Goal: Transaction & Acquisition: Purchase product/service

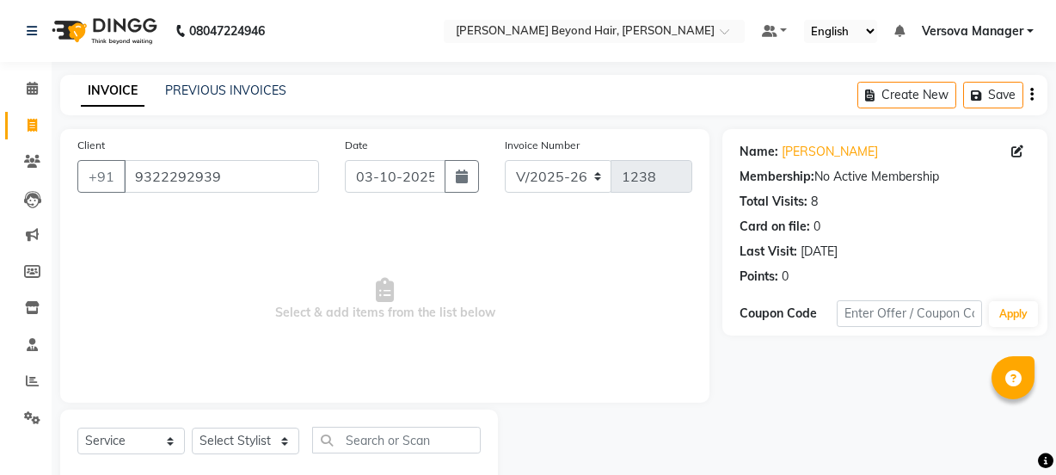
select select "6352"
select select "service"
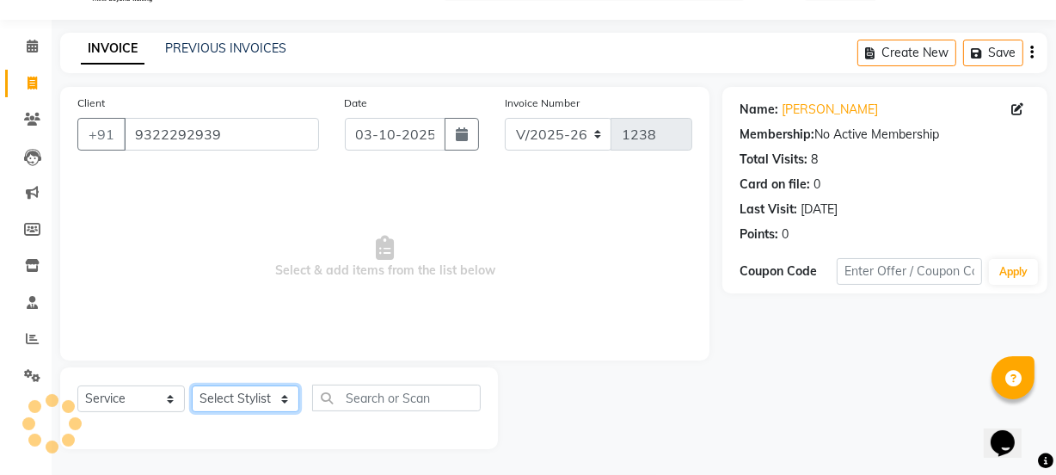
click at [289, 402] on select "Select Stylist" at bounding box center [245, 398] width 107 height 27
drag, startPoint x: 769, startPoint y: 377, endPoint x: 814, endPoint y: 381, distance: 44.8
click at [770, 377] on div "Name: [PERSON_NAME] Membership: No Active Membership Total Visits: 8 Card on fi…" at bounding box center [891, 268] width 338 height 362
click at [710, 44] on div "INVOICE PREVIOUS INVOICES Create New Save" at bounding box center [553, 53] width 987 height 40
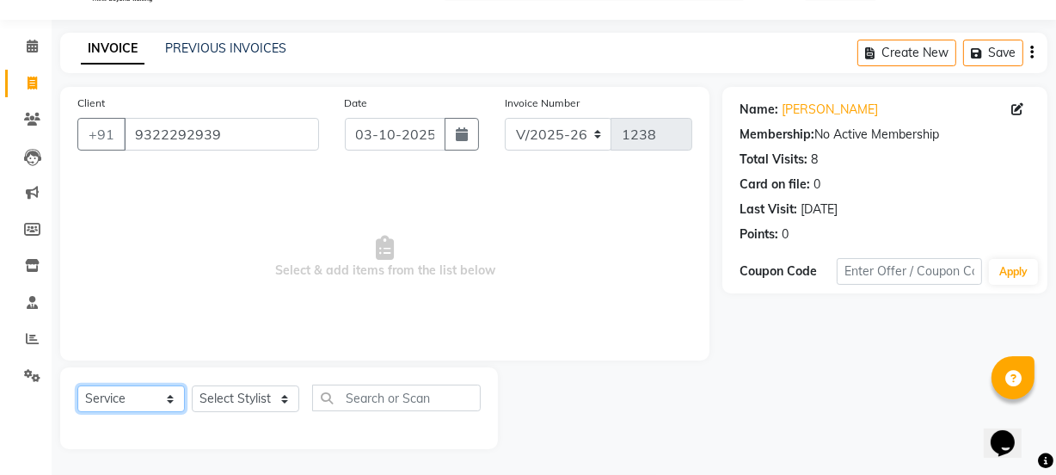
click at [165, 399] on select "Select Service Product Membership Package Voucher Prepaid Gift Card" at bounding box center [130, 398] width 107 height 27
click at [228, 395] on select "Select Stylist" at bounding box center [245, 398] width 107 height 27
click at [286, 403] on select "Select Stylist" at bounding box center [245, 398] width 107 height 27
click at [163, 397] on select "Select Service Product Membership Package Voucher Prepaid Gift Card" at bounding box center [130, 398] width 107 height 27
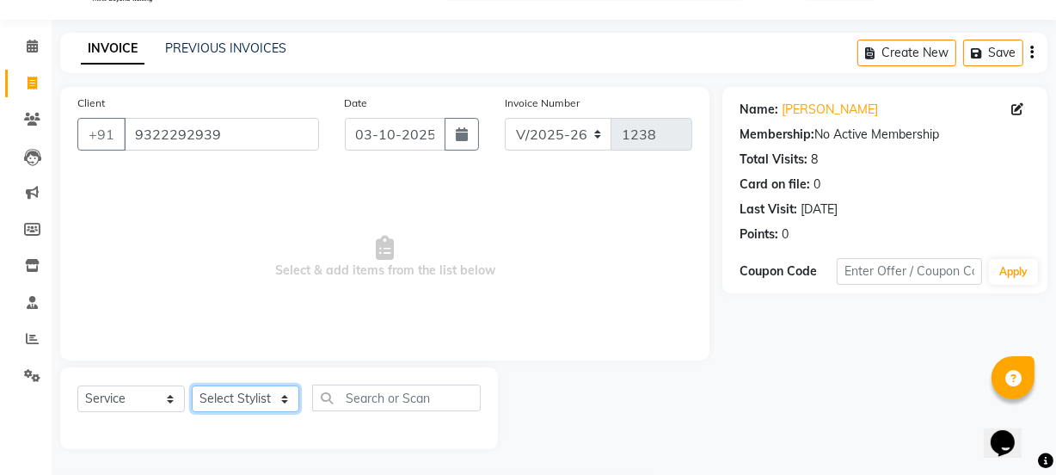
click at [264, 392] on select "Select Stylist" at bounding box center [245, 398] width 107 height 27
click at [429, 225] on span "Select & add items from the list below" at bounding box center [384, 257] width 615 height 172
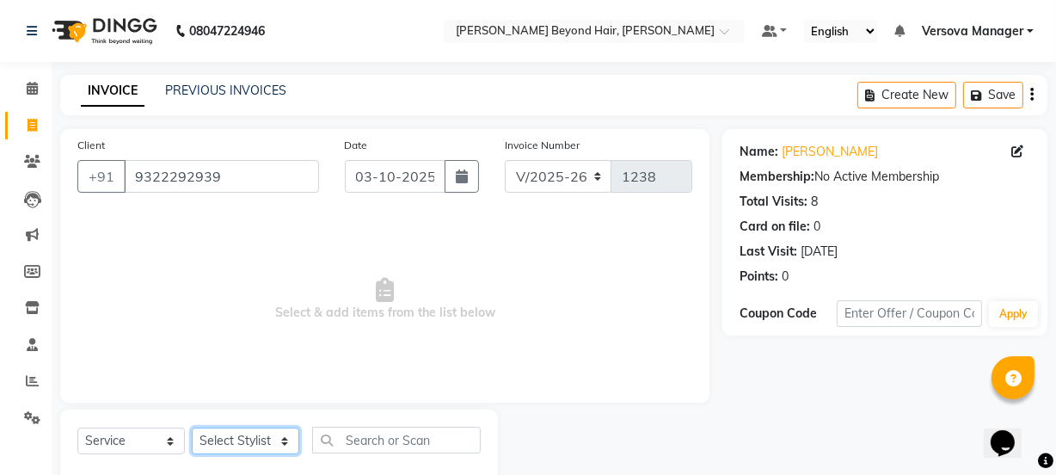
click at [253, 438] on select "Select Stylist" at bounding box center [245, 440] width 107 height 27
click at [233, 440] on select "Select Stylist" at bounding box center [245, 440] width 107 height 27
click at [160, 446] on select "Select Service Product Membership Package Voucher Prepaid Gift Card" at bounding box center [130, 440] width 107 height 27
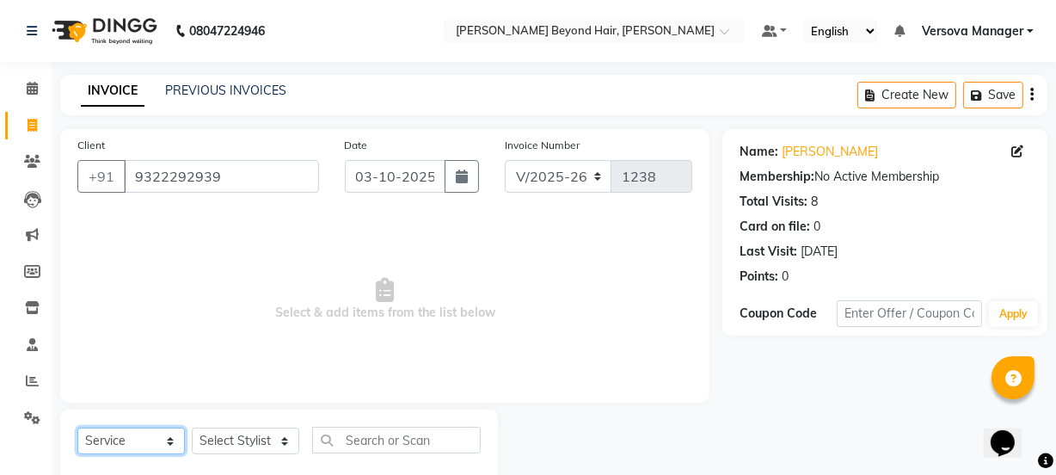
click at [77, 427] on select "Select Service Product Membership Package Voucher Prepaid Gift Card" at bounding box center [130, 440] width 107 height 27
click at [256, 440] on select "Select Stylist" at bounding box center [245, 440] width 107 height 27
drag, startPoint x: 256, startPoint y: 440, endPoint x: 278, endPoint y: 444, distance: 21.9
click at [256, 440] on select "Select Stylist" at bounding box center [245, 440] width 107 height 27
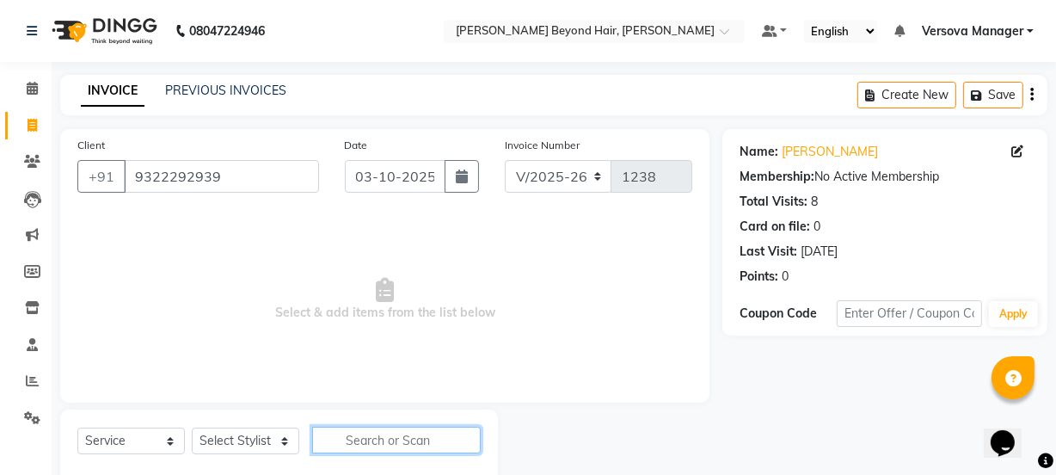
click at [403, 438] on input "text" at bounding box center [396, 439] width 168 height 27
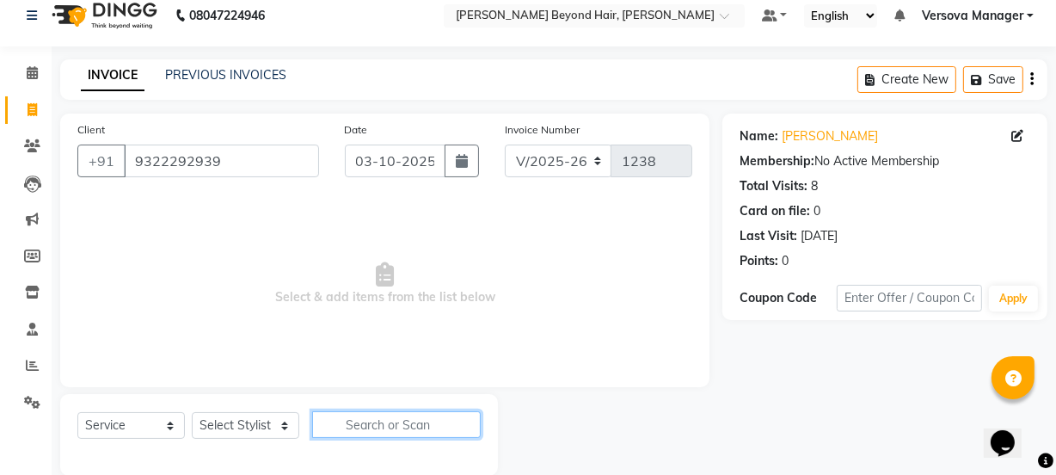
scroll to position [43, 0]
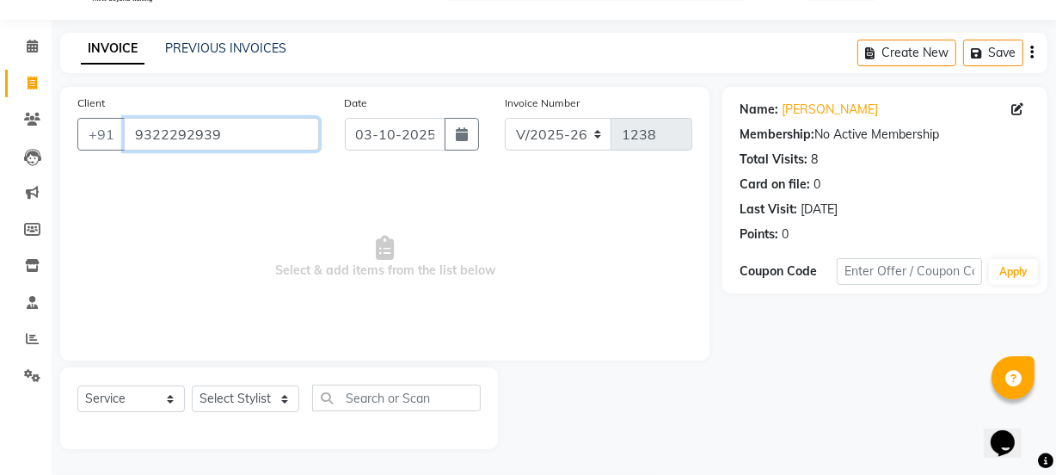
click at [277, 139] on input "9322292939" at bounding box center [221, 134] width 195 height 33
click at [252, 128] on input "Client" at bounding box center [221, 134] width 195 height 33
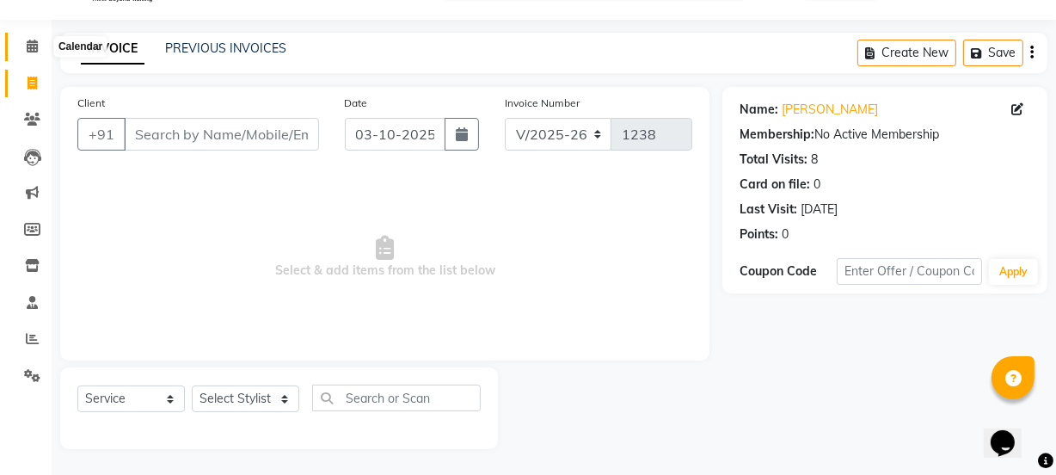
click at [36, 51] on icon at bounding box center [32, 46] width 11 height 13
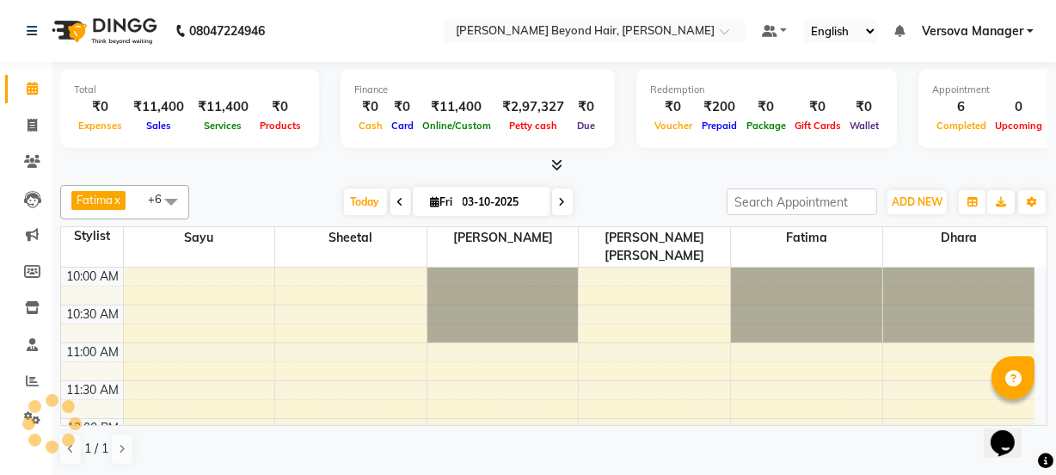
scroll to position [830, 0]
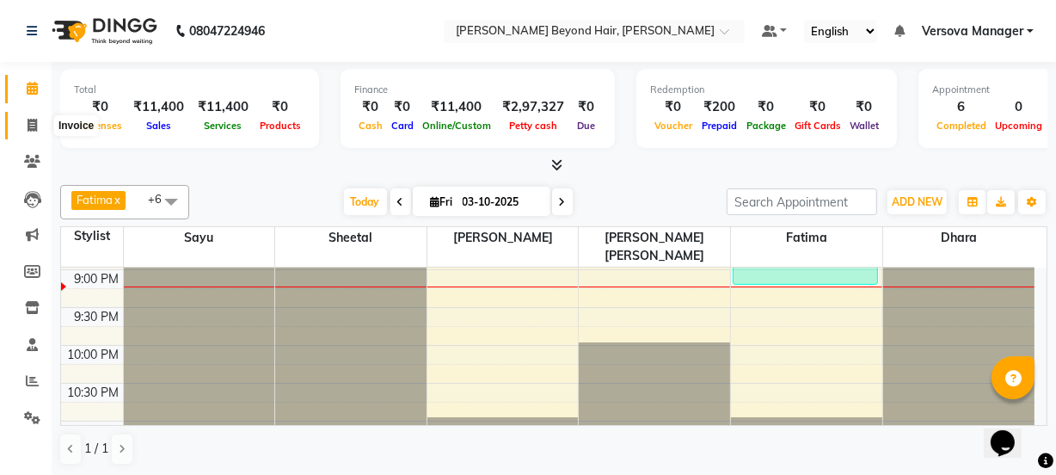
click at [37, 123] on span at bounding box center [32, 126] width 30 height 20
select select "service"
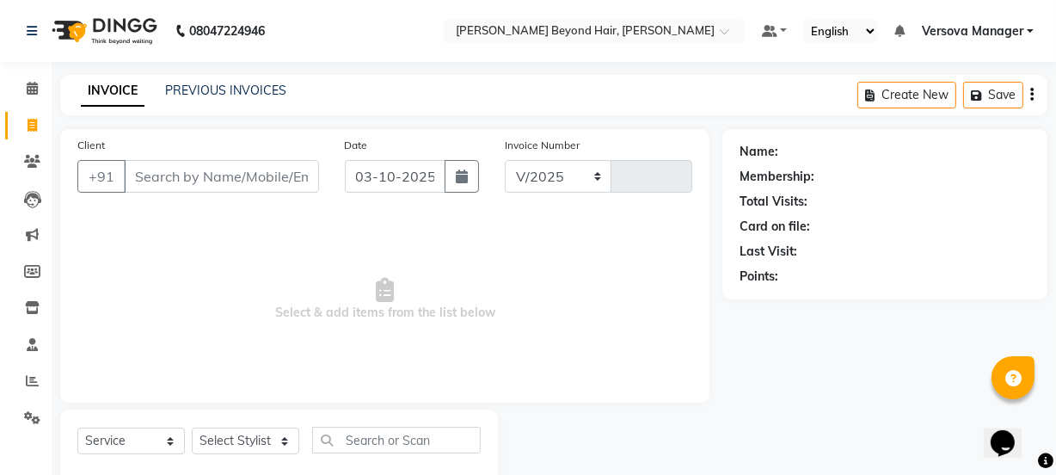
click at [188, 173] on input "Client" at bounding box center [221, 176] width 195 height 33
select select "6352"
type input "1239"
type input "9322292939"
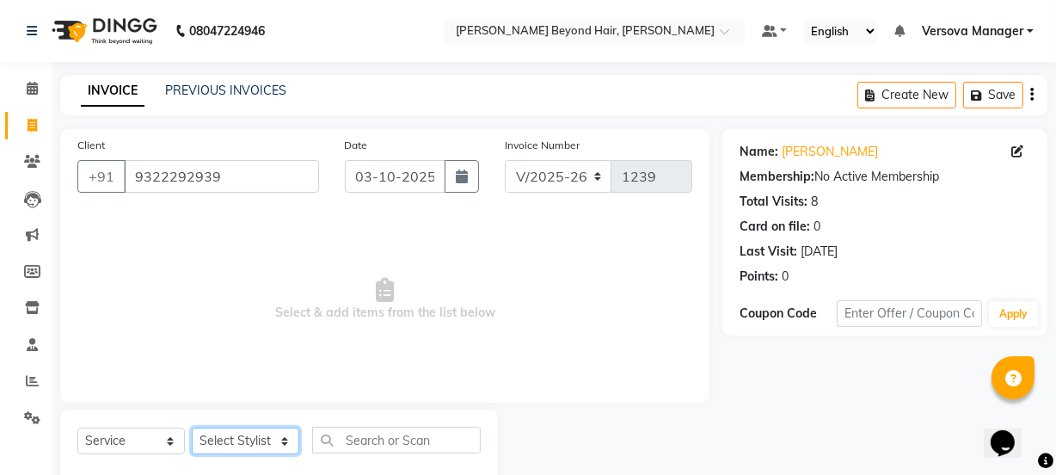
click at [227, 445] on select "Select Stylist" at bounding box center [245, 440] width 107 height 27
select select "47583"
click at [192, 427] on select "Select Stylist ADMIN [PERSON_NAME] [PERSON_NAME] [PERSON_NAME] [PERSON_NAME] [P…" at bounding box center [246, 440] width 108 height 27
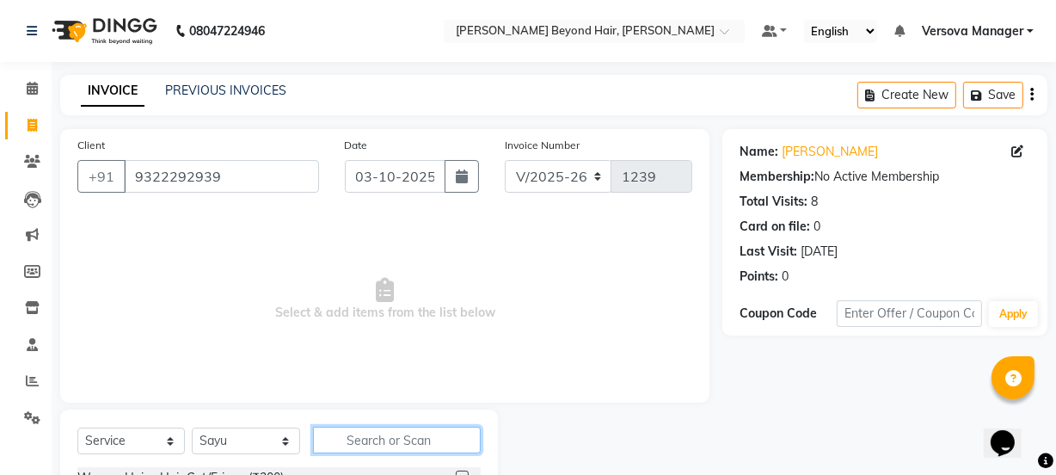
click at [392, 433] on input "text" at bounding box center [396, 439] width 167 height 27
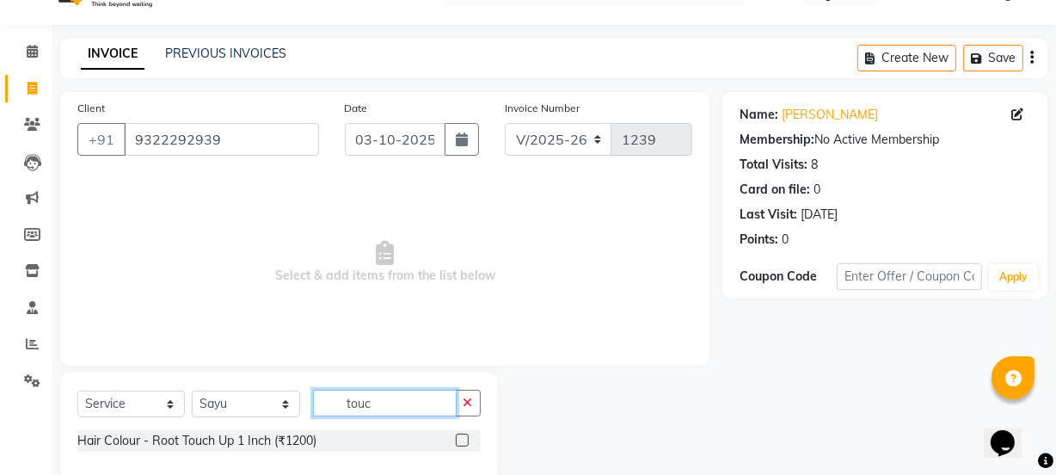
scroll to position [68, 0]
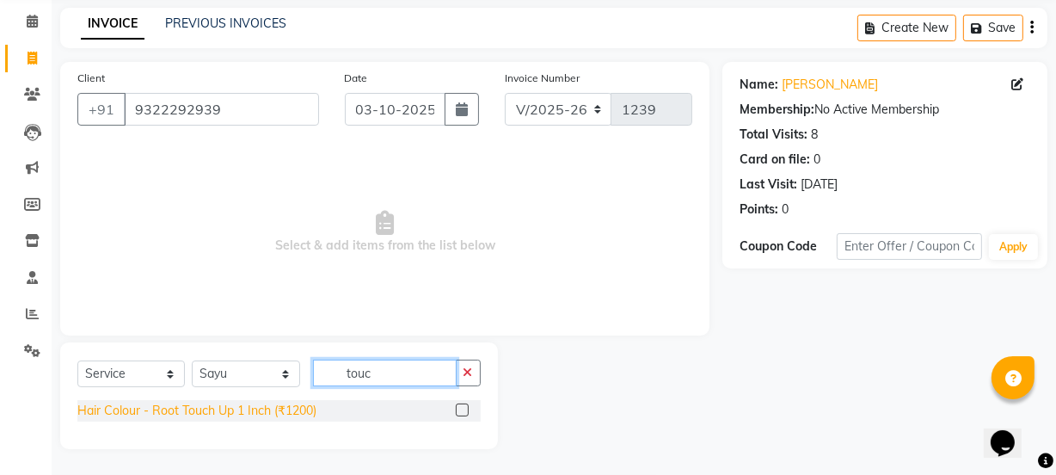
type input "touc"
click at [263, 409] on div "Hair Colour - Root Touch Up 1 Inch (₹1200)" at bounding box center [196, 410] width 239 height 18
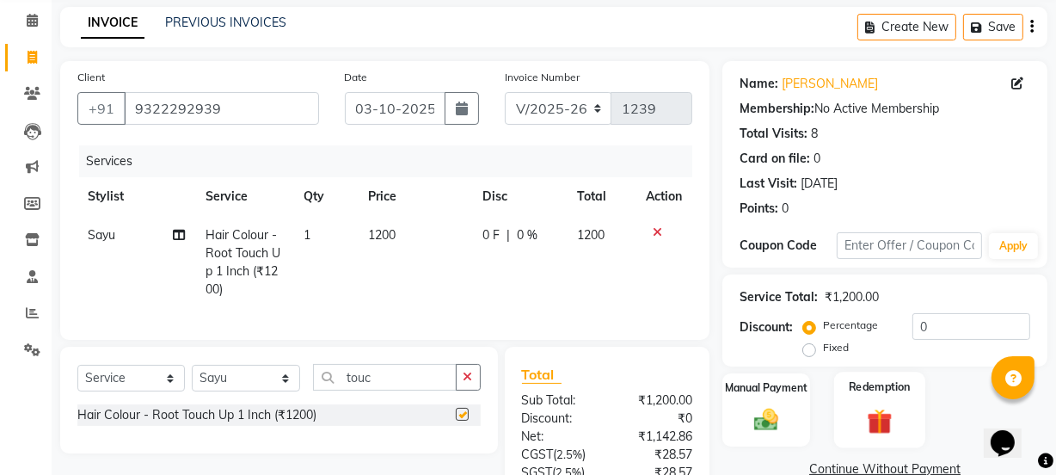
checkbox input "false"
click at [777, 405] on img at bounding box center [765, 419] width 41 height 29
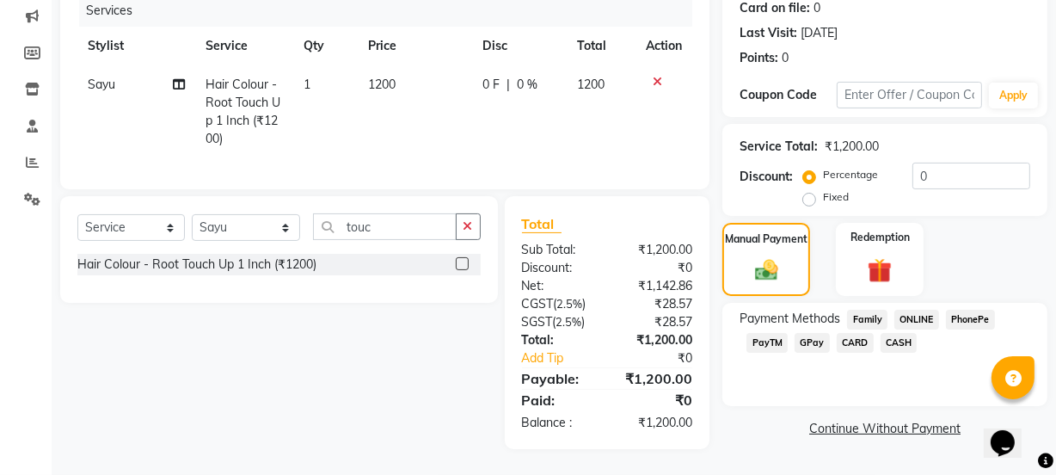
scroll to position [231, 0]
click at [816, 333] on span "GPay" at bounding box center [811, 343] width 35 height 20
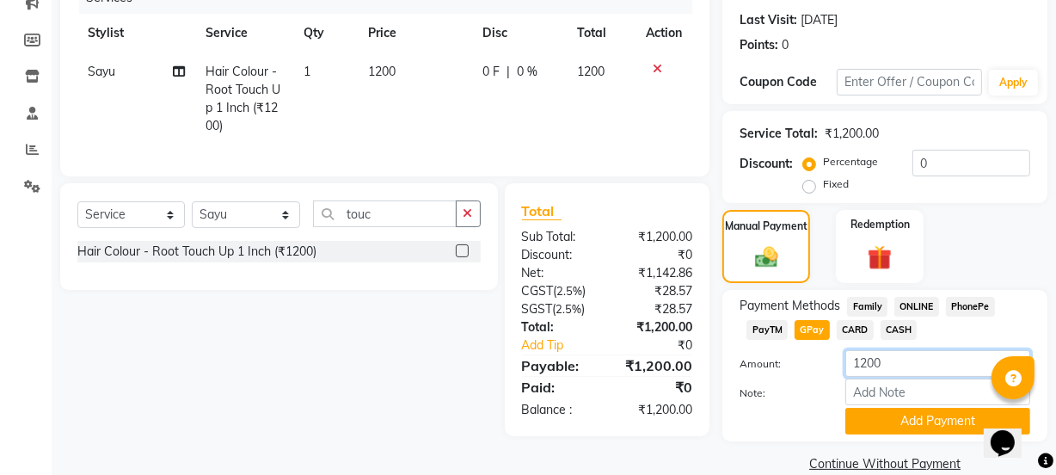
drag, startPoint x: 896, startPoint y: 363, endPoint x: 713, endPoint y: 337, distance: 184.9
click at [744, 358] on div "Amount: 1200" at bounding box center [884, 364] width 316 height 29
type input "1600"
click at [906, 425] on button "Add Payment" at bounding box center [937, 420] width 185 height 27
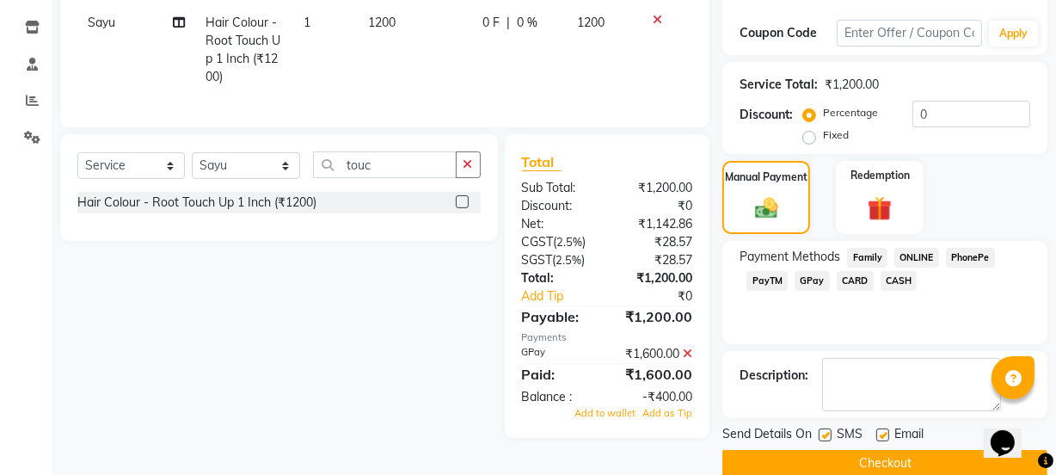
scroll to position [307, 0]
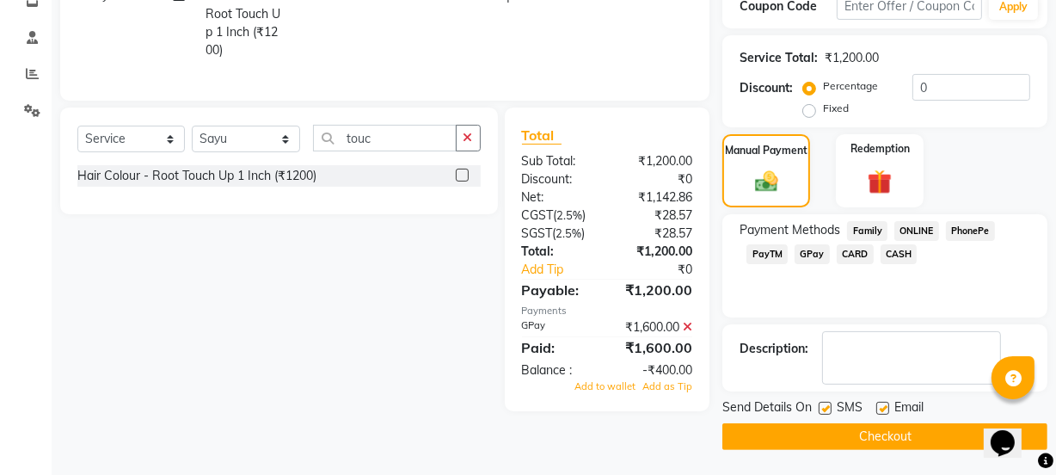
click at [676, 394] on div "Add to wallet Add as Tip" at bounding box center [607, 386] width 197 height 15
click at [661, 392] on span "Add as Tip" at bounding box center [667, 386] width 50 height 12
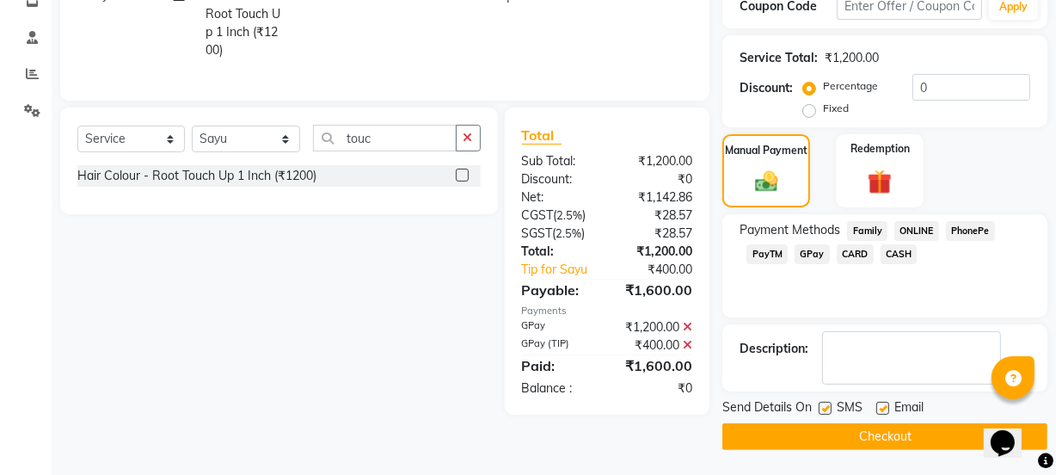
click at [828, 407] on label at bounding box center [824, 407] width 13 height 13
click at [828, 407] on input "checkbox" at bounding box center [823, 408] width 11 height 11
checkbox input "false"
click at [833, 431] on button "Checkout" at bounding box center [884, 436] width 325 height 27
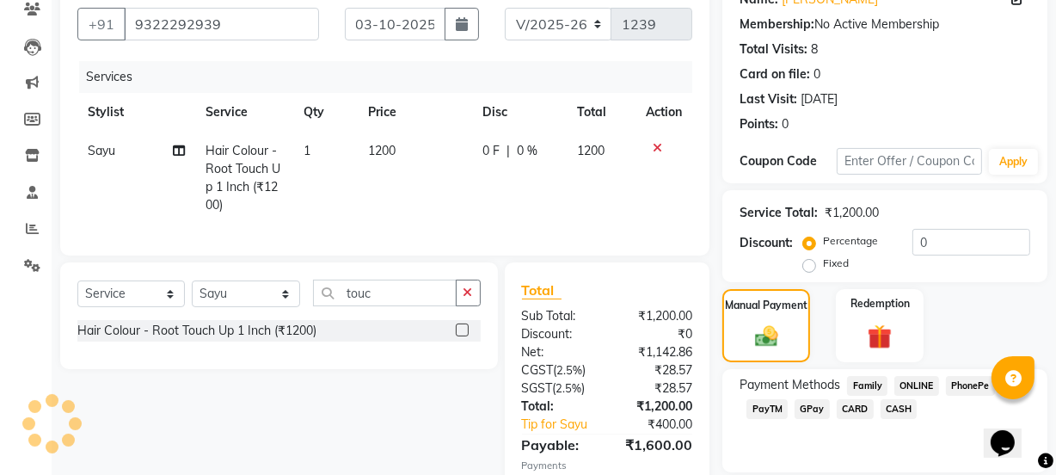
scroll to position [72, 0]
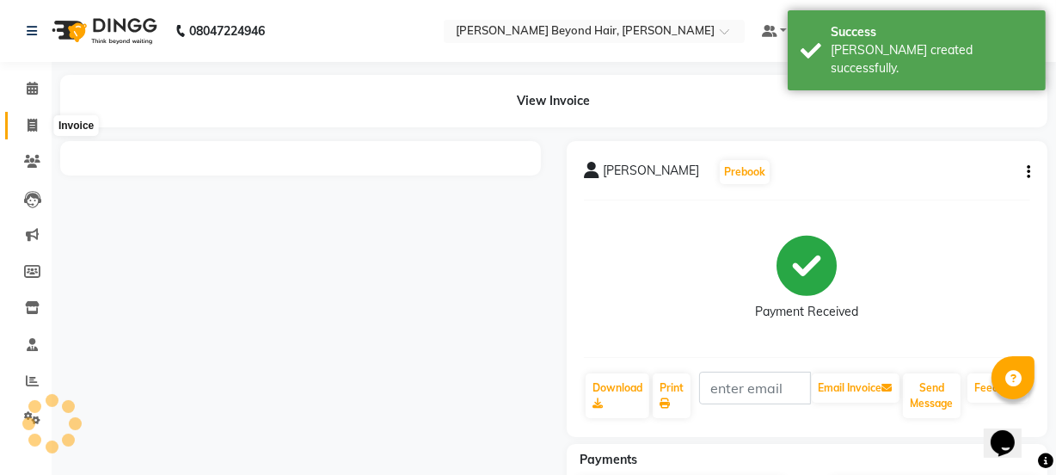
click at [35, 122] on icon at bounding box center [32, 125] width 9 height 13
select select "service"
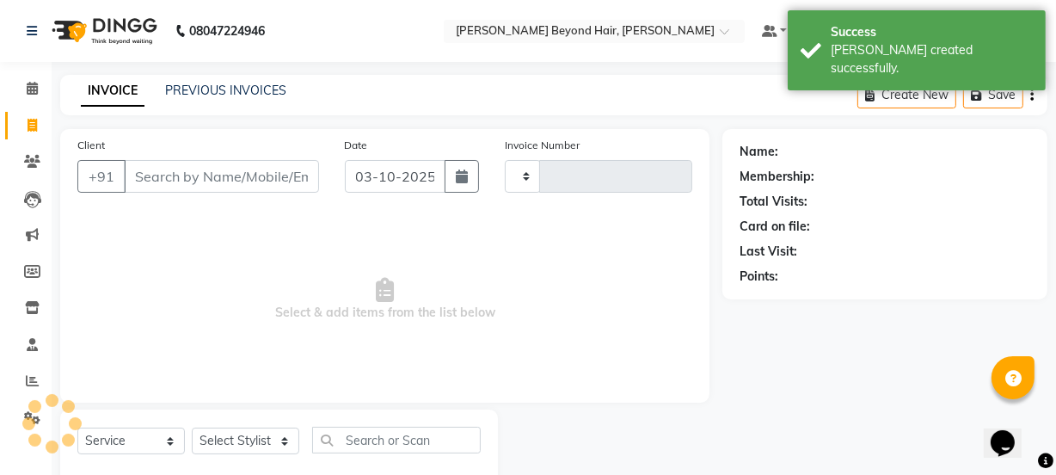
scroll to position [43, 0]
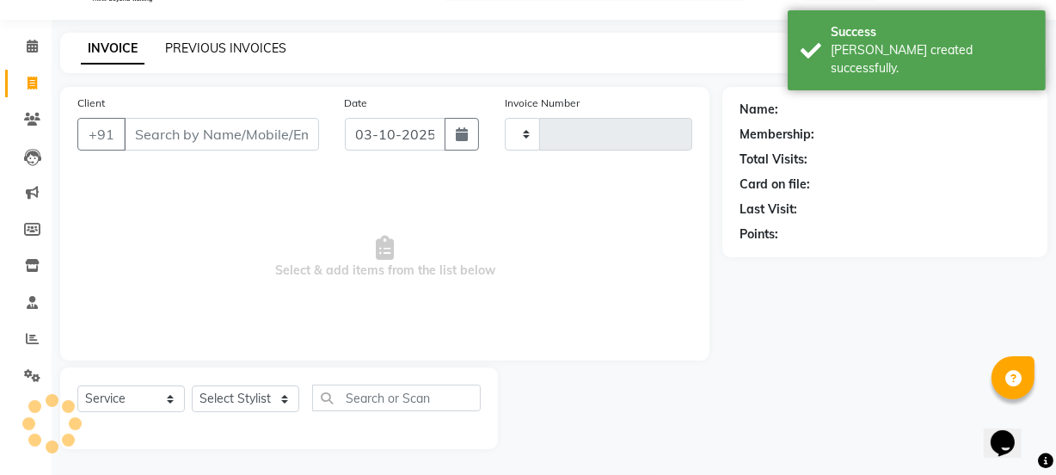
click at [258, 46] on link "PREVIOUS INVOICES" at bounding box center [225, 47] width 121 height 15
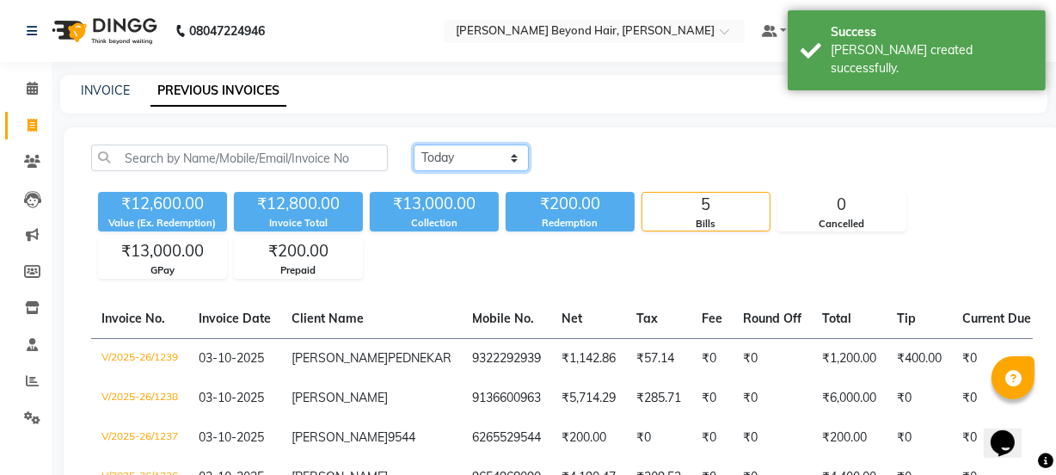
drag, startPoint x: 503, startPoint y: 154, endPoint x: 508, endPoint y: 168, distance: 14.7
click at [503, 154] on select "[DATE] [DATE] Custom Range" at bounding box center [470, 157] width 115 height 27
select select "range"
click at [413, 144] on select "[DATE] [DATE] Custom Range" at bounding box center [470, 157] width 115 height 27
drag, startPoint x: 622, startPoint y: 142, endPoint x: 619, endPoint y: 155, distance: 13.1
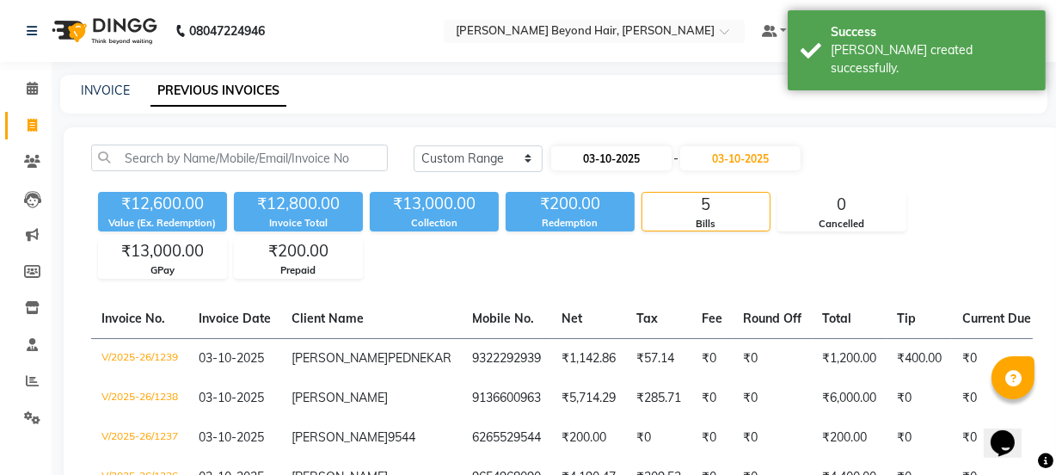
click at [622, 143] on div "[DATE] [DATE] Custom Range [DATE] - [DATE] ₹12,600.00 Value (Ex. Redemption) ₹1…" at bounding box center [562, 365] width 996 height 477
click at [619, 156] on input "03-10-2025" at bounding box center [611, 158] width 120 height 24
select select "10"
select select "2025"
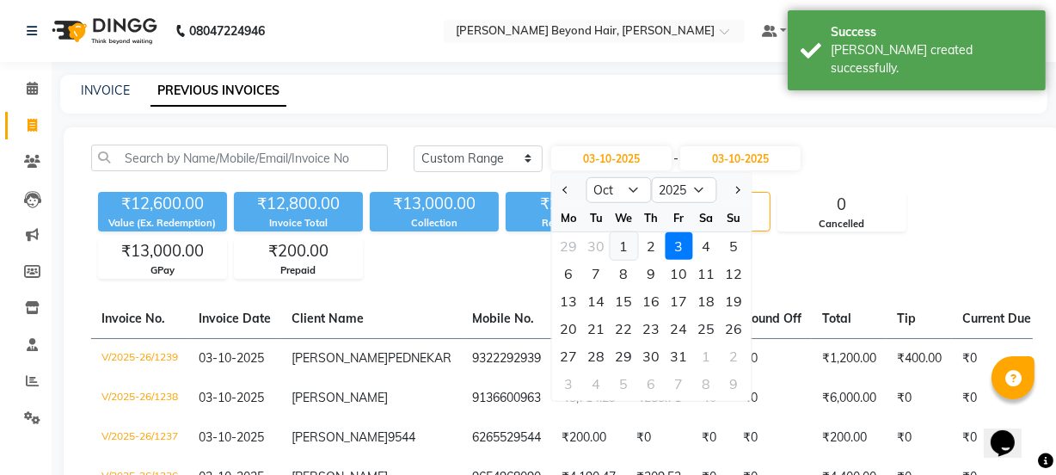
click at [625, 241] on div "1" at bounding box center [624, 246] width 28 height 28
type input "01-10-2025"
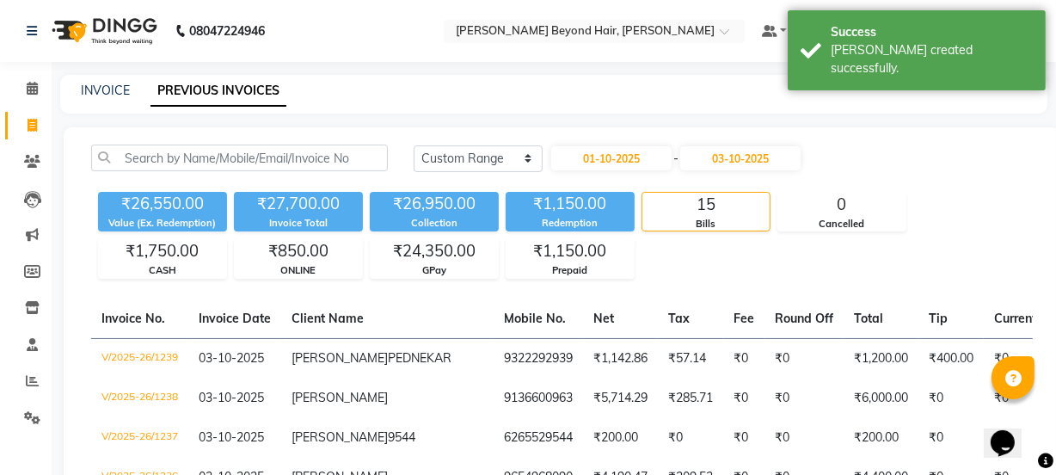
click at [927, 155] on div "[DATE] [DATE] Custom Range [DATE] - [DATE]" at bounding box center [722, 158] width 619 height 28
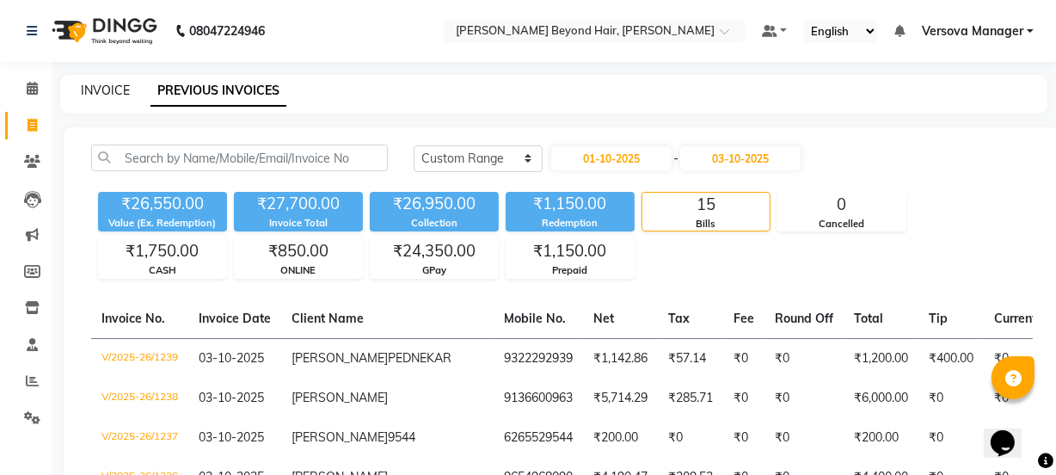
click at [97, 86] on link "INVOICE" at bounding box center [105, 90] width 49 height 15
select select "service"
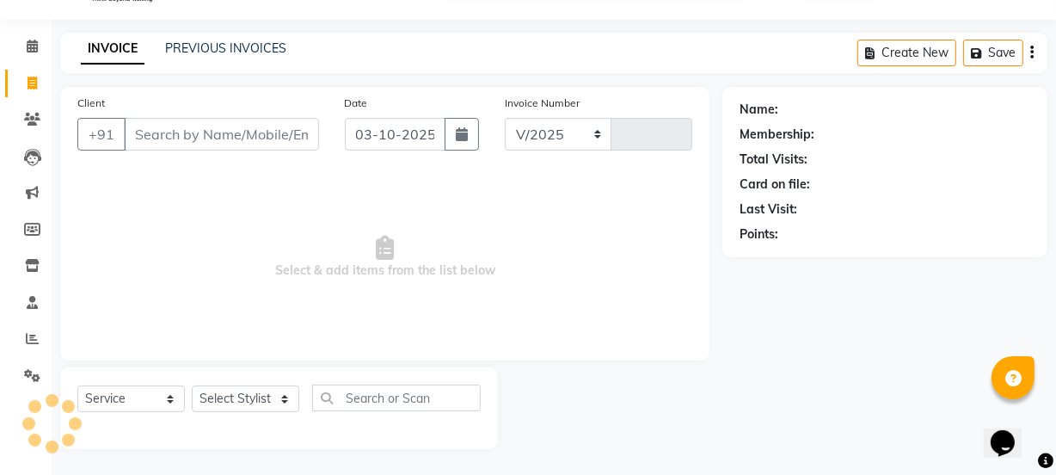
select select "6352"
type input "1240"
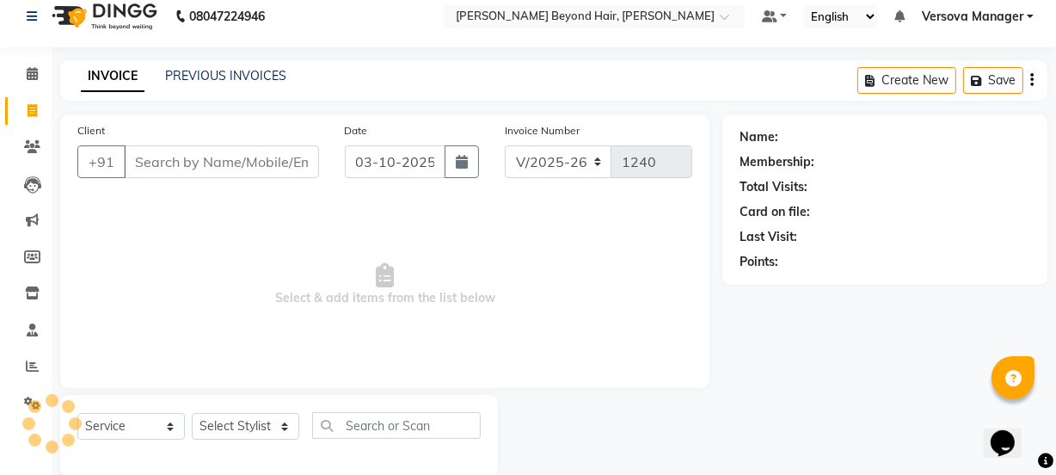
select select "48071"
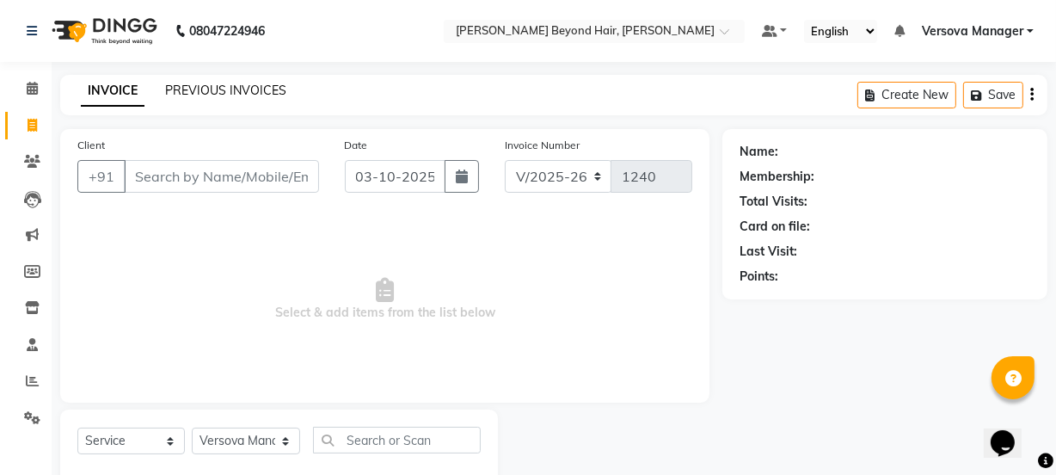
click at [249, 89] on link "PREVIOUS INVOICES" at bounding box center [225, 90] width 121 height 15
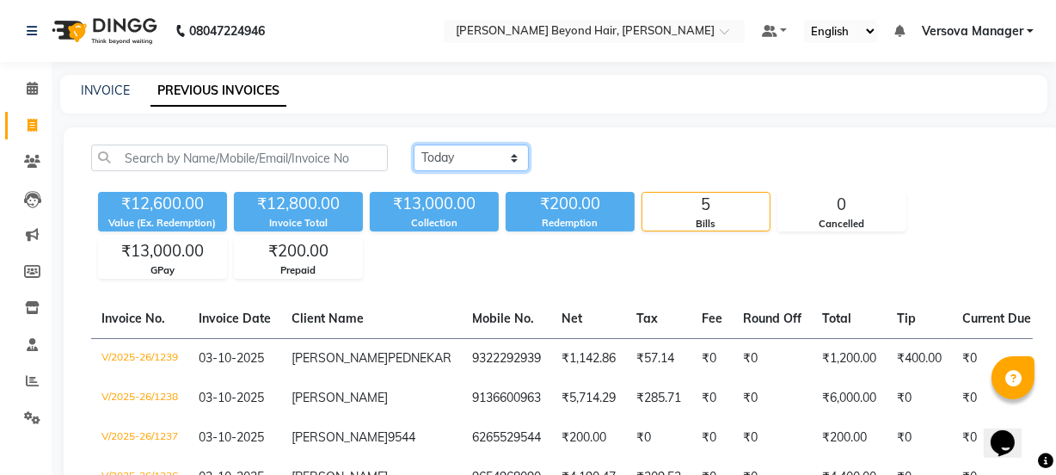
drag, startPoint x: 501, startPoint y: 159, endPoint x: 501, endPoint y: 168, distance: 9.5
click at [501, 159] on select "[DATE] [DATE] Custom Range" at bounding box center [470, 157] width 115 height 27
select select "range"
click at [413, 144] on select "[DATE] [DATE] Custom Range" at bounding box center [470, 157] width 115 height 27
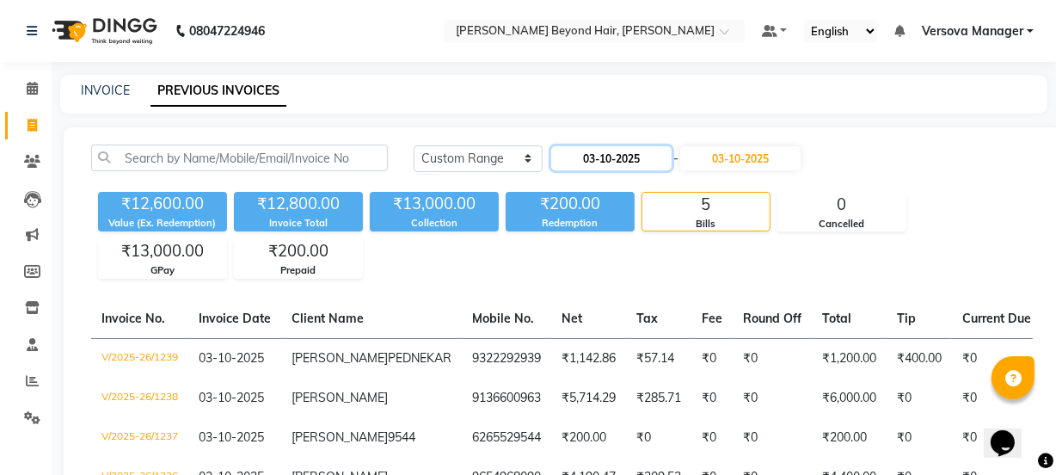
click at [628, 156] on input "03-10-2025" at bounding box center [611, 158] width 120 height 24
select select "10"
select select "2025"
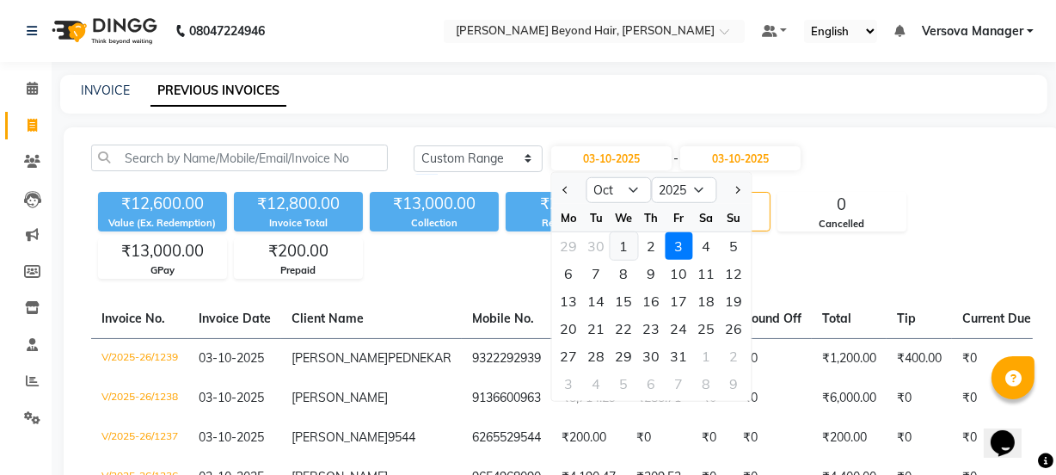
click at [626, 248] on div "1" at bounding box center [624, 246] width 28 height 28
type input "01-10-2025"
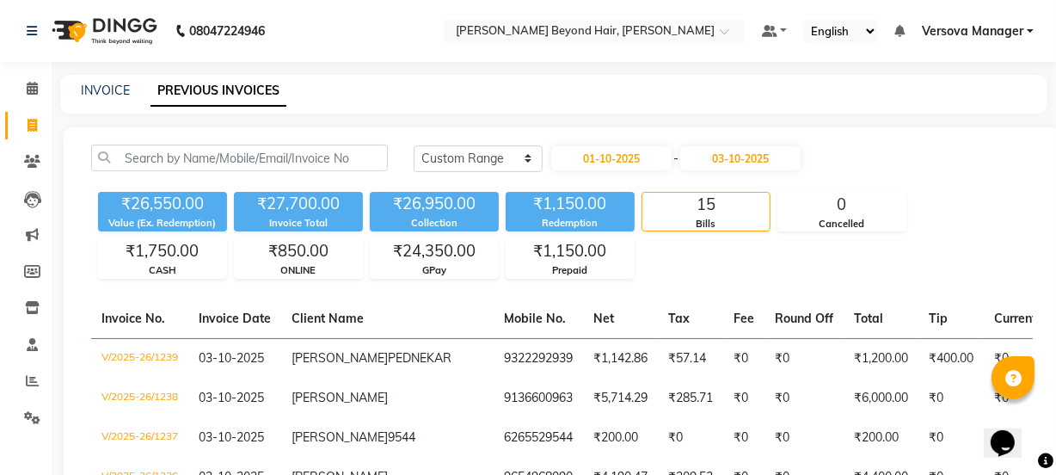
click at [868, 155] on div "[DATE] [DATE] Custom Range [DATE] - [DATE]" at bounding box center [722, 158] width 619 height 28
click at [109, 84] on link "INVOICE" at bounding box center [105, 90] width 49 height 15
select select "service"
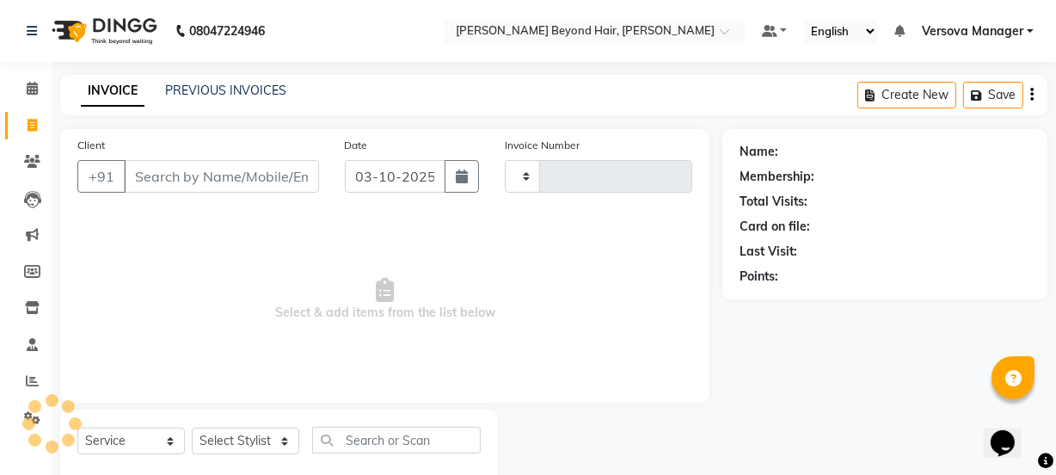
scroll to position [43, 0]
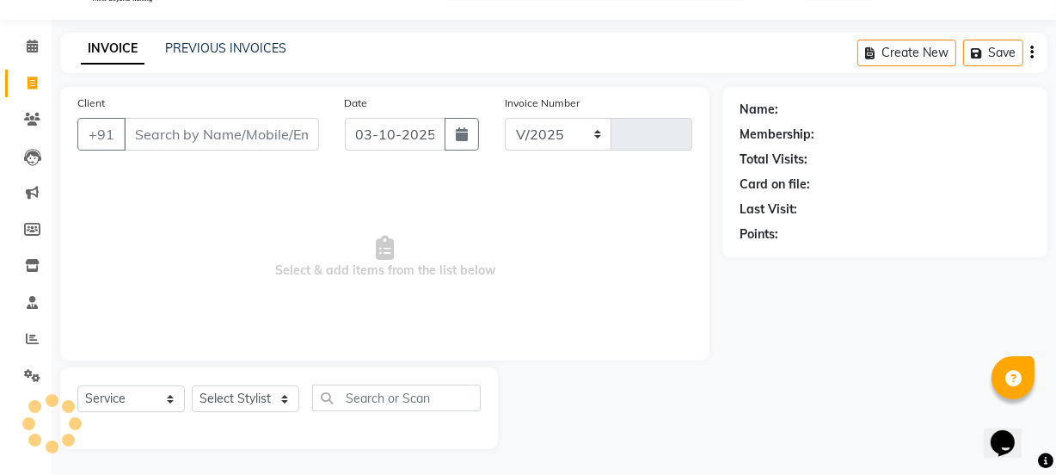
select select "6352"
type input "1240"
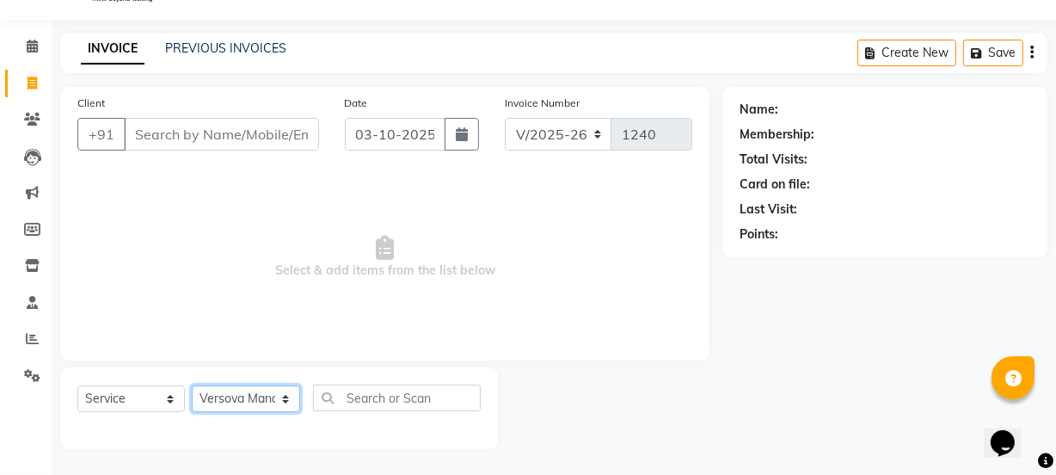
click at [278, 401] on select "Select Stylist ADMIN [PERSON_NAME] [PERSON_NAME] [PERSON_NAME] [PERSON_NAME] [P…" at bounding box center [246, 398] width 108 height 27
select select "47583"
click at [192, 385] on select "Select Stylist ADMIN [PERSON_NAME] [PERSON_NAME] [PERSON_NAME] [PERSON_NAME] [P…" at bounding box center [246, 398] width 108 height 27
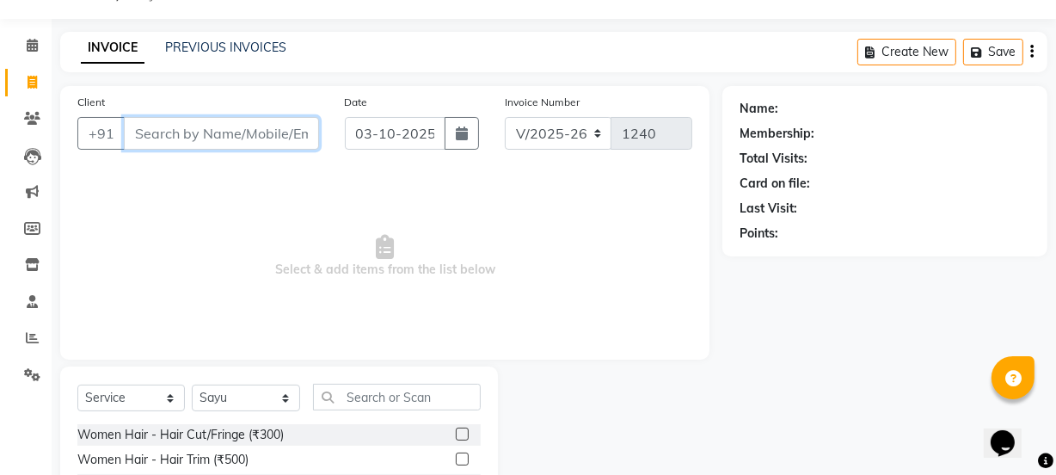
click at [224, 131] on input "Client" at bounding box center [221, 133] width 195 height 33
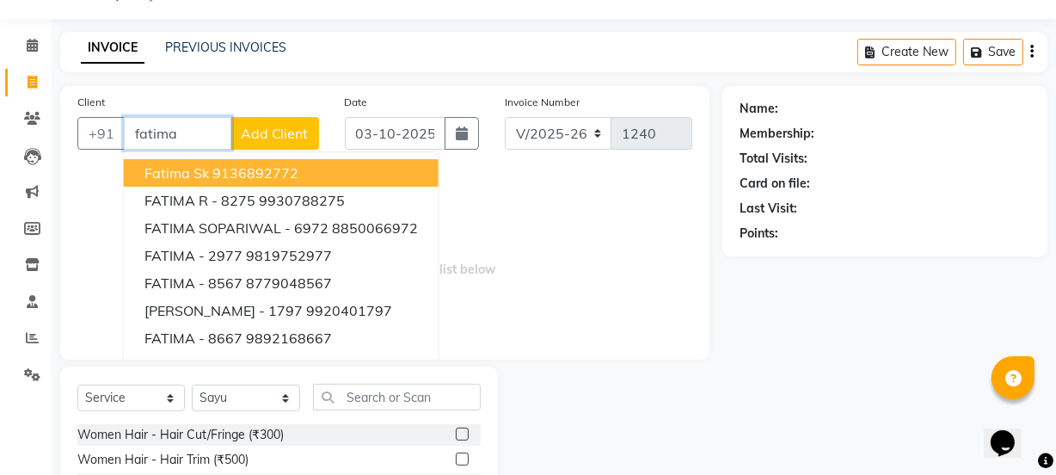
click at [241, 168] on ngb-highlight "9136892772" at bounding box center [255, 172] width 86 height 17
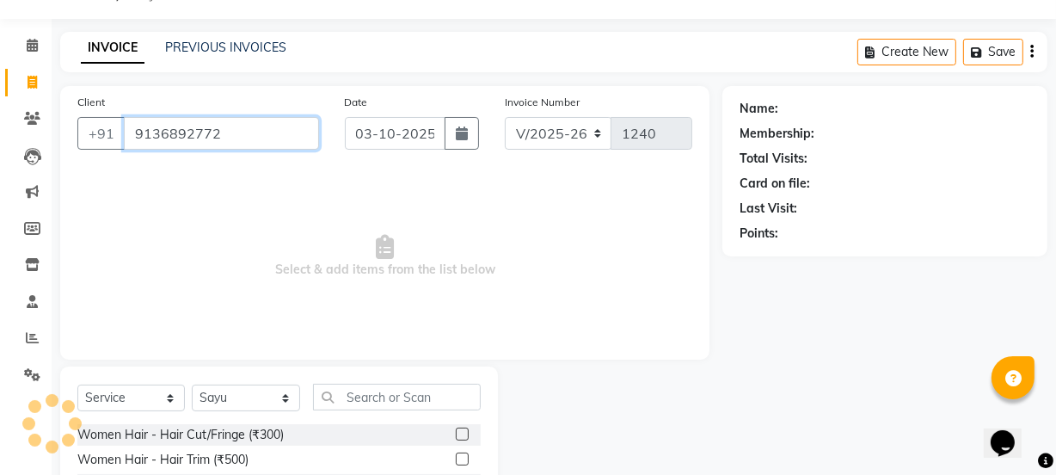
type input "9136892772"
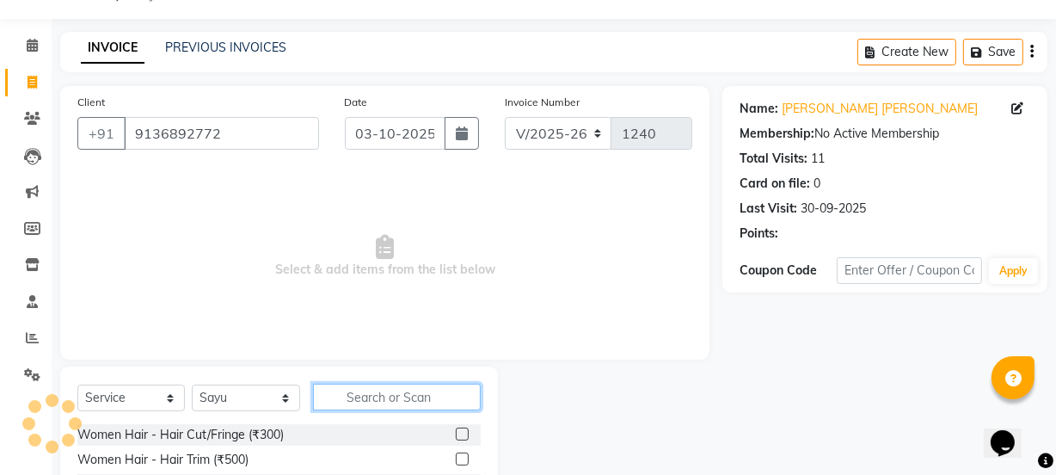
click at [378, 403] on input "text" at bounding box center [396, 396] width 167 height 27
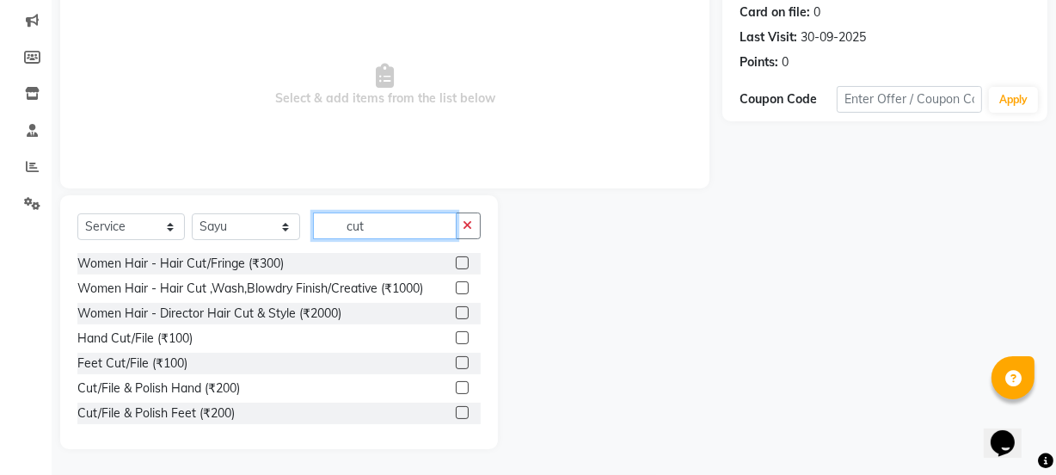
scroll to position [52, 0]
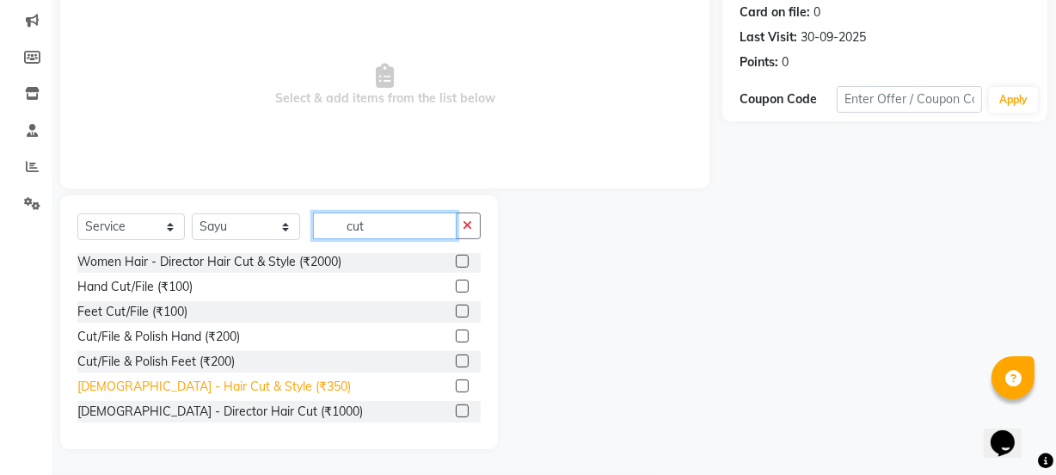
type input "cut"
click at [199, 387] on div "[DEMOGRAPHIC_DATA] - Hair Cut & Style (₹350)" at bounding box center [213, 386] width 273 height 18
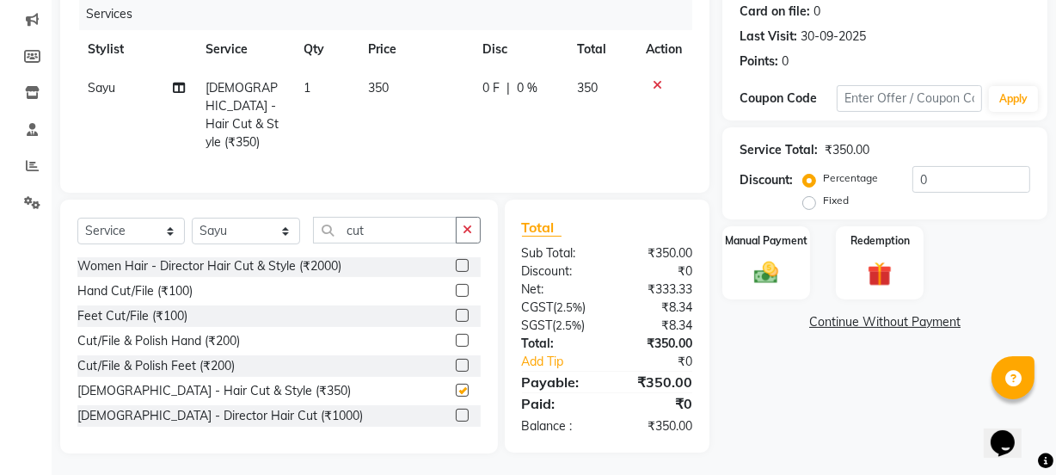
checkbox input "false"
drag, startPoint x: 404, startPoint y: 225, endPoint x: 189, endPoint y: 220, distance: 215.0
click at [189, 220] on div "Select Service Product Membership Package Voucher Prepaid Gift Card Select Styl…" at bounding box center [278, 237] width 403 height 40
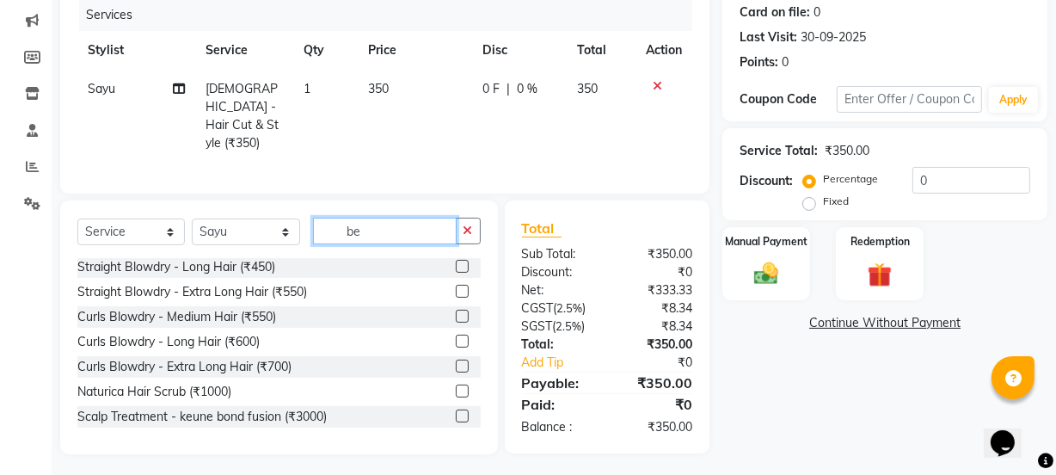
scroll to position [0, 0]
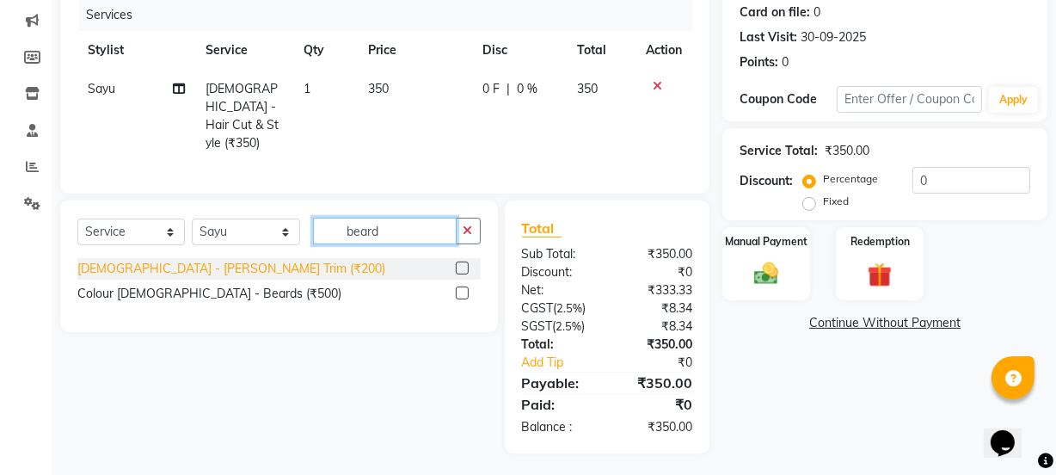
type input "beard"
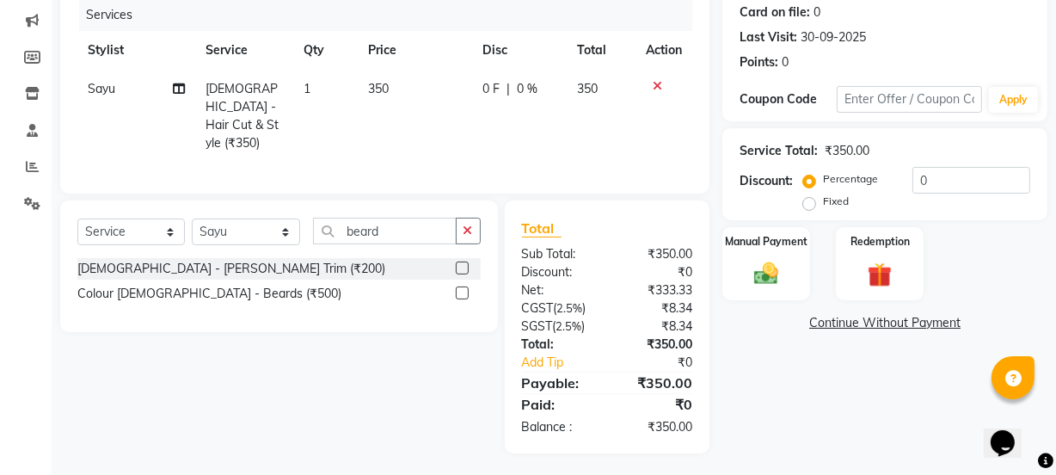
drag, startPoint x: 192, startPoint y: 266, endPoint x: 487, endPoint y: 318, distance: 299.5
click at [192, 266] on div "[DEMOGRAPHIC_DATA] - [PERSON_NAME] Trim (₹200)" at bounding box center [231, 269] width 308 height 18
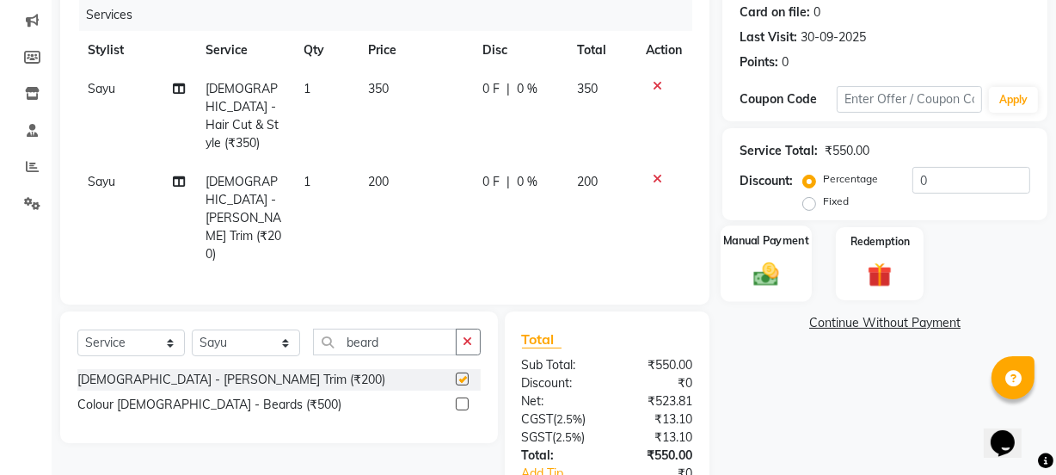
checkbox input "false"
click at [716, 259] on div "Manual Payment Redemption" at bounding box center [884, 263] width 351 height 73
click at [658, 173] on icon at bounding box center [656, 179] width 9 height 12
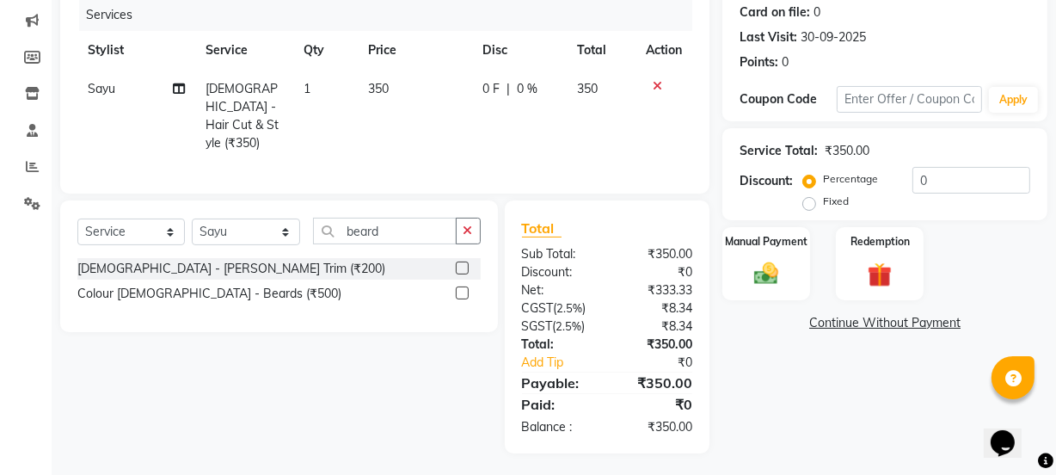
click at [407, 97] on td "350" at bounding box center [415, 116] width 114 height 93
select select "47583"
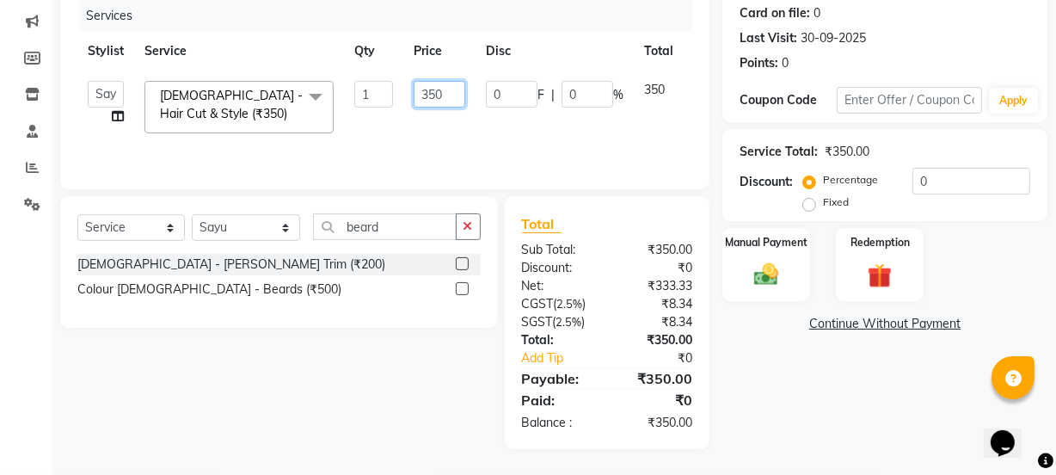
drag, startPoint x: 469, startPoint y: 91, endPoint x: 416, endPoint y: 102, distance: 54.5
click at [416, 102] on td "350" at bounding box center [439, 106] width 72 height 73
type input "450"
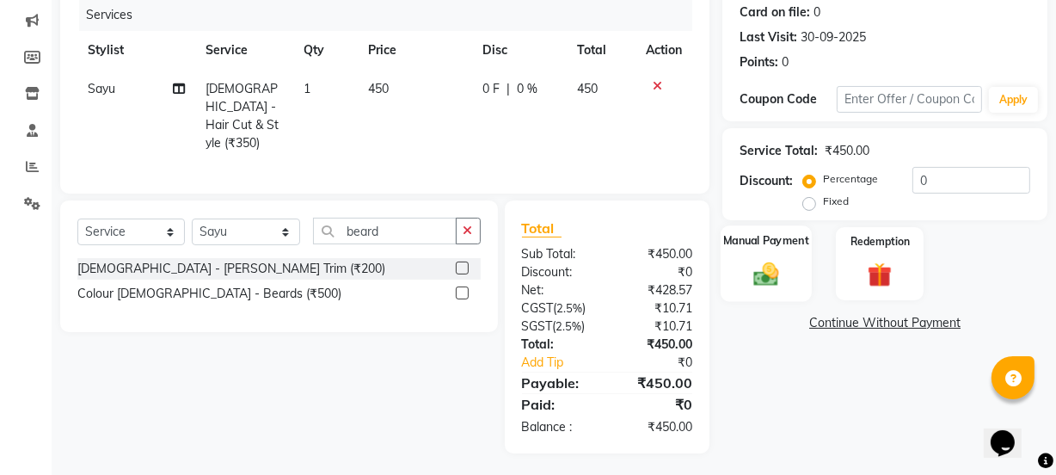
click at [763, 270] on img at bounding box center [765, 273] width 41 height 29
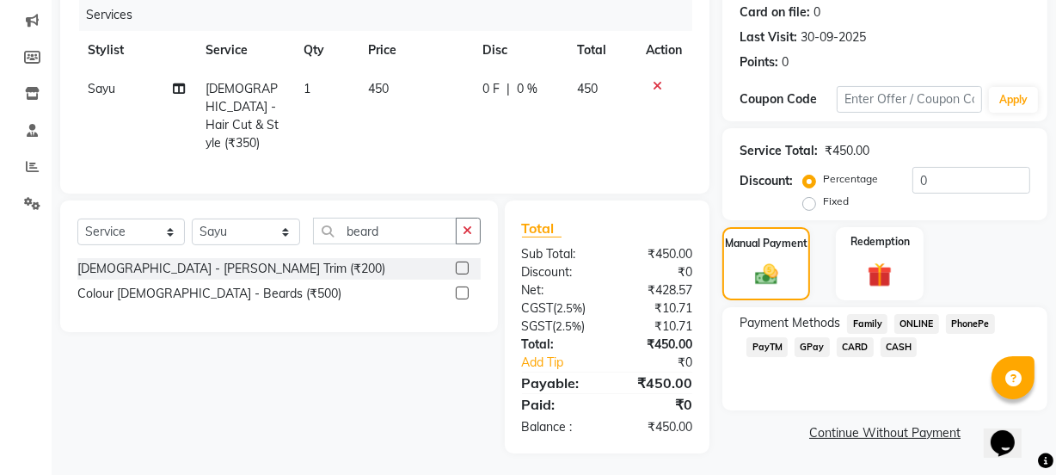
click at [897, 347] on span "CASH" at bounding box center [898, 347] width 37 height 20
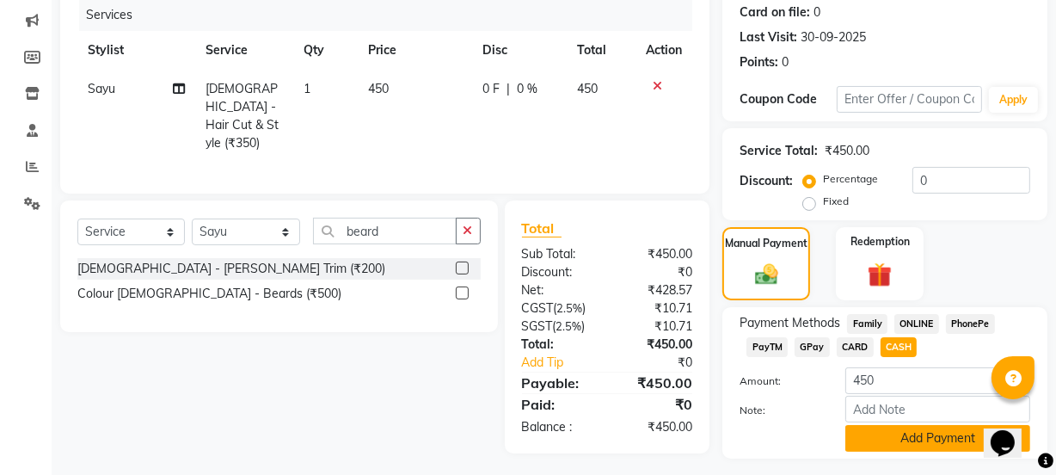
click at [905, 432] on button "Add Payment" at bounding box center [937, 438] width 185 height 27
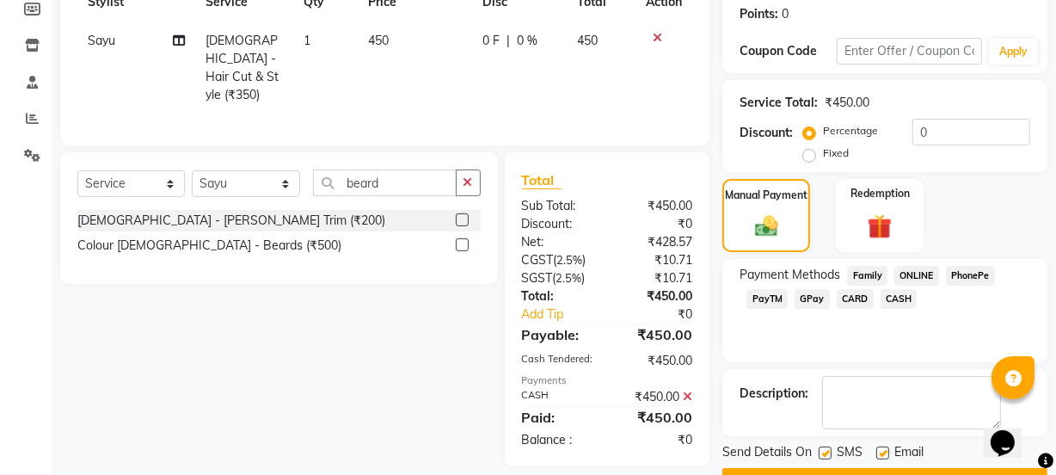
scroll to position [307, 0]
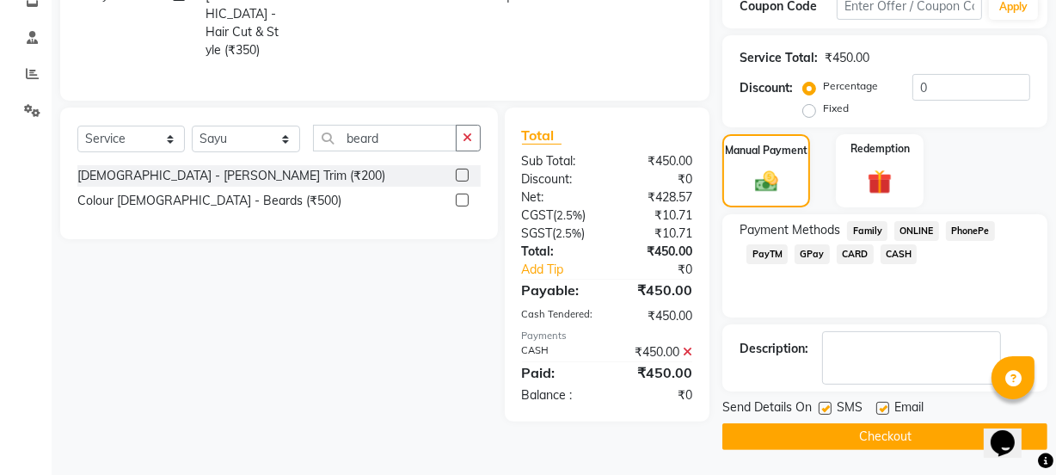
click at [824, 407] on label at bounding box center [824, 407] width 13 height 13
click at [824, 407] on input "checkbox" at bounding box center [823, 408] width 11 height 11
checkbox input "false"
click at [834, 434] on button "Checkout" at bounding box center [884, 436] width 325 height 27
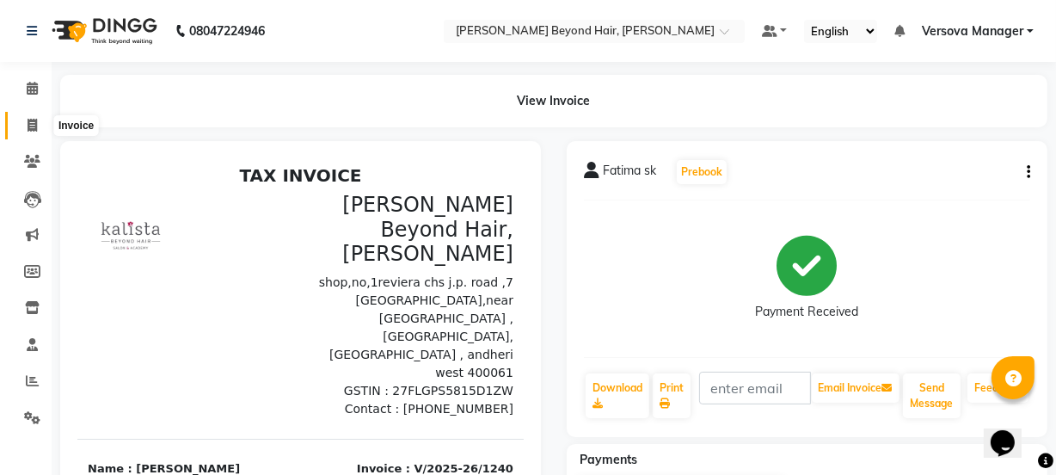
click at [24, 127] on span at bounding box center [32, 126] width 30 height 20
select select "service"
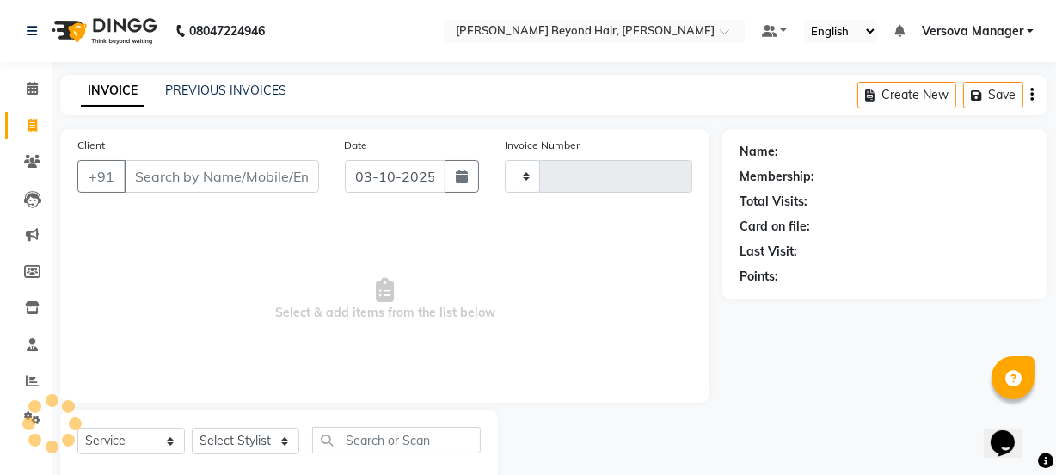
scroll to position [43, 0]
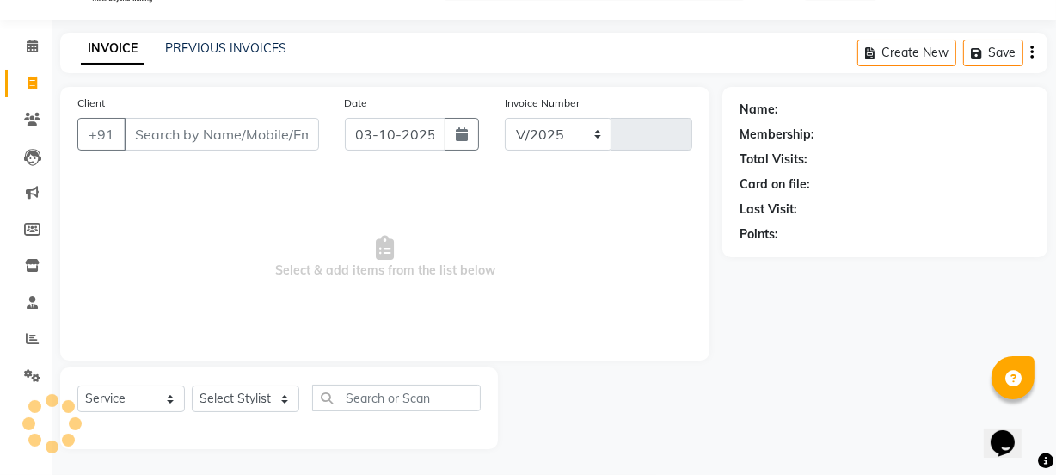
select select "6352"
type input "1241"
click at [210, 49] on link "PREVIOUS INVOICES" at bounding box center [225, 47] width 121 height 15
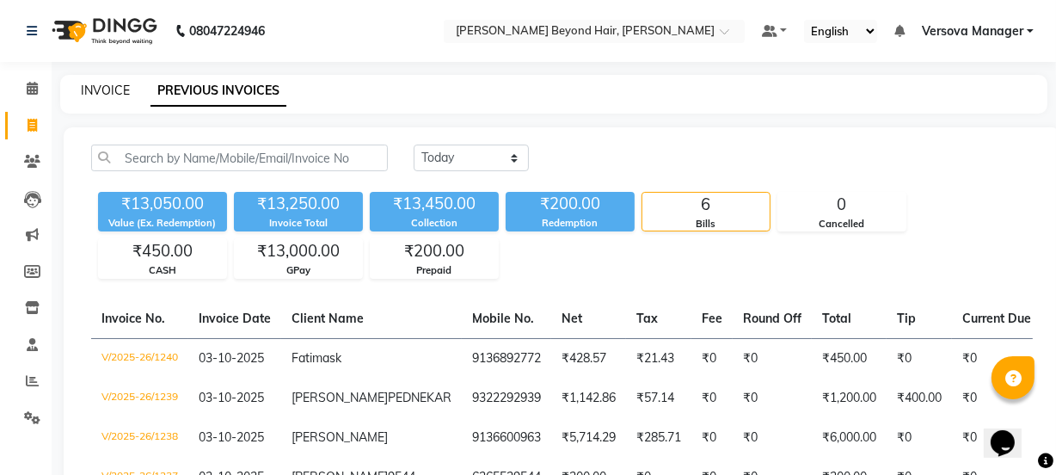
click at [113, 94] on link "INVOICE" at bounding box center [105, 90] width 49 height 15
select select "service"
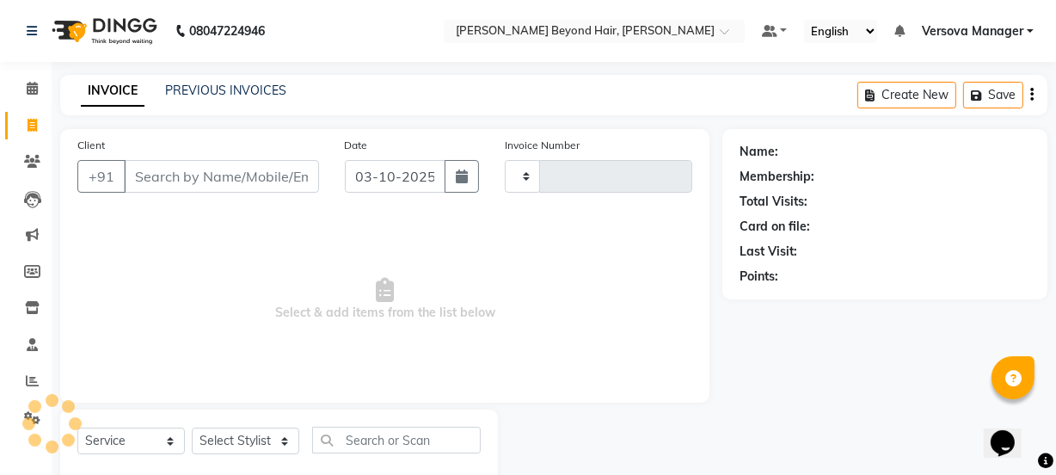
scroll to position [43, 0]
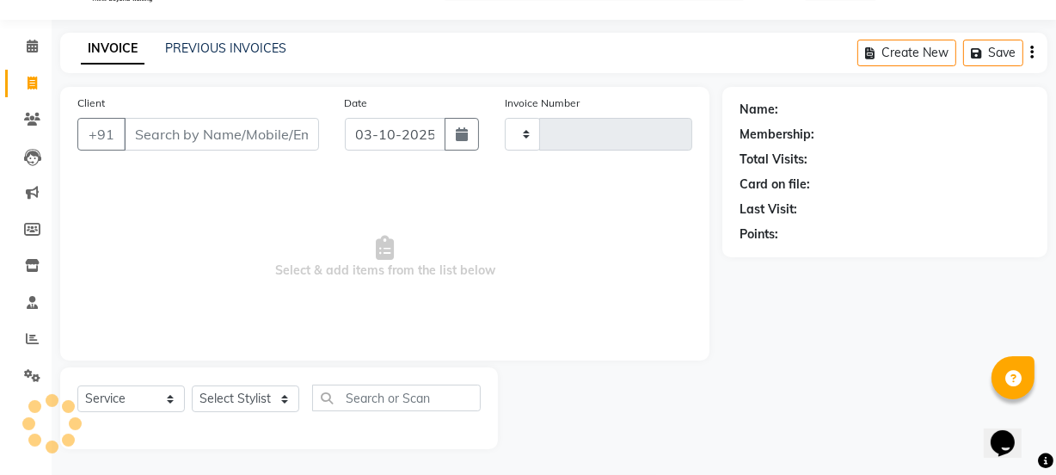
type input "1241"
select select "6352"
click at [254, 394] on select "Select Stylist" at bounding box center [245, 398] width 107 height 27
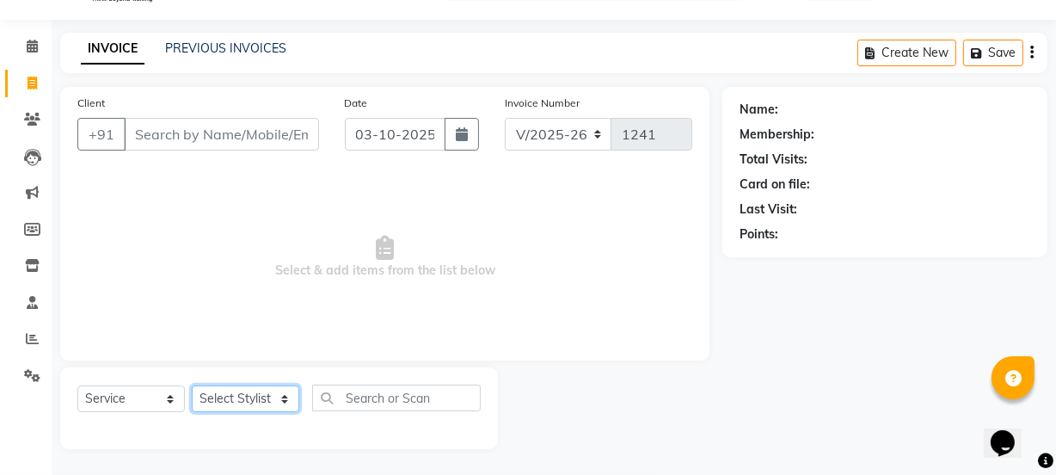
select select "48071"
drag, startPoint x: 431, startPoint y: 232, endPoint x: 422, endPoint y: 218, distance: 16.2
click at [431, 232] on span "Select & add items from the list below" at bounding box center [384, 257] width 615 height 172
click at [197, 45] on link "PREVIOUS INVOICES" at bounding box center [225, 47] width 121 height 15
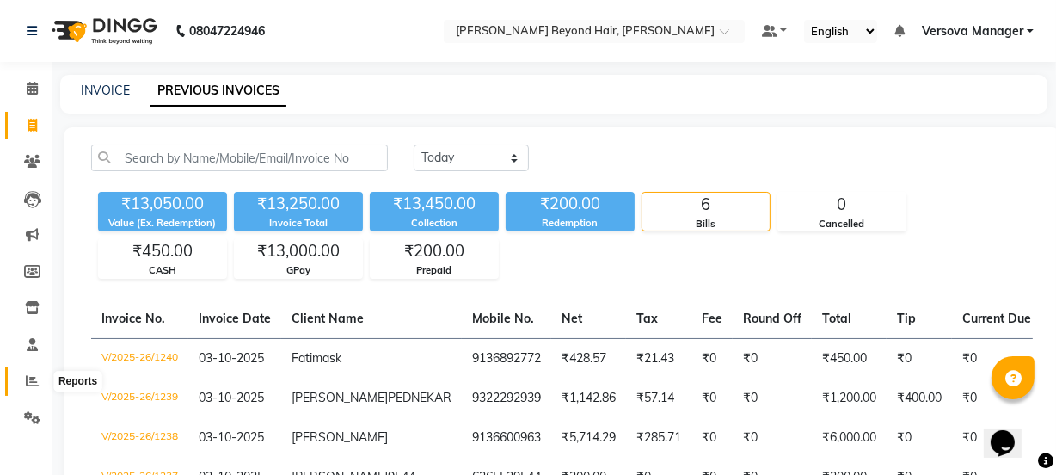
click at [38, 382] on icon at bounding box center [32, 380] width 13 height 13
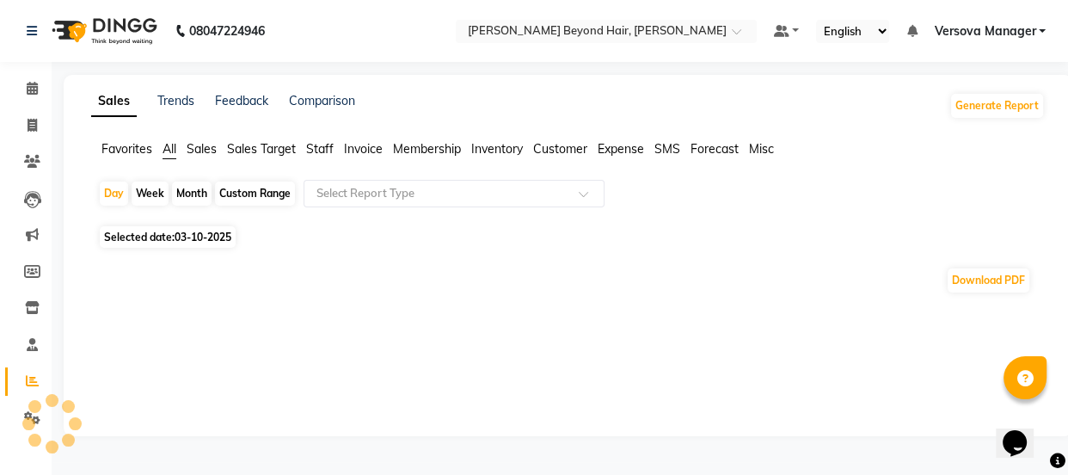
click at [318, 147] on span "Staff" at bounding box center [320, 148] width 28 height 15
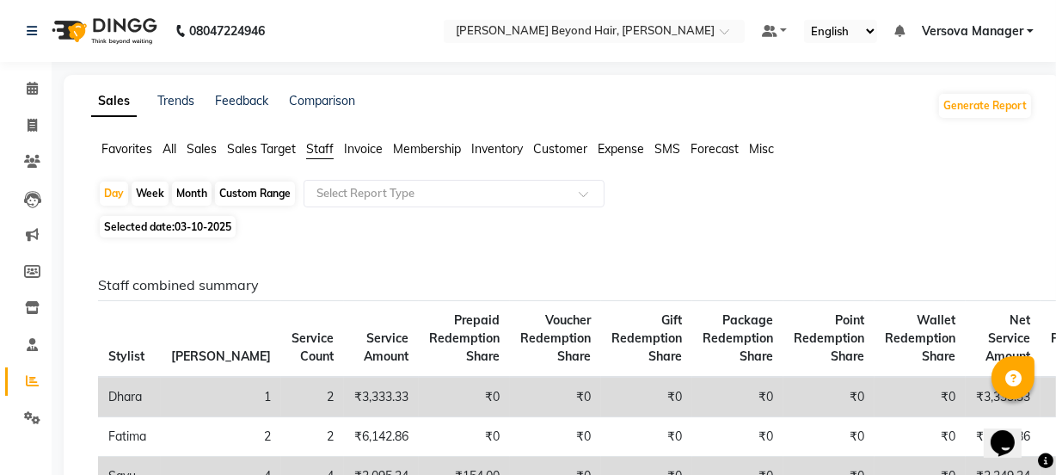
click at [193, 190] on div "Month" at bounding box center [192, 193] width 40 height 24
select select "10"
select select "2025"
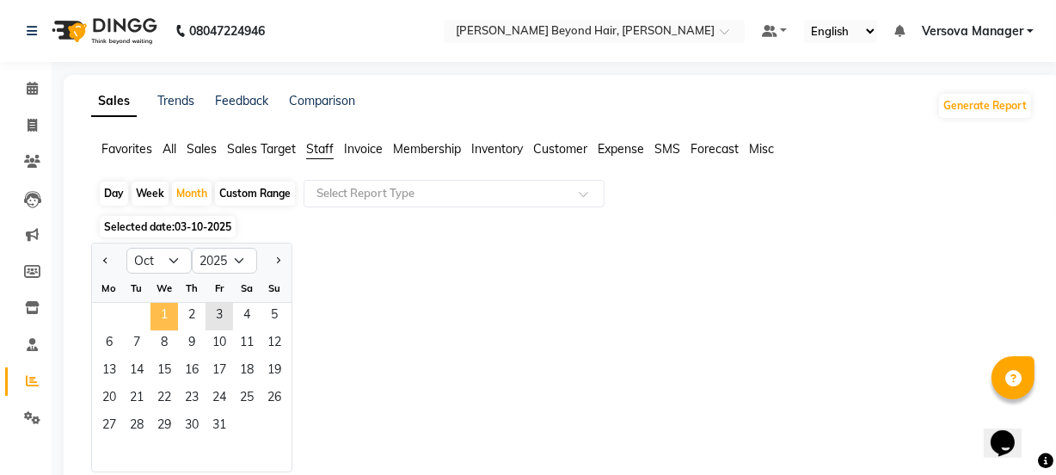
click at [156, 314] on span "1" at bounding box center [164, 317] width 28 height 28
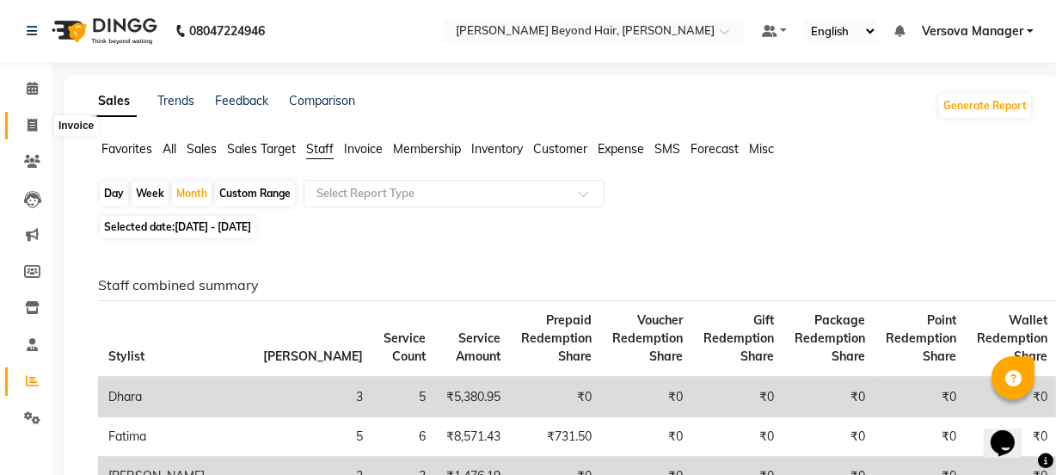
click at [30, 124] on icon at bounding box center [32, 125] width 9 height 13
select select "service"
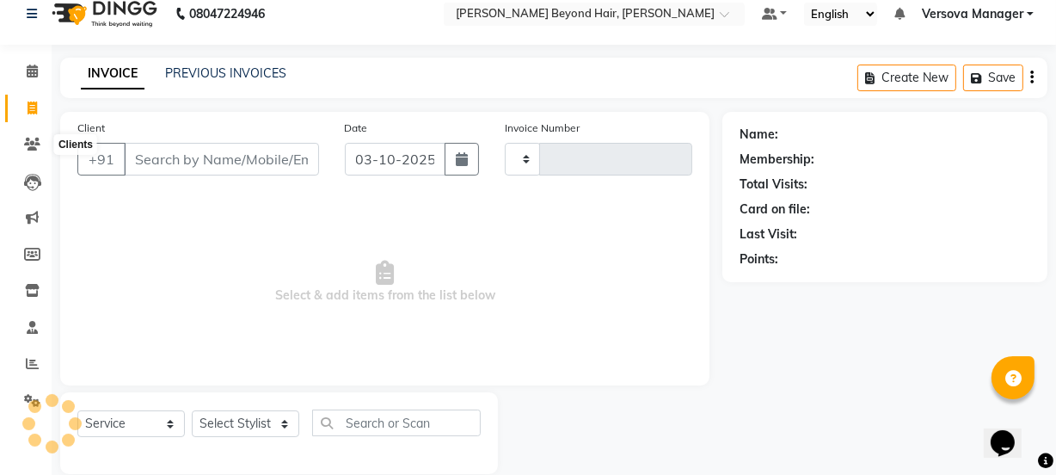
scroll to position [43, 0]
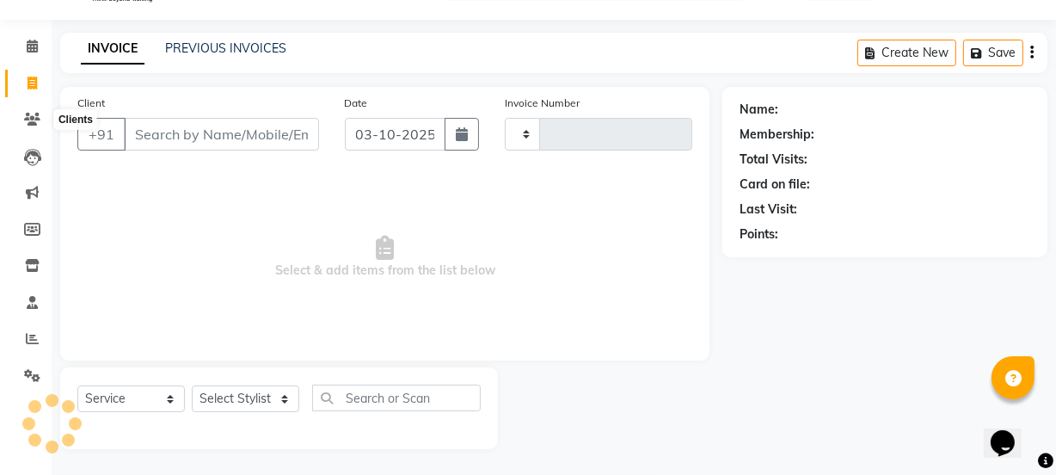
type input "1241"
select select "6352"
select select "48071"
click at [0, 79] on li "Invoice" at bounding box center [26, 83] width 52 height 37
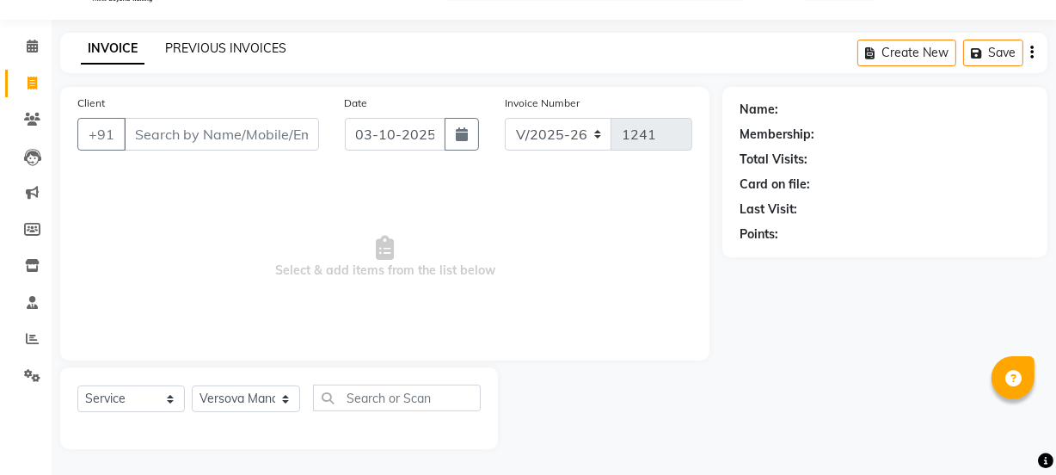
click at [278, 40] on link "PREVIOUS INVOICES" at bounding box center [225, 47] width 121 height 15
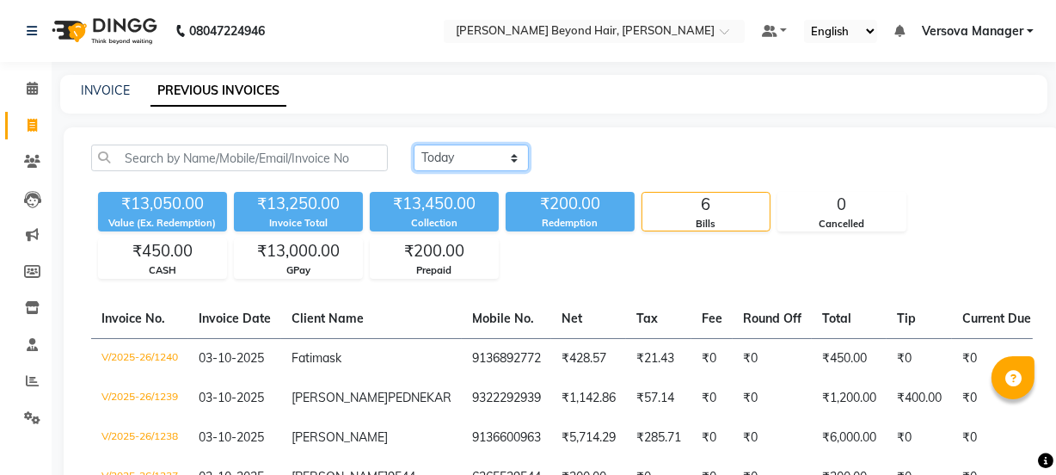
click at [499, 153] on select "[DATE] [DATE] Custom Range" at bounding box center [470, 157] width 115 height 27
select select "range"
click at [413, 144] on select "[DATE] [DATE] Custom Range" at bounding box center [470, 157] width 115 height 27
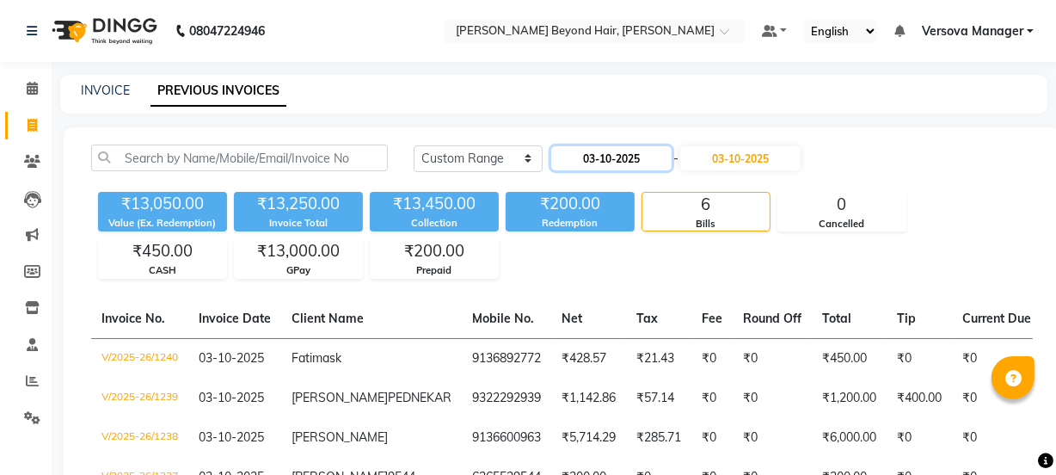
click at [600, 156] on input "03-10-2025" at bounding box center [611, 158] width 120 height 24
select select "10"
select select "2025"
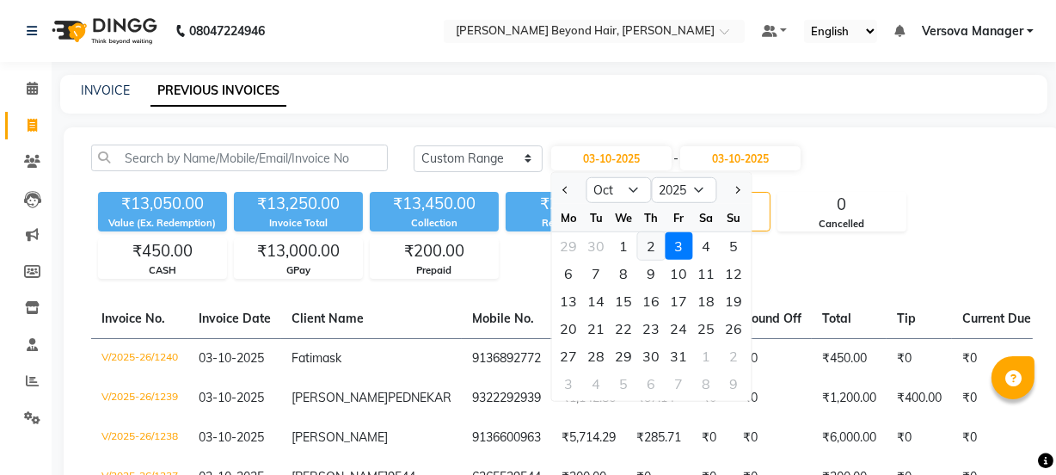
click at [640, 247] on div "2" at bounding box center [652, 246] width 28 height 28
type input "02-10-2025"
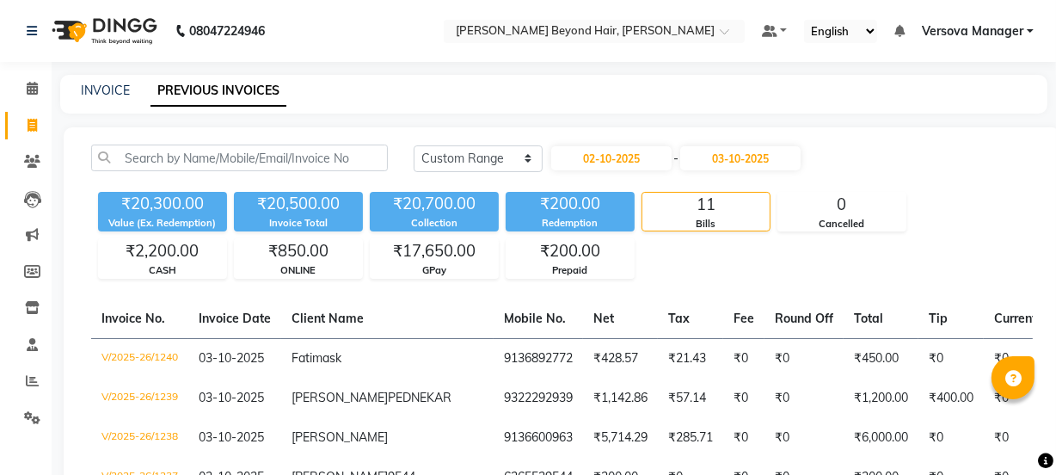
click at [481, 156] on select "[DATE] [DATE] Custom Range" at bounding box center [477, 158] width 129 height 27
select select "today"
click at [413, 145] on select "[DATE] [DATE] Custom Range" at bounding box center [477, 158] width 129 height 27
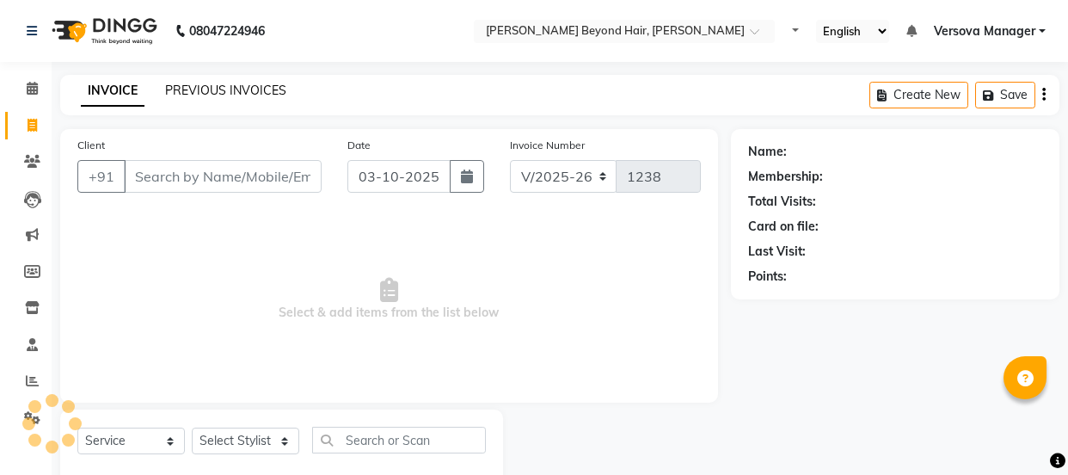
click at [229, 88] on link "PREVIOUS INVOICES" at bounding box center [225, 90] width 121 height 15
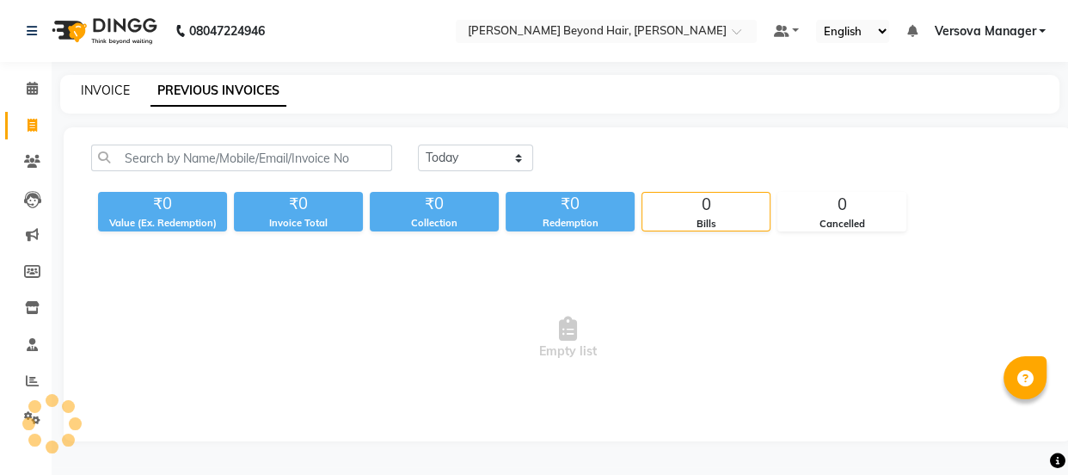
click at [102, 87] on link "INVOICE" at bounding box center [105, 90] width 49 height 15
select select "service"
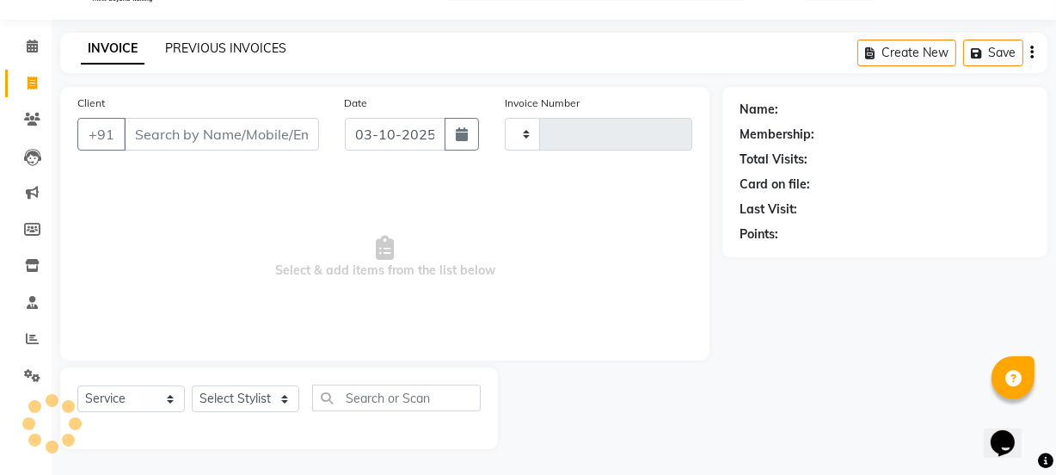
click at [199, 48] on link "PREVIOUS INVOICES" at bounding box center [225, 47] width 121 height 15
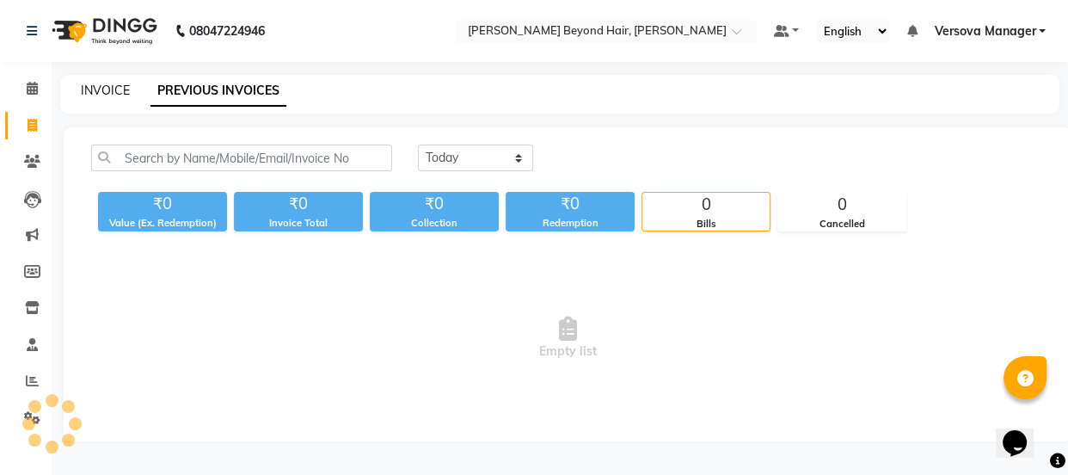
click at [101, 87] on link "INVOICE" at bounding box center [105, 90] width 49 height 15
select select "service"
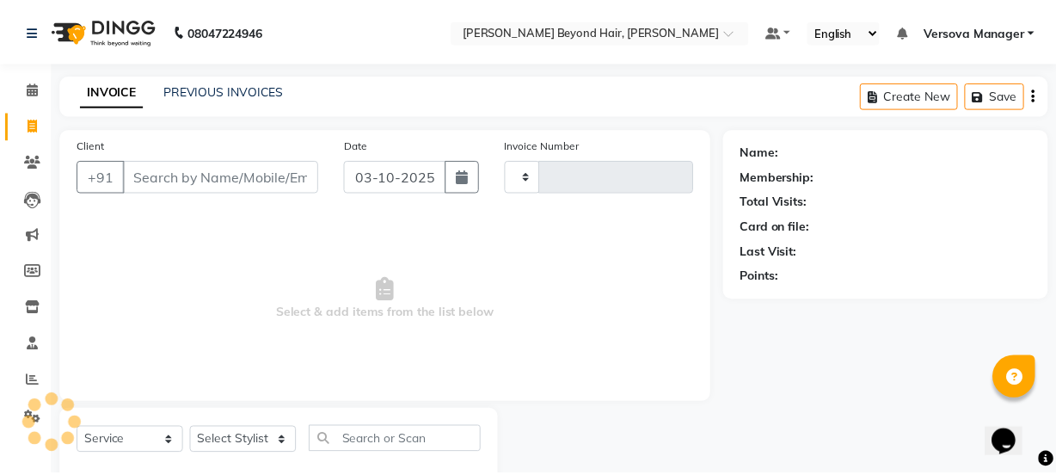
scroll to position [43, 0]
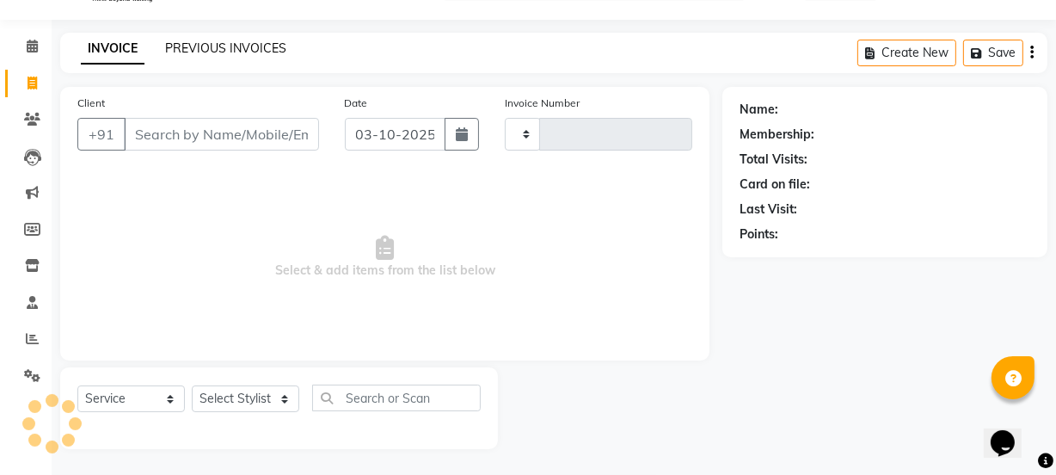
click at [217, 44] on link "PREVIOUS INVOICES" at bounding box center [225, 47] width 121 height 15
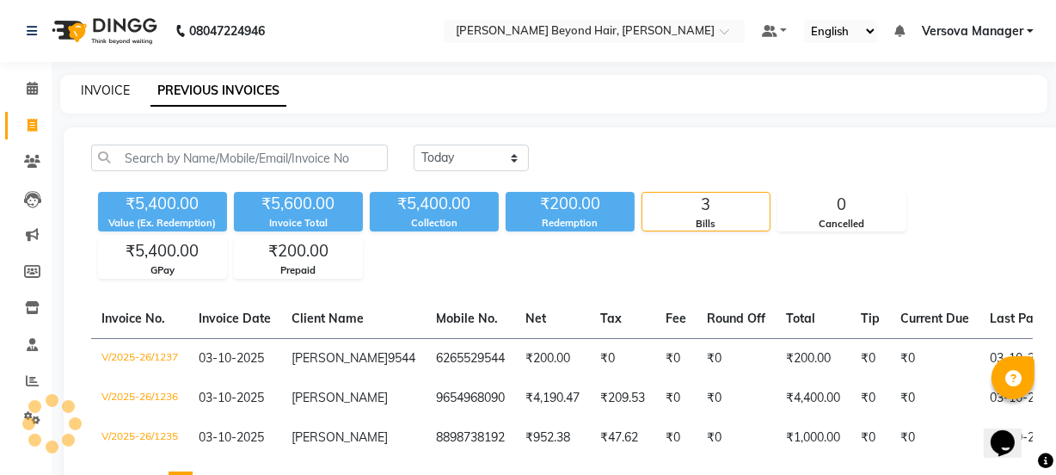
click at [101, 86] on link "INVOICE" at bounding box center [105, 90] width 49 height 15
select select "service"
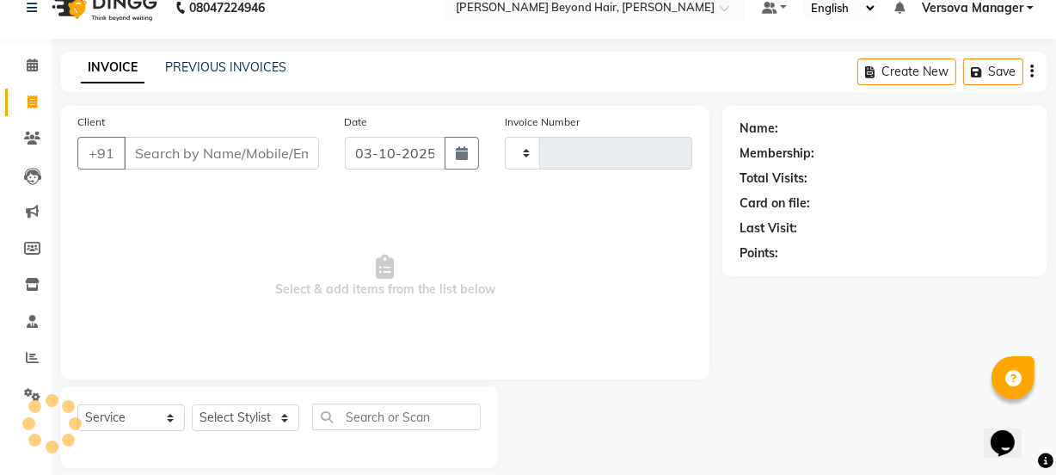
scroll to position [43, 0]
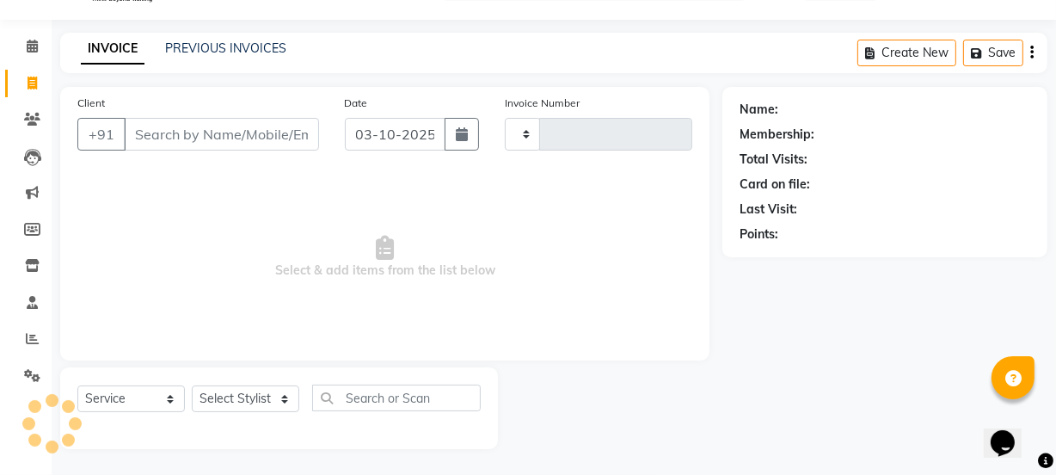
click at [211, 138] on input "Client" at bounding box center [221, 134] width 195 height 33
drag, startPoint x: 258, startPoint y: 129, endPoint x: 113, endPoint y: 156, distance: 147.9
click at [113, 156] on div "Client +91 91366380963 searching..." at bounding box center [197, 131] width 267 height 76
type input "91366380963"
click at [193, 163] on small "searching..." at bounding box center [198, 160] width 242 height 15
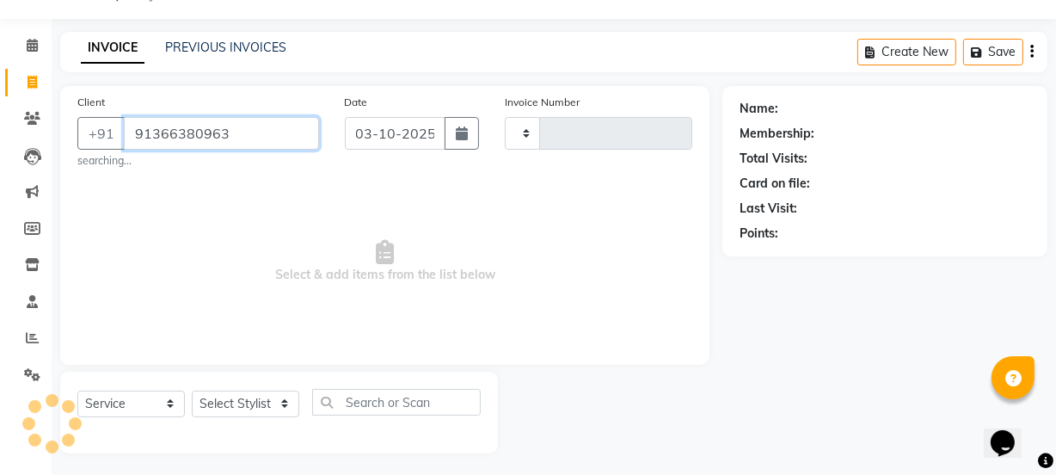
click at [257, 133] on input "91366380963" at bounding box center [221, 133] width 195 height 33
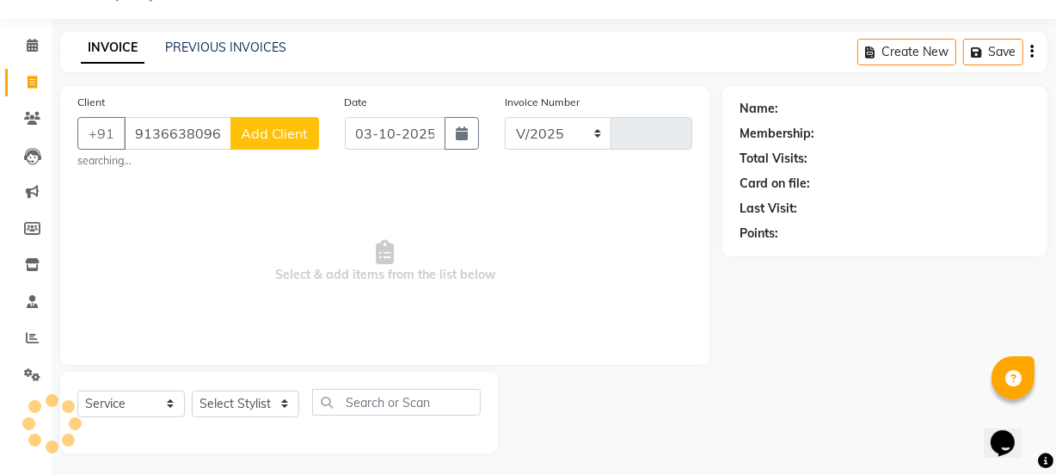
select select "6352"
type input "1238"
select select "48071"
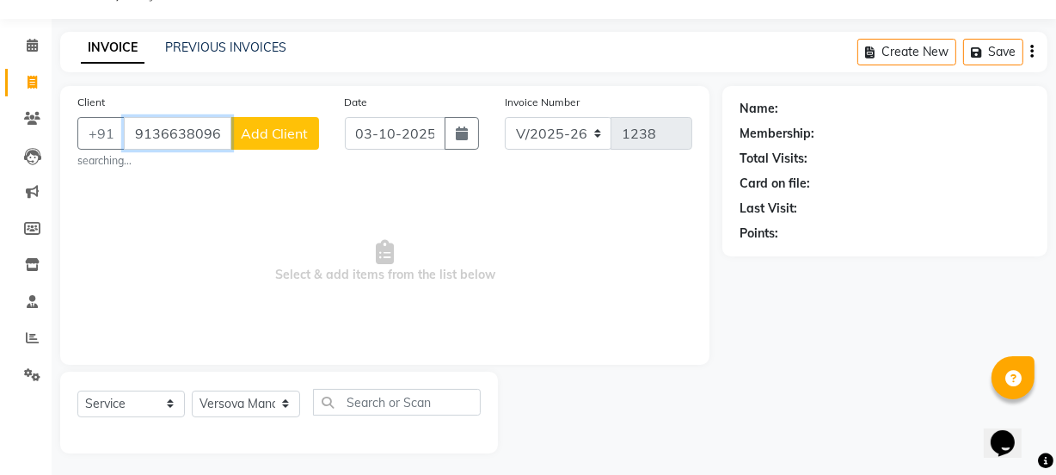
click at [181, 133] on input "91366380963" at bounding box center [177, 133] width 107 height 33
click at [185, 137] on input "91366380963" at bounding box center [177, 133] width 107 height 33
click at [158, 134] on input "91366380963" at bounding box center [177, 133] width 107 height 33
click at [169, 132] on input "91366380963" at bounding box center [177, 133] width 107 height 33
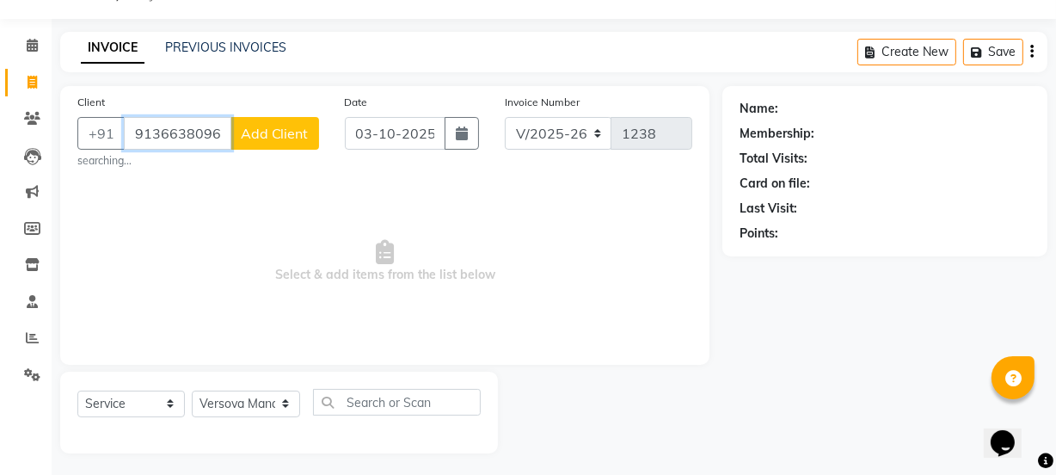
click at [184, 134] on input "91366380963" at bounding box center [177, 133] width 107 height 33
click at [195, 132] on input "91366380963" at bounding box center [177, 133] width 107 height 33
click at [217, 129] on input "91366380963" at bounding box center [177, 133] width 107 height 33
drag, startPoint x: 128, startPoint y: 132, endPoint x: 248, endPoint y: 146, distance: 121.1
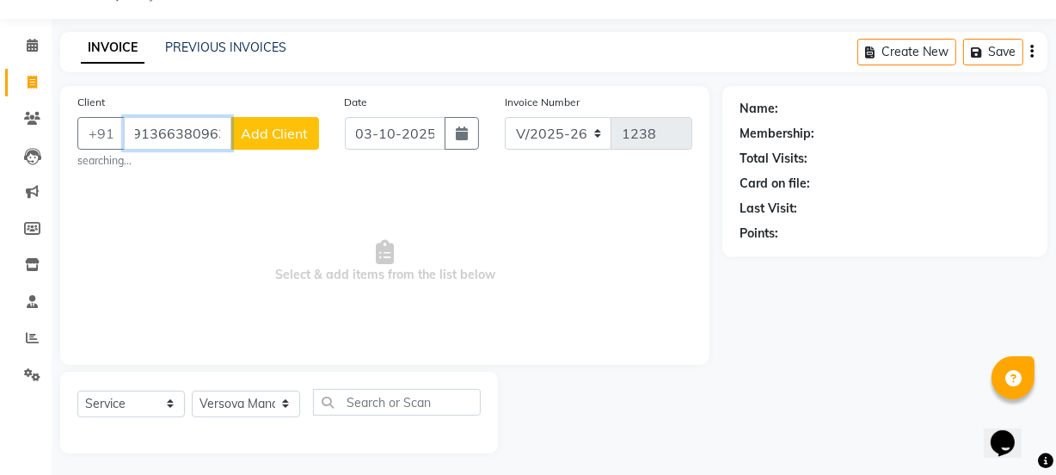
click at [248, 146] on div "+91 91366380963 Add Client" at bounding box center [198, 133] width 242 height 33
click at [161, 131] on input "91366380963" at bounding box center [177, 133] width 107 height 33
click at [217, 139] on input "91366380963" at bounding box center [177, 133] width 107 height 33
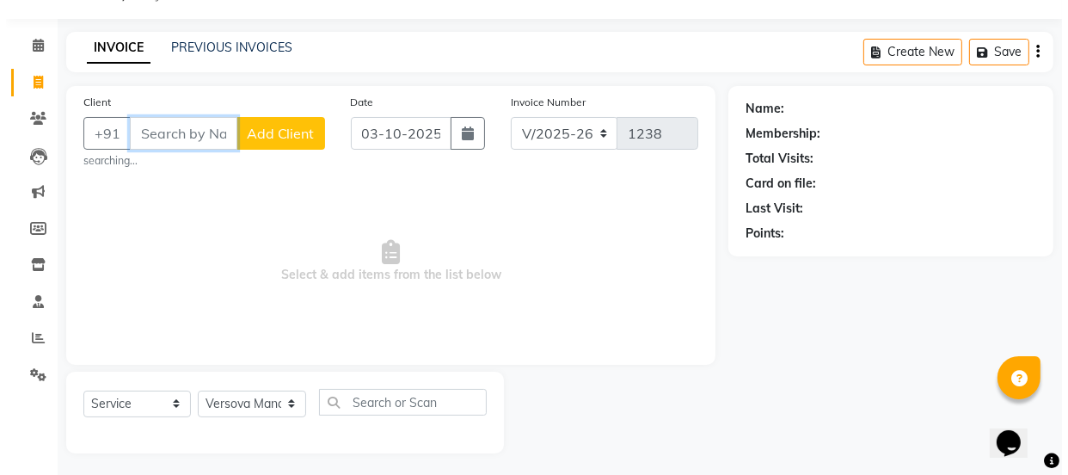
scroll to position [0, 0]
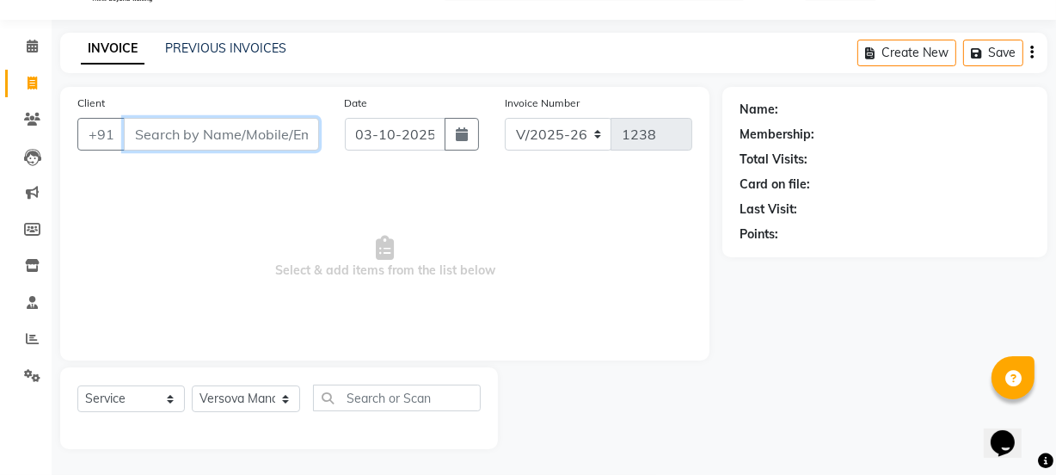
click at [211, 130] on input "Client" at bounding box center [221, 134] width 195 height 33
paste input "91366380963"
type input "91366380963"
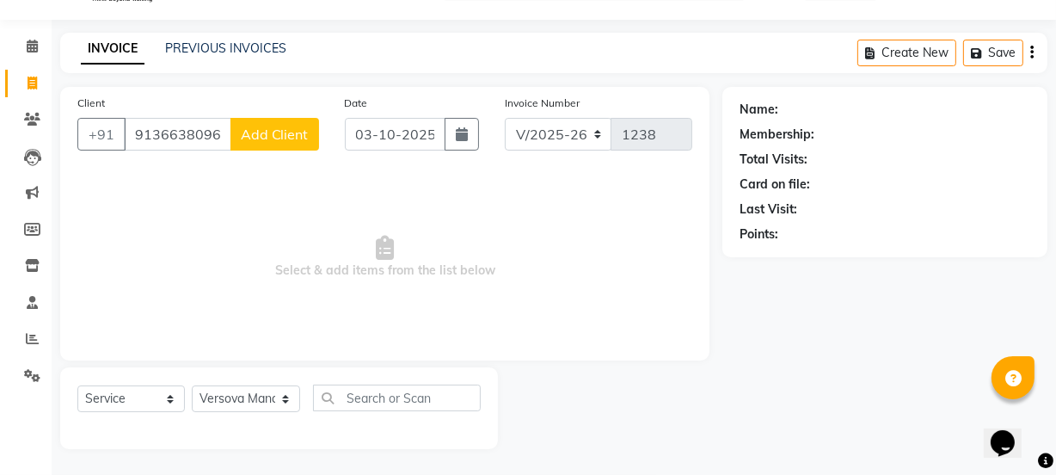
click at [286, 135] on span "Add Client" at bounding box center [275, 134] width 68 height 17
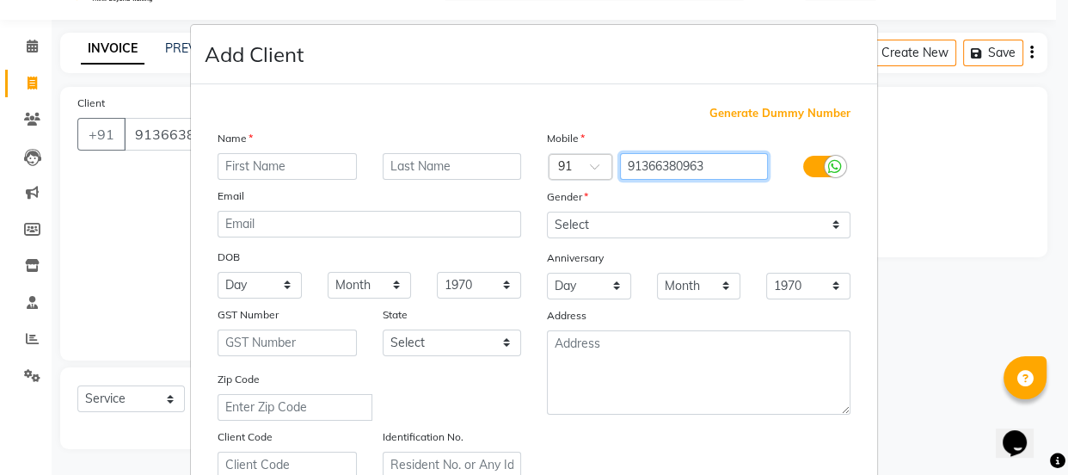
click at [634, 163] on input "91366380963" at bounding box center [694, 166] width 149 height 27
click at [649, 165] on input "91366380963" at bounding box center [694, 166] width 149 height 27
click at [665, 165] on input "91366380963" at bounding box center [694, 166] width 149 height 27
drag, startPoint x: 695, startPoint y: 163, endPoint x: 646, endPoint y: 172, distance: 50.6
click at [646, 172] on input "91366380963" at bounding box center [694, 166] width 149 height 27
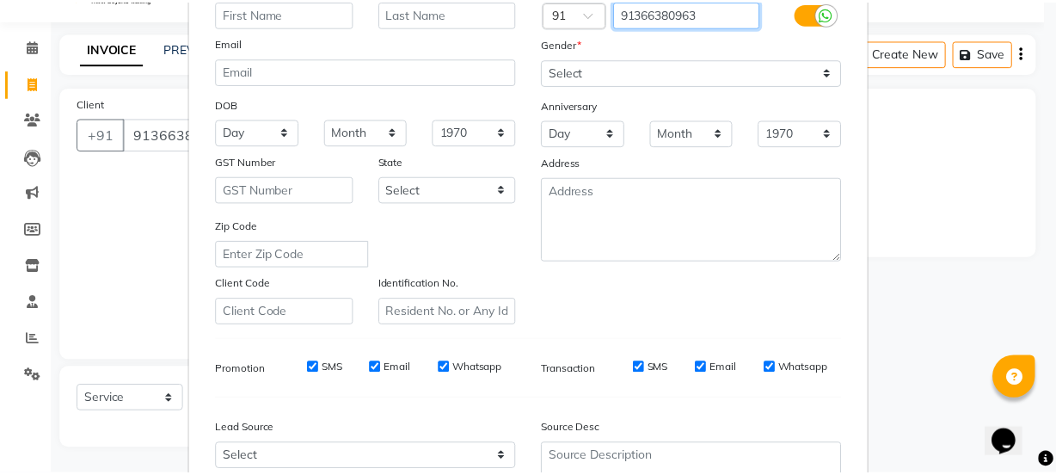
scroll to position [312, 0]
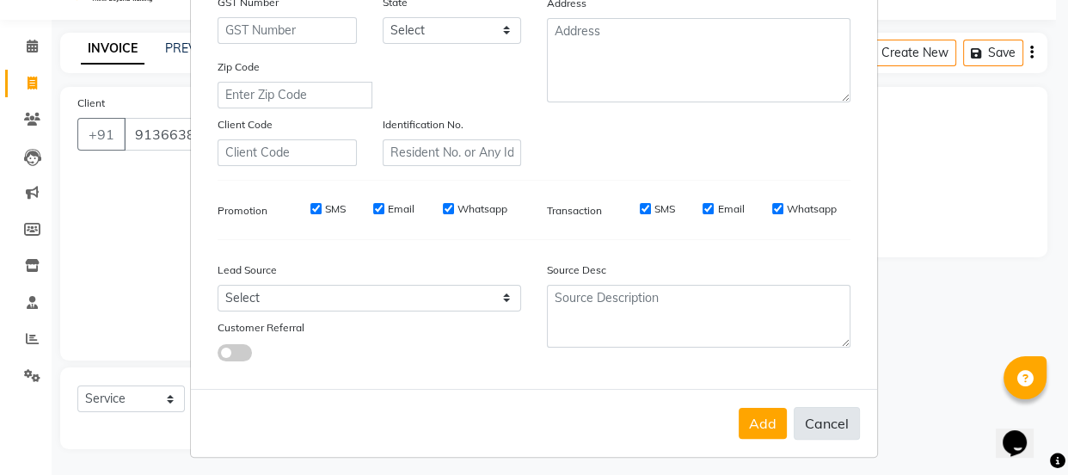
click at [810, 425] on button "Cancel" at bounding box center [826, 423] width 66 height 33
select select
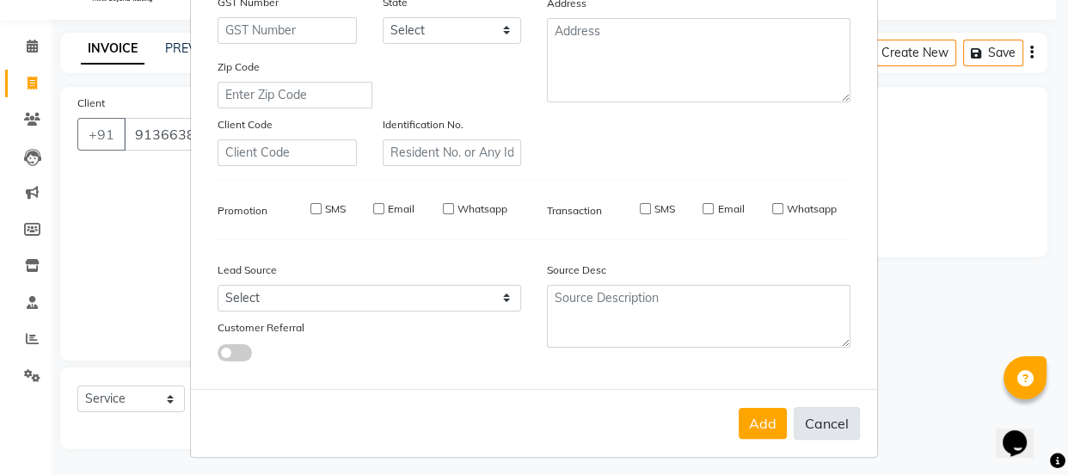
select select
checkbox input "false"
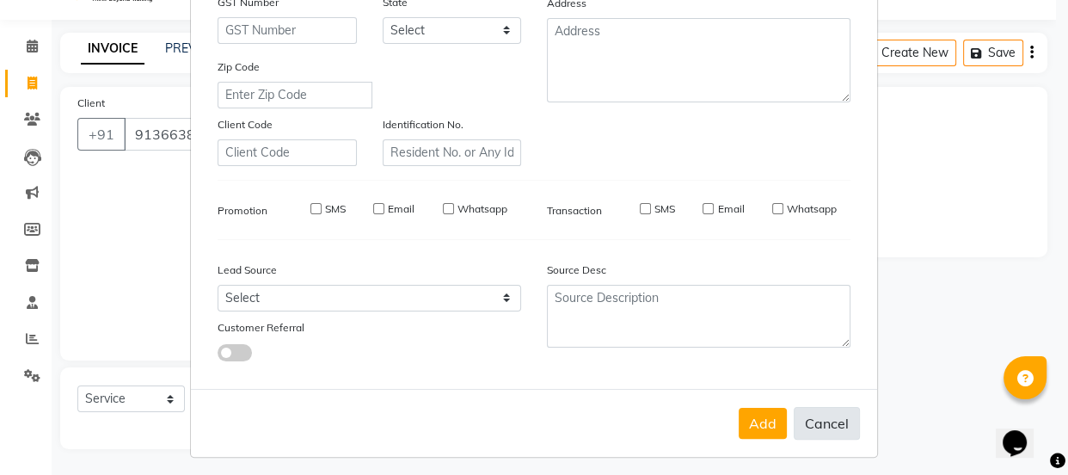
checkbox input "false"
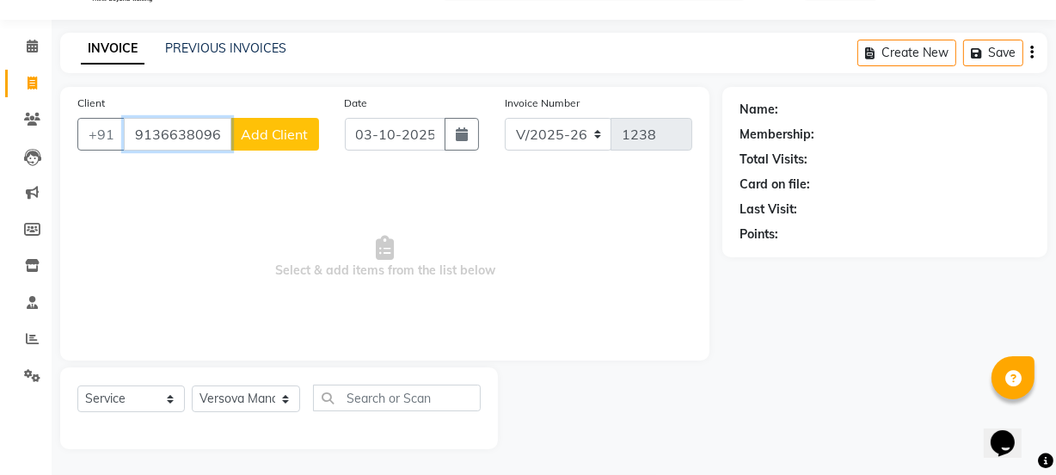
click at [205, 129] on input "91366380963" at bounding box center [177, 134] width 107 height 33
drag, startPoint x: 138, startPoint y: 131, endPoint x: 243, endPoint y: 135, distance: 105.8
click at [243, 135] on div "+91 91366380963 Add Client" at bounding box center [198, 134] width 242 height 33
type input "9"
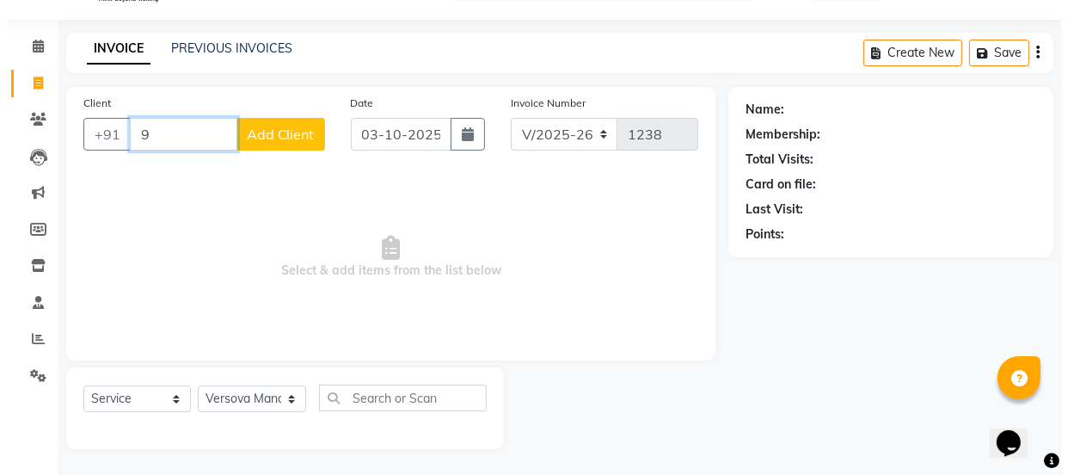
scroll to position [0, 0]
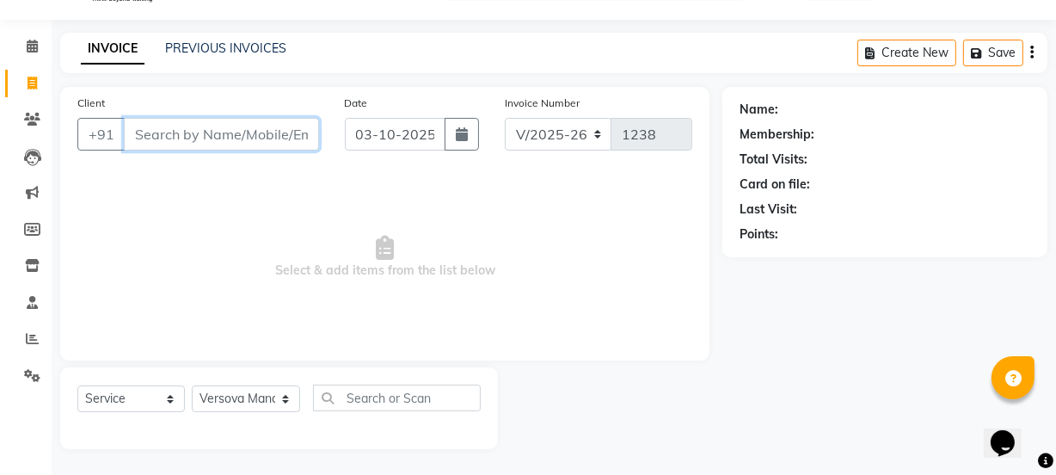
click at [250, 132] on input "Client" at bounding box center [221, 134] width 195 height 33
click at [209, 133] on input "91366009" at bounding box center [177, 134] width 107 height 33
type input "9136600963"
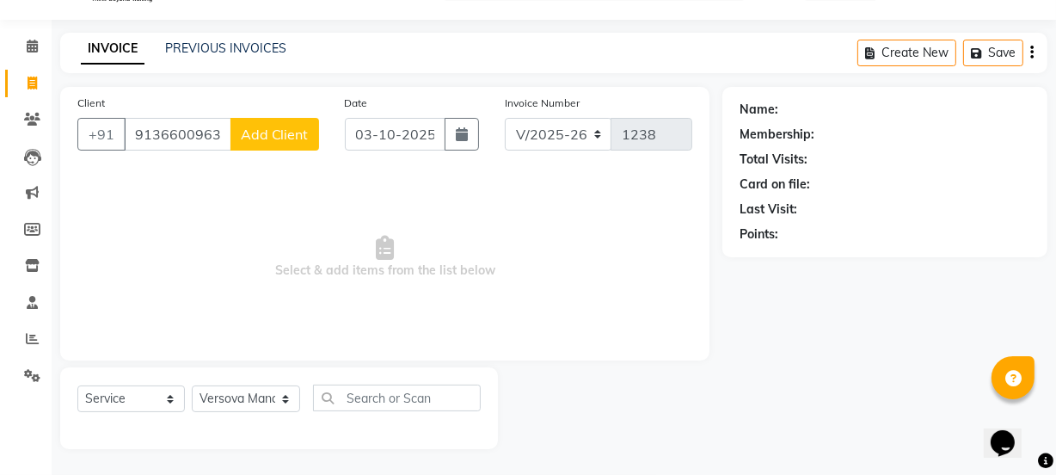
click at [270, 131] on span "Add Client" at bounding box center [275, 134] width 68 height 17
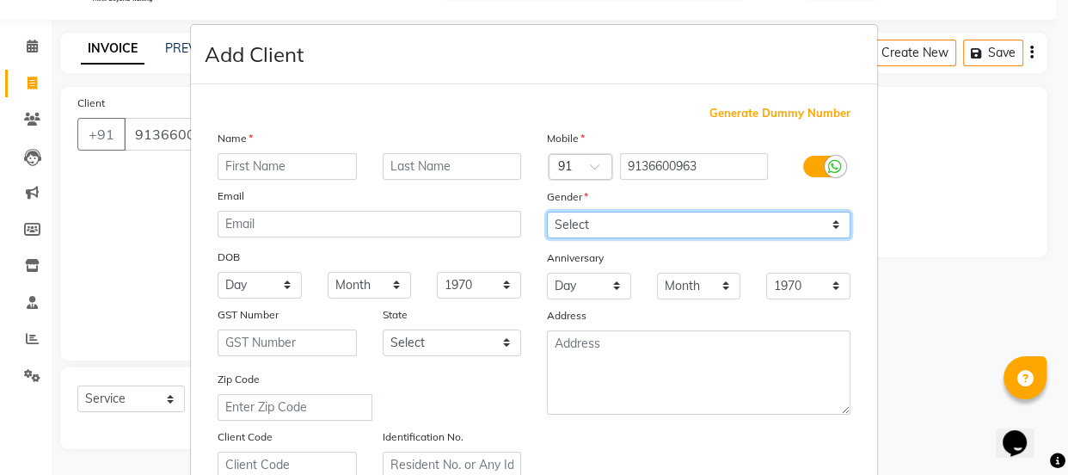
drag, startPoint x: 591, startPoint y: 224, endPoint x: 591, endPoint y: 236, distance: 12.9
click at [591, 224] on select "Select Male Female Other Prefer Not To Say" at bounding box center [698, 224] width 303 height 27
select select "female"
click at [547, 211] on select "Select Male Female Other Prefer Not To Say" at bounding box center [698, 224] width 303 height 27
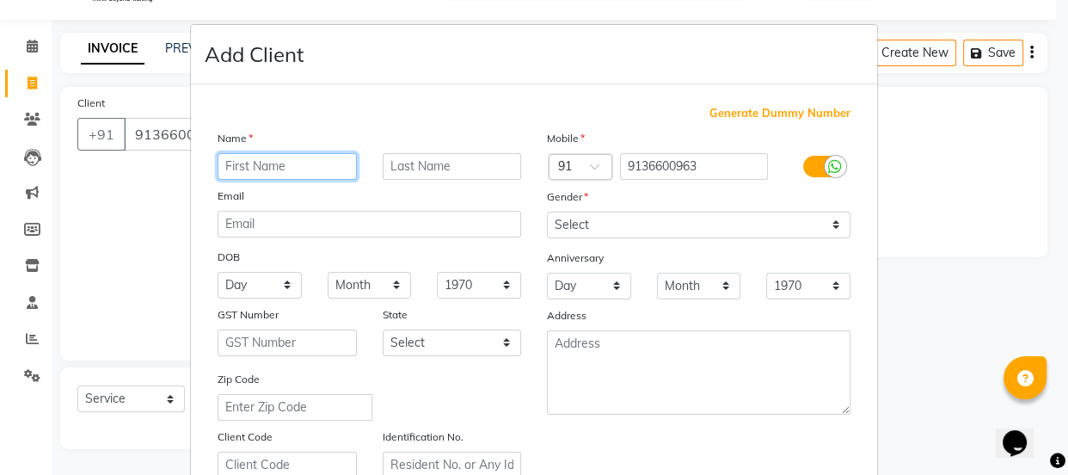
click at [335, 168] on input "text" at bounding box center [286, 166] width 139 height 27
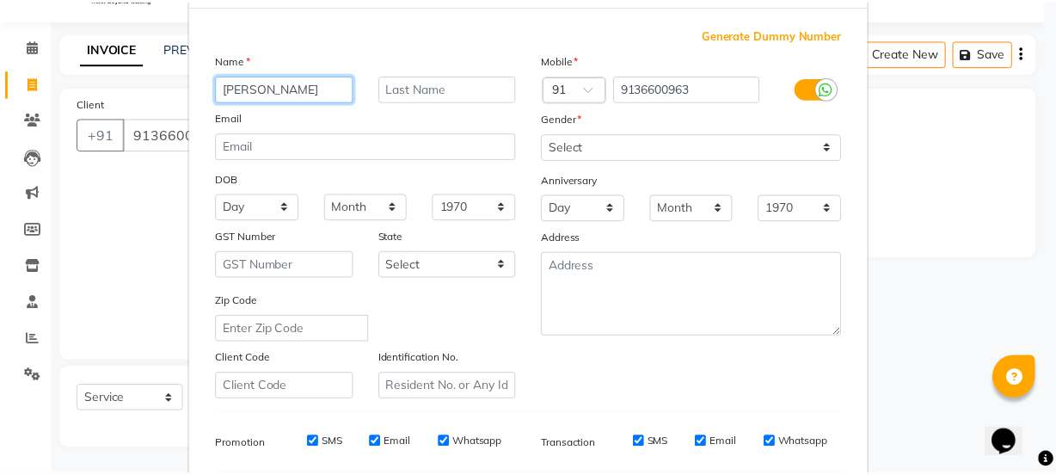
scroll to position [324, 0]
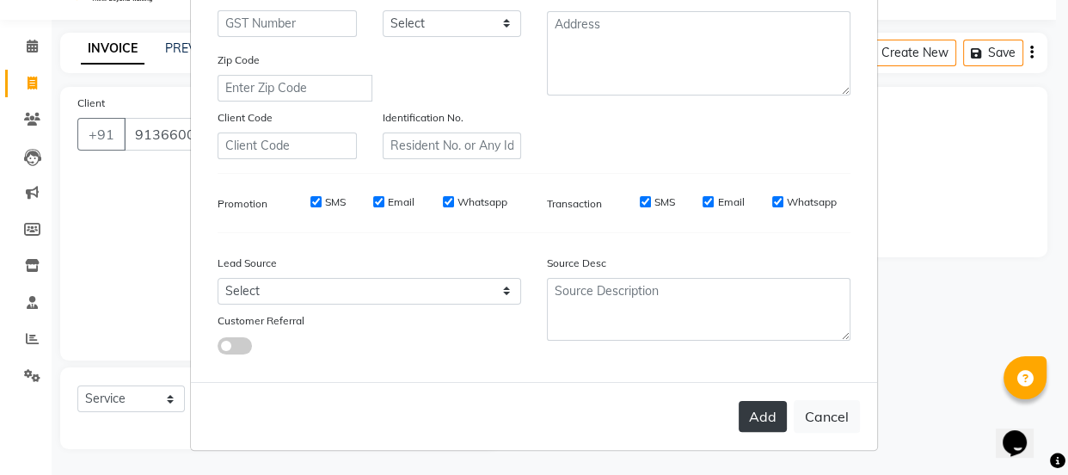
type input "[PERSON_NAME]"
click at [764, 418] on button "Add" at bounding box center [762, 416] width 48 height 31
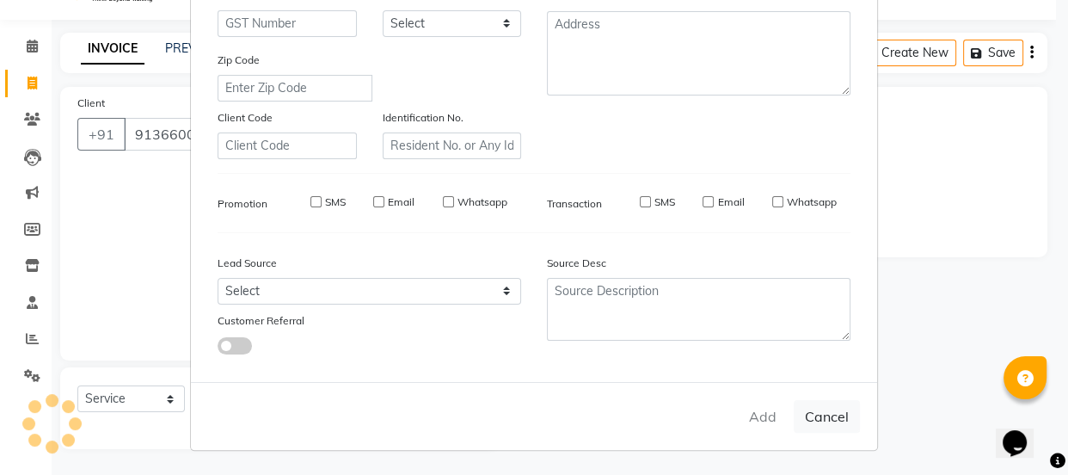
select select
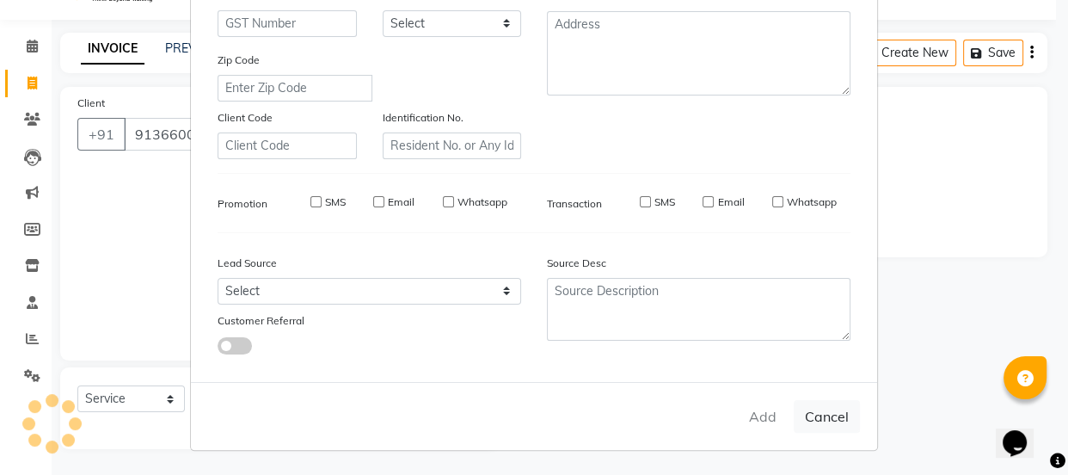
select select
checkbox input "false"
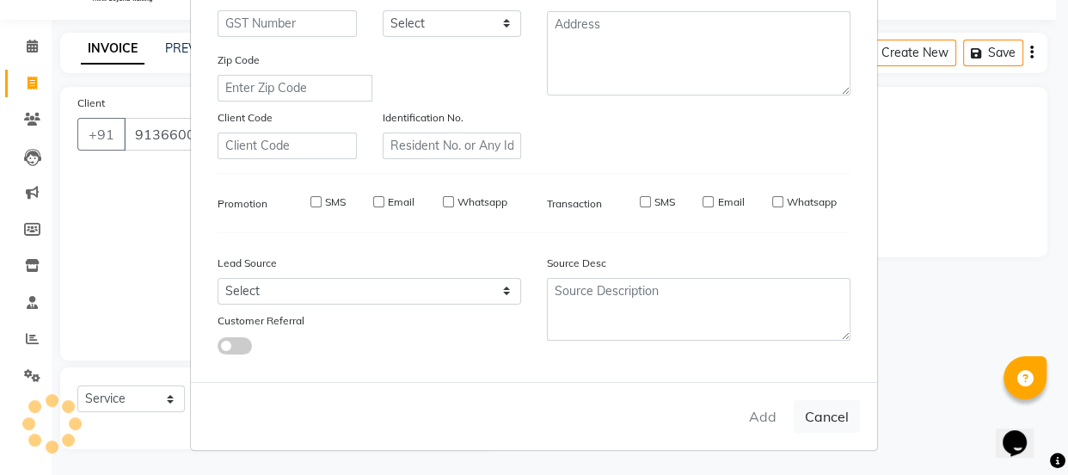
checkbox input "false"
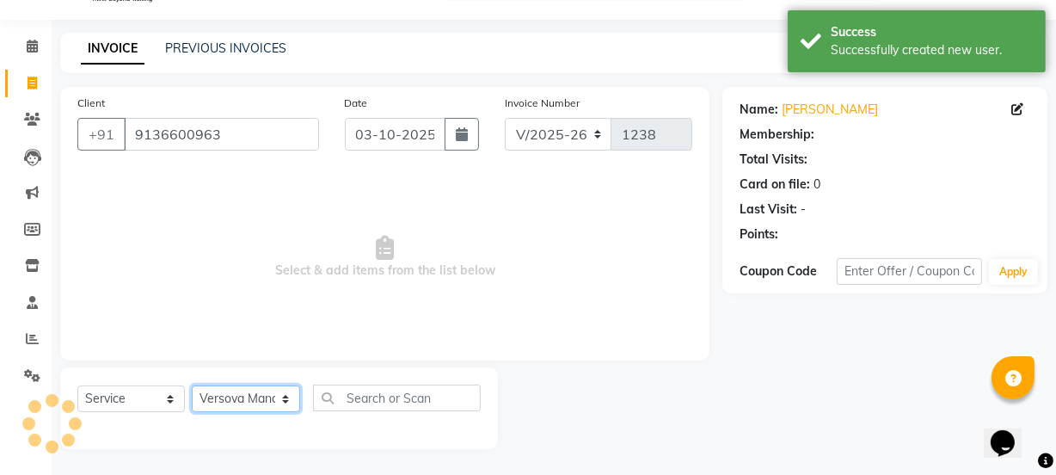
click at [224, 397] on select "Select Stylist ADMIN [PERSON_NAME] [PERSON_NAME] [PERSON_NAME] [PERSON_NAME] [P…" at bounding box center [246, 398] width 108 height 27
click at [192, 385] on select "Select Stylist ADMIN [PERSON_NAME] [PERSON_NAME] [PERSON_NAME] [PERSON_NAME] [P…" at bounding box center [246, 398] width 108 height 27
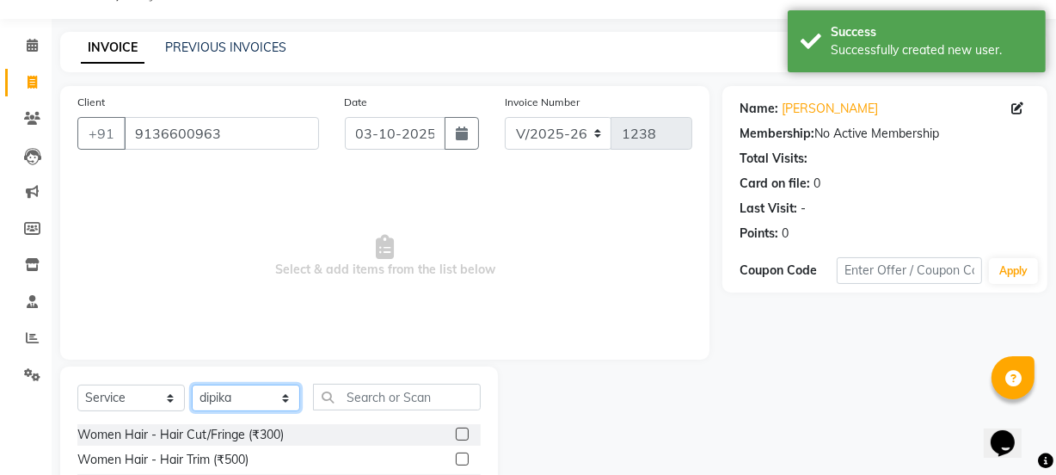
click at [230, 402] on select "Select Stylist ADMIN [PERSON_NAME] [PERSON_NAME] [PERSON_NAME] [PERSON_NAME] [P…" at bounding box center [246, 397] width 108 height 27
select select "59568"
click at [192, 384] on select "Select Stylist ADMIN [PERSON_NAME] [PERSON_NAME] [PERSON_NAME] [PERSON_NAME] [P…" at bounding box center [246, 397] width 108 height 27
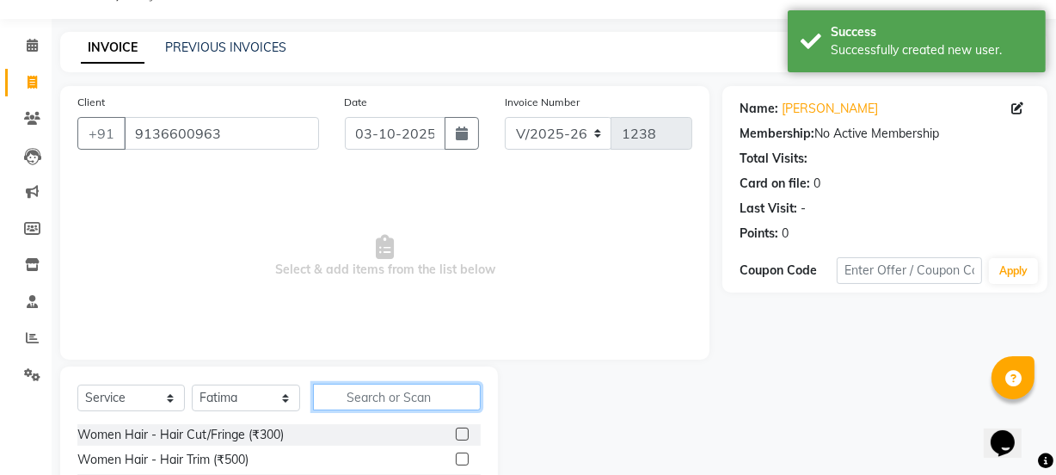
click at [416, 396] on input "text" at bounding box center [396, 396] width 167 height 27
type input "globa"
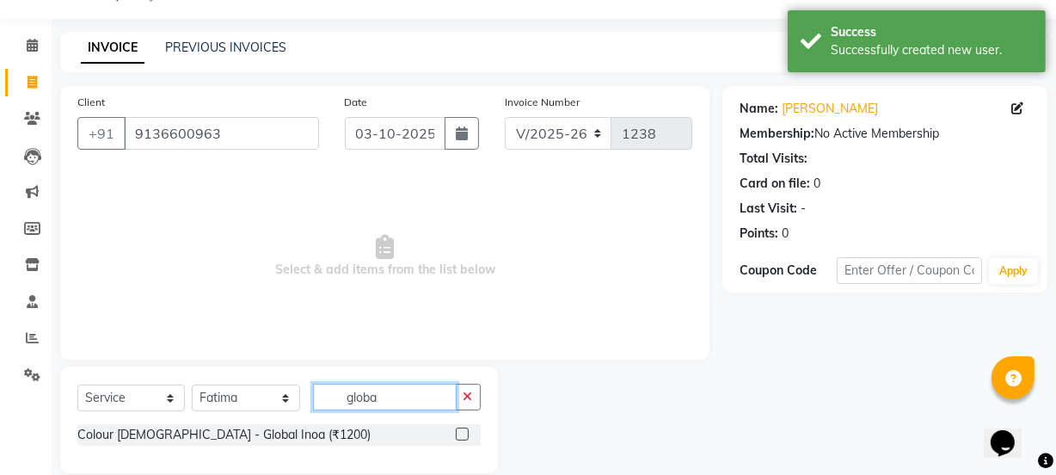
drag, startPoint x: 401, startPoint y: 395, endPoint x: 256, endPoint y: 406, distance: 144.8
click at [258, 406] on div "Select Service Product Membership Package Voucher Prepaid Gift Card Select Styl…" at bounding box center [278, 403] width 403 height 40
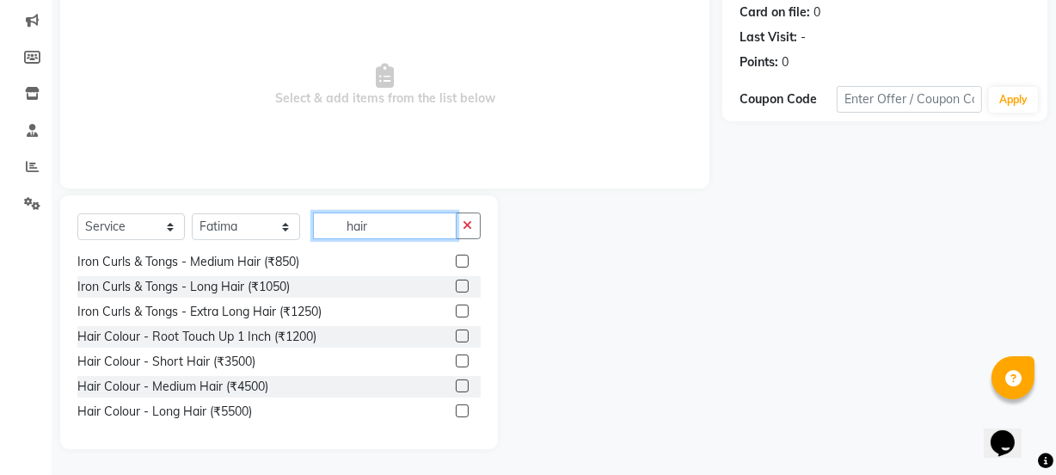
scroll to position [370, 0]
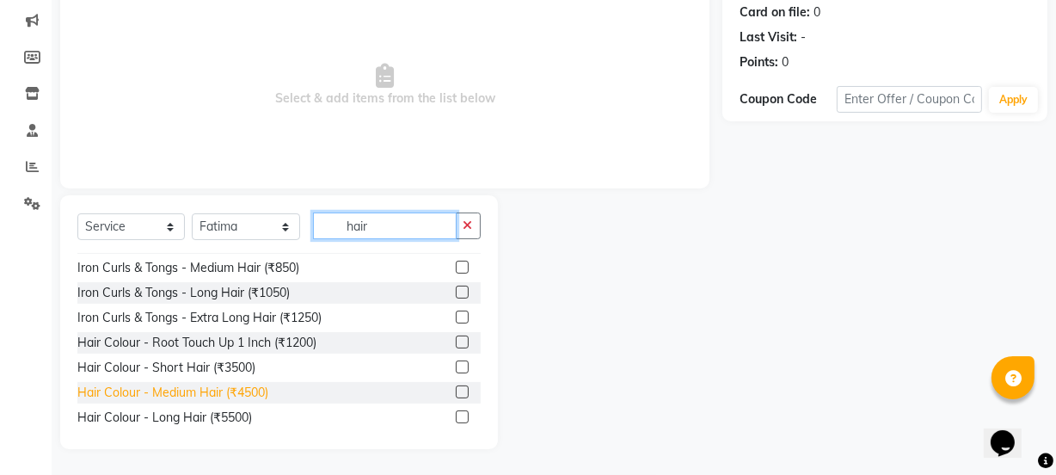
type input "hair"
click at [229, 391] on div "Hair Colour - Medium Hair (₹4500)" at bounding box center [172, 392] width 191 height 18
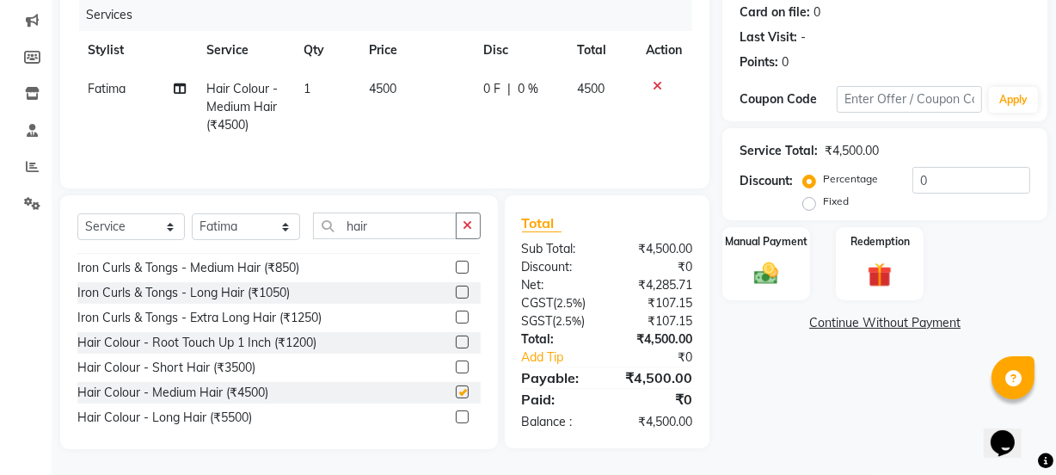
checkbox input "false"
click at [415, 67] on th "Price" at bounding box center [415, 50] width 114 height 39
click at [395, 94] on span "4500" at bounding box center [383, 88] width 28 height 15
select select "59568"
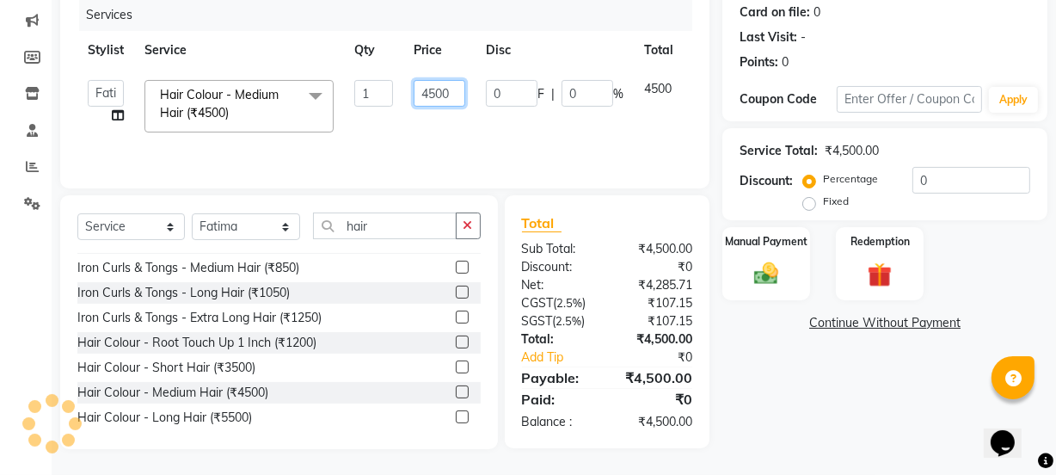
drag, startPoint x: 445, startPoint y: 89, endPoint x: 405, endPoint y: 86, distance: 40.5
click at [405, 86] on td "4500" at bounding box center [439, 106] width 72 height 73
type input "6000"
click at [807, 282] on div "Manual Payment" at bounding box center [765, 263] width 91 height 77
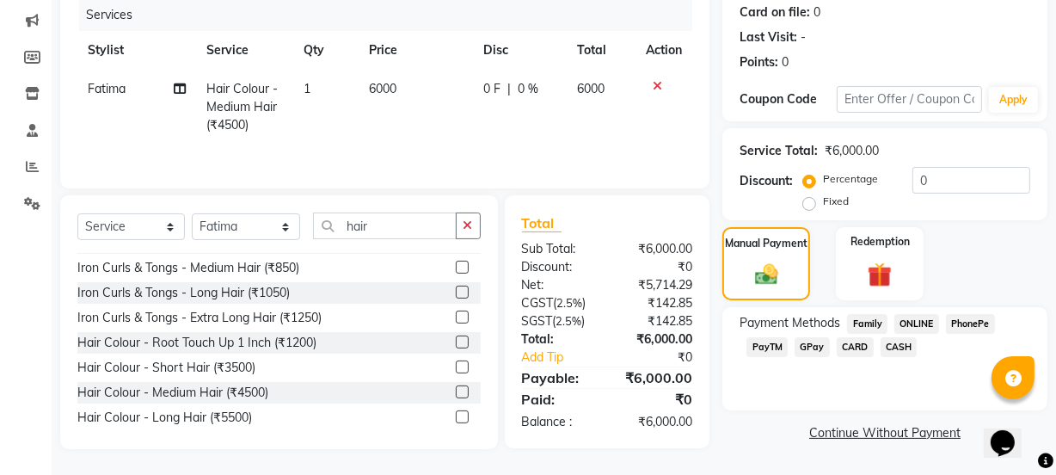
click at [814, 349] on span "GPay" at bounding box center [811, 347] width 35 height 20
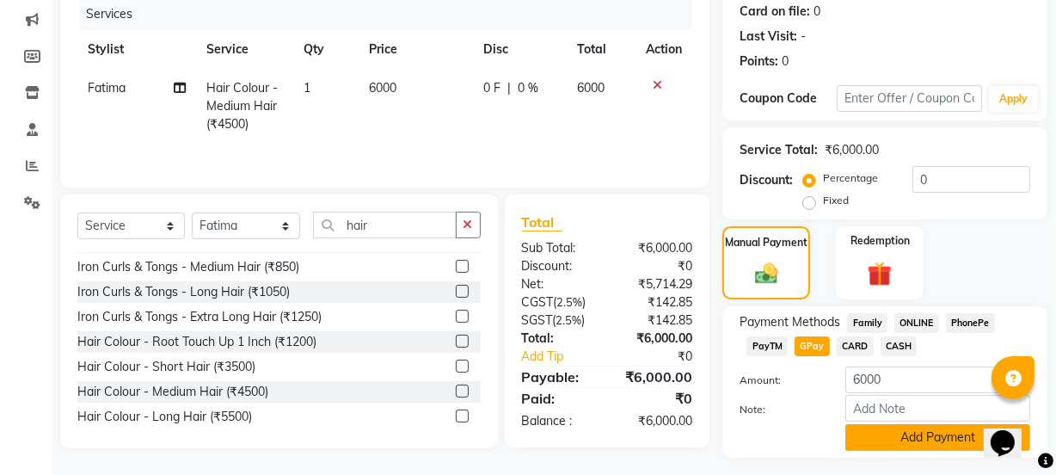
click at [876, 449] on button "Add Payment" at bounding box center [937, 437] width 185 height 27
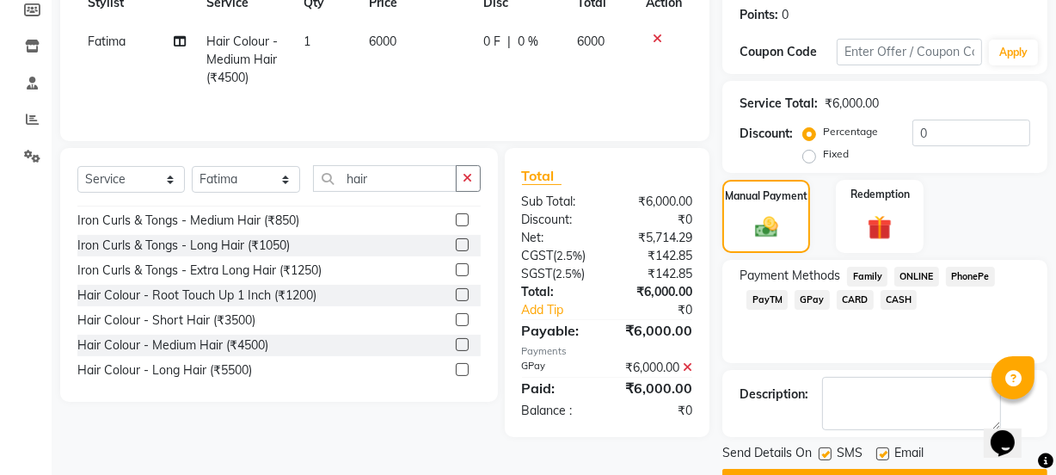
scroll to position [307, 0]
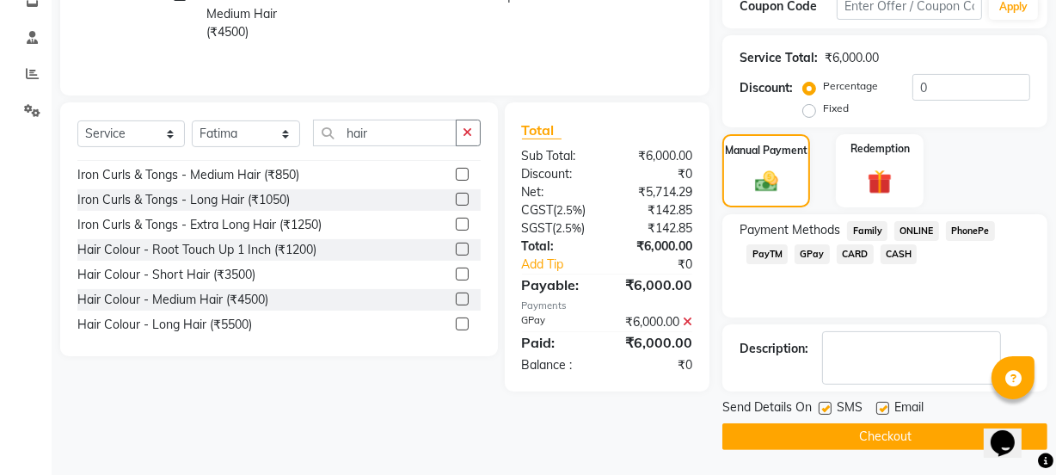
click at [829, 409] on label at bounding box center [824, 407] width 13 height 13
click at [829, 409] on input "checkbox" at bounding box center [823, 408] width 11 height 11
checkbox input "false"
click at [834, 438] on button "Checkout" at bounding box center [884, 436] width 325 height 27
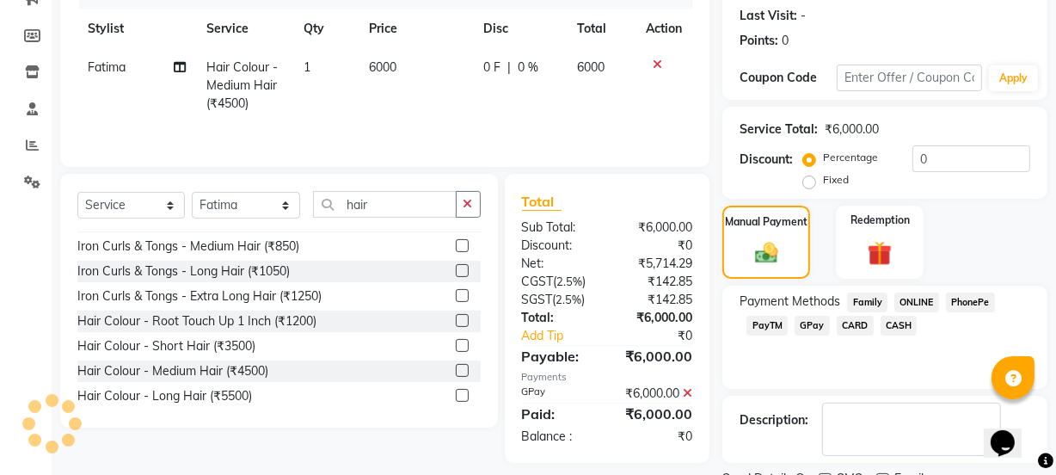
scroll to position [72, 0]
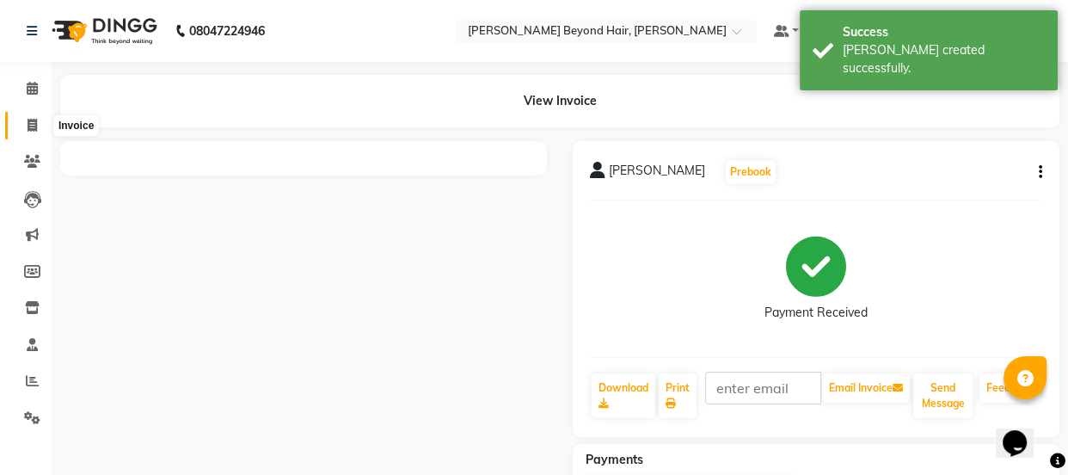
click at [34, 130] on icon at bounding box center [32, 125] width 9 height 13
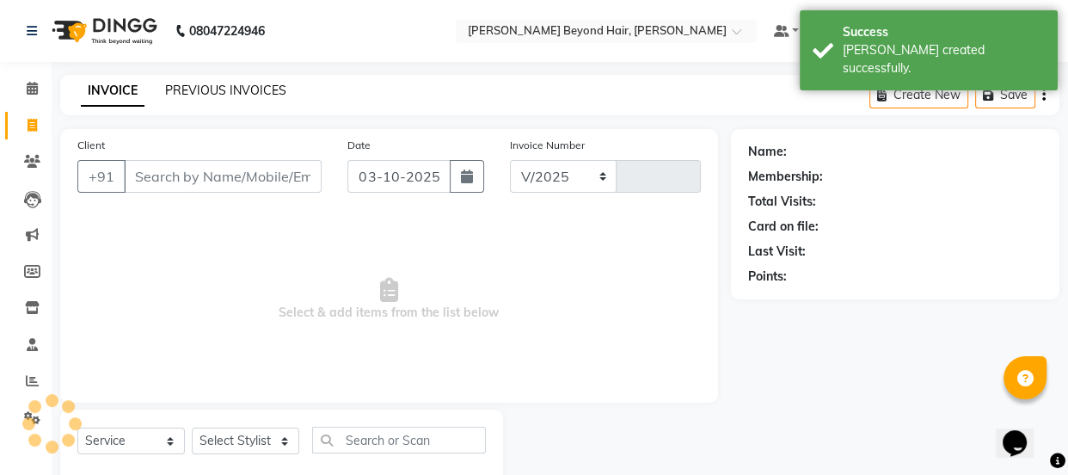
click at [228, 83] on link "PREVIOUS INVOICES" at bounding box center [225, 90] width 121 height 15
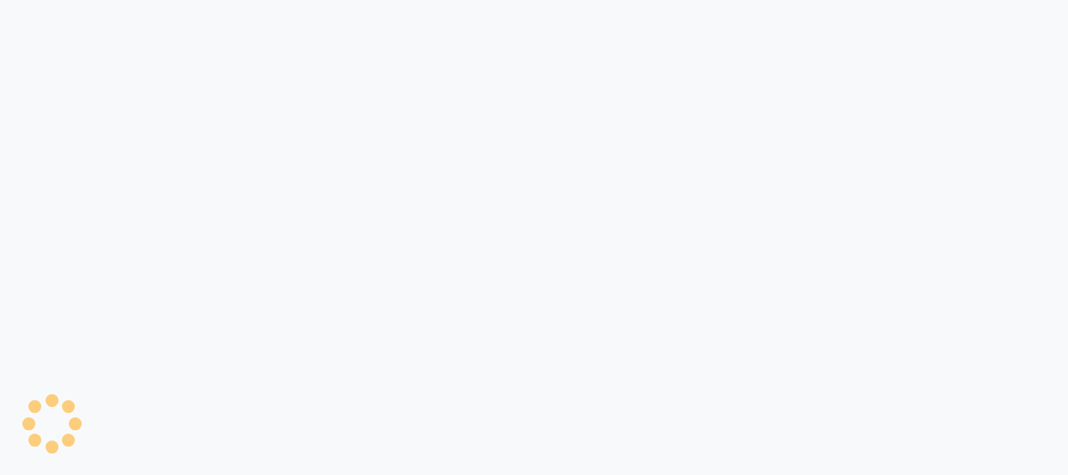
select select "service"
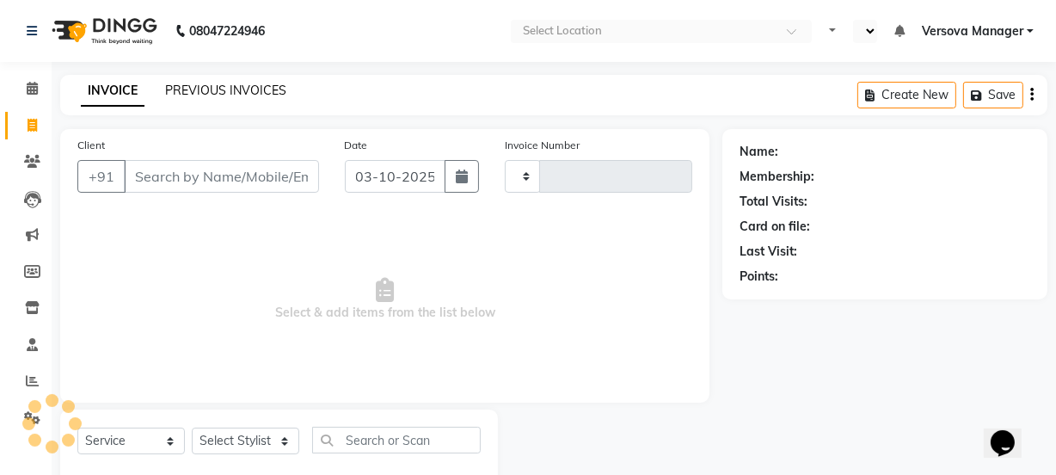
click at [237, 91] on link "PREVIOUS INVOICES" at bounding box center [225, 90] width 121 height 15
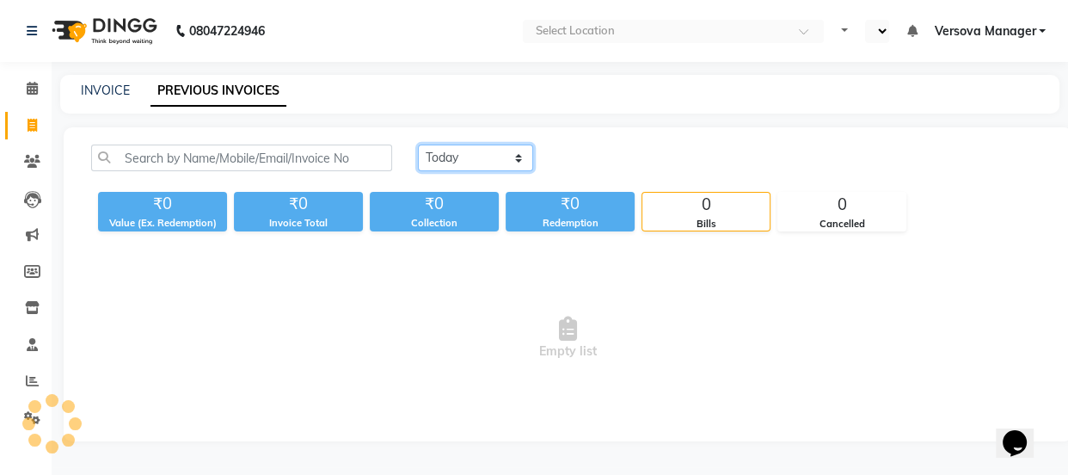
click at [493, 146] on select "[DATE] [DATE] Custom Range" at bounding box center [475, 157] width 115 height 27
click at [418, 144] on select "[DATE] [DATE] Custom Range" at bounding box center [475, 157] width 115 height 27
select select "en"
click at [433, 150] on select "[DATE] [DATE] Custom Range" at bounding box center [475, 157] width 115 height 27
select select "yesterday"
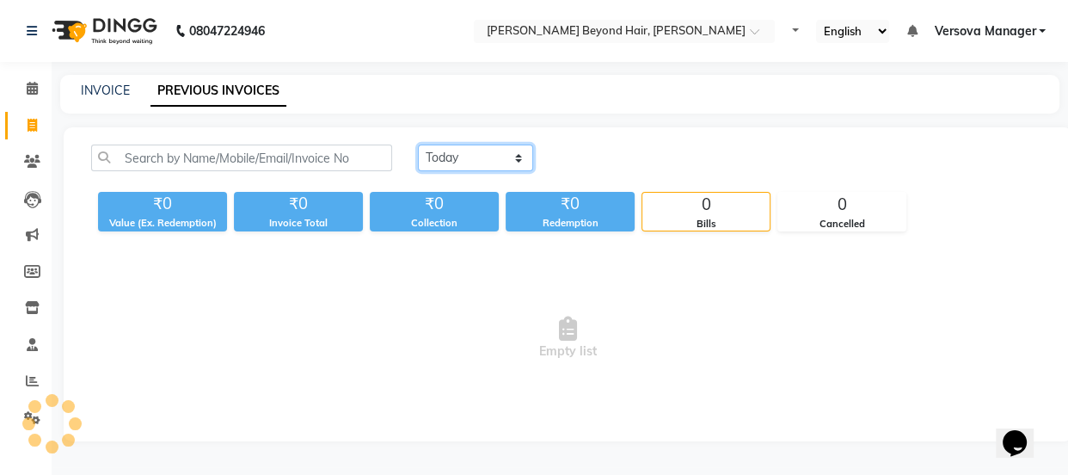
click at [418, 144] on select "[DATE] [DATE] Custom Range" at bounding box center [475, 157] width 115 height 27
click at [462, 162] on select "[DATE] [DATE] Custom Range" at bounding box center [475, 157] width 115 height 27
click at [418, 144] on select "[DATE] [DATE] Custom Range" at bounding box center [475, 157] width 115 height 27
click at [464, 181] on div "[DATE] [DATE] Custom Range" at bounding box center [731, 164] width 652 height 40
click at [106, 89] on link "INVOICE" at bounding box center [105, 90] width 49 height 15
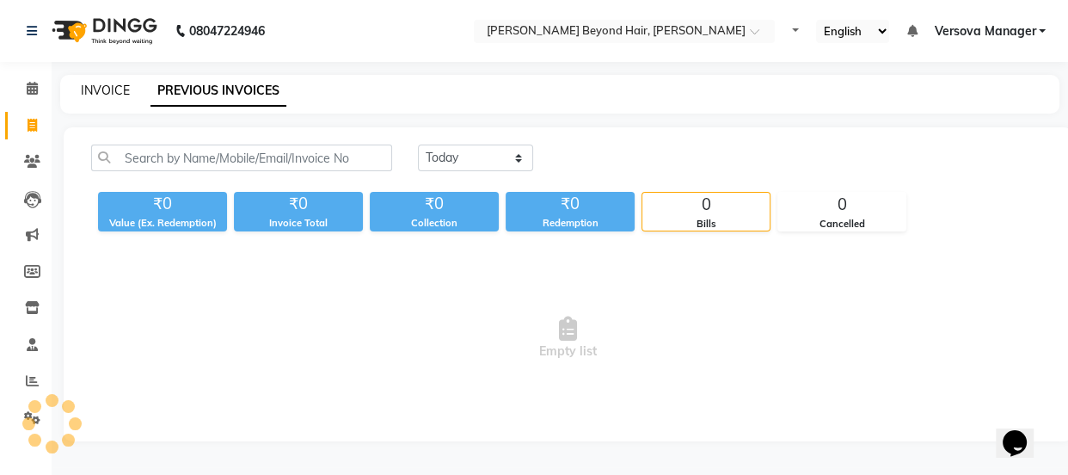
select select "service"
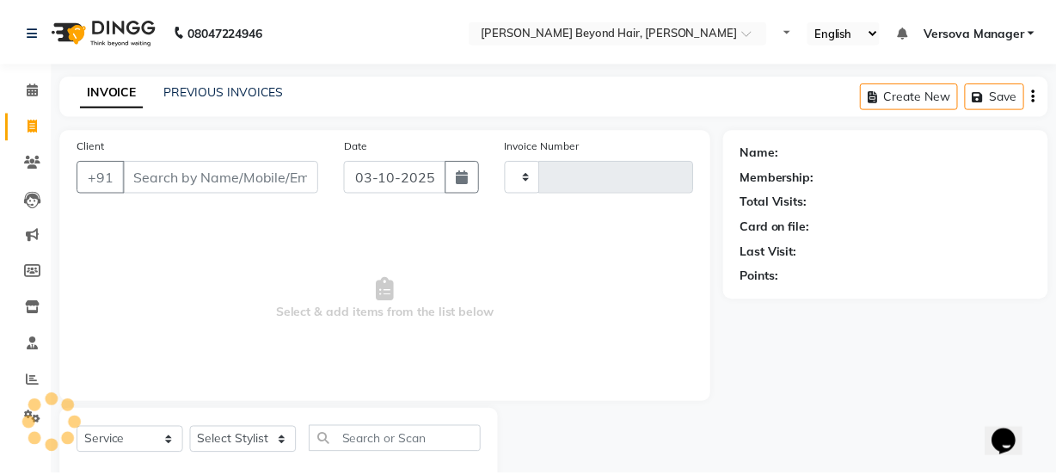
scroll to position [43, 0]
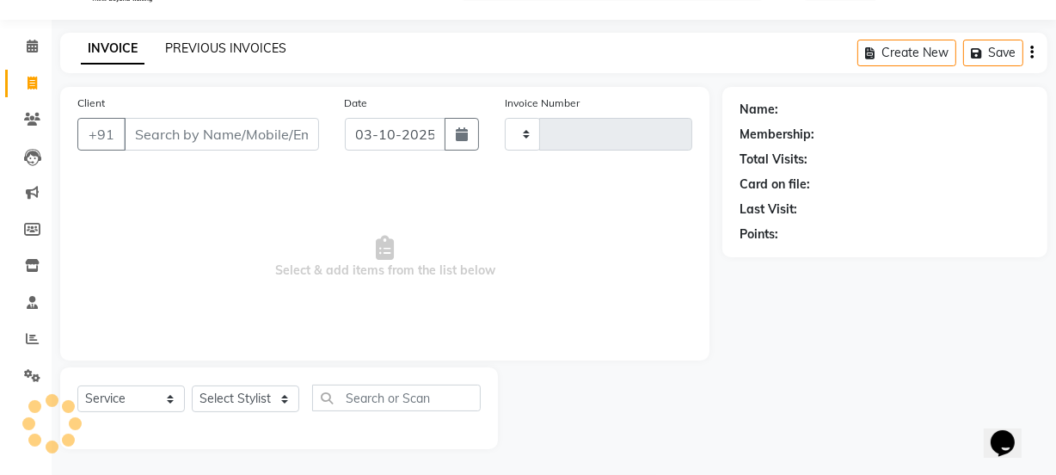
click at [272, 43] on link "PREVIOUS INVOICES" at bounding box center [225, 47] width 121 height 15
